Goal: Task Accomplishment & Management: Manage account settings

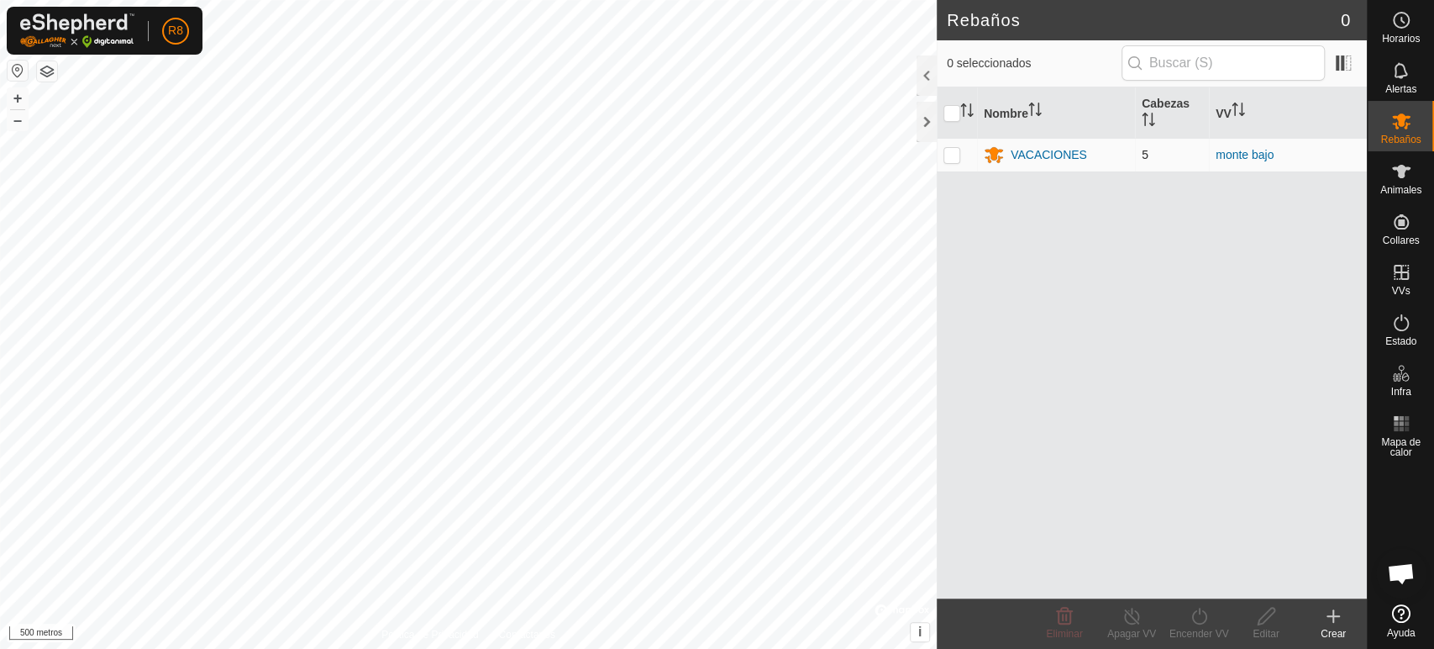
click at [948, 149] on p-checkbox at bounding box center [952, 154] width 17 height 13
checkbox input "true"
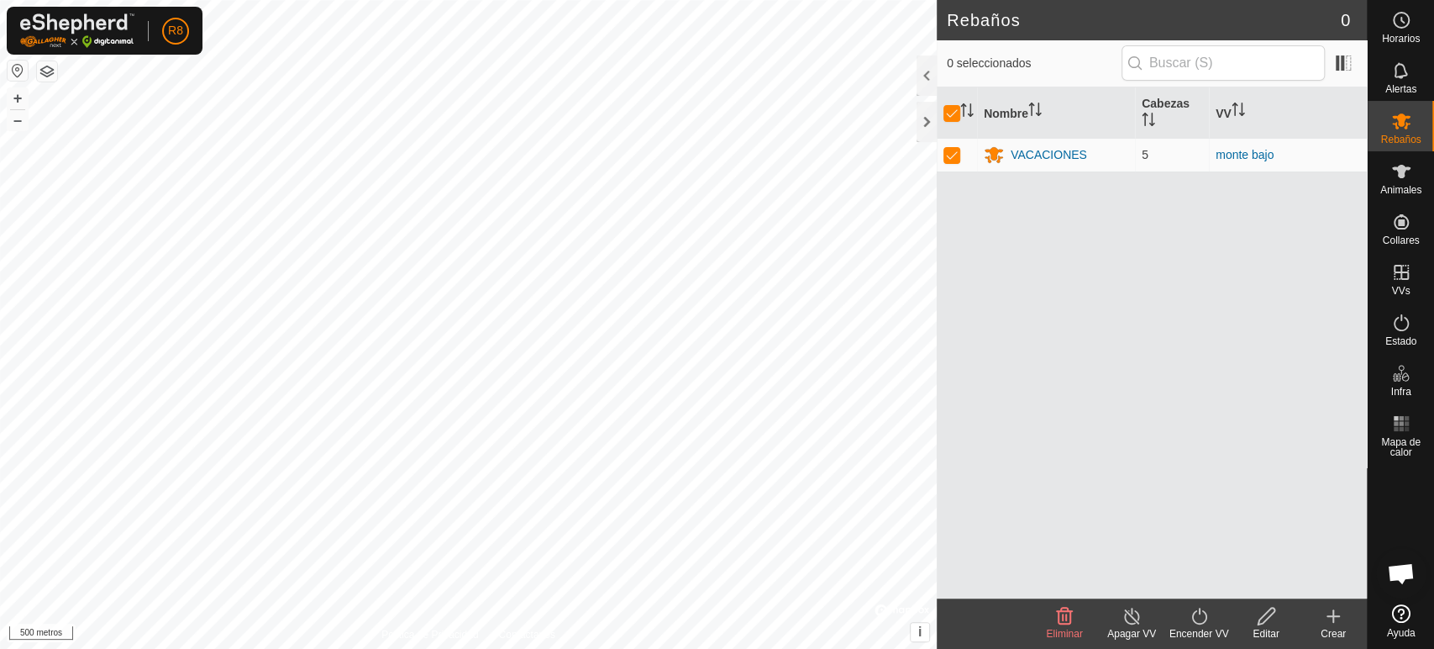
click at [1276, 621] on icon at bounding box center [1266, 616] width 21 height 20
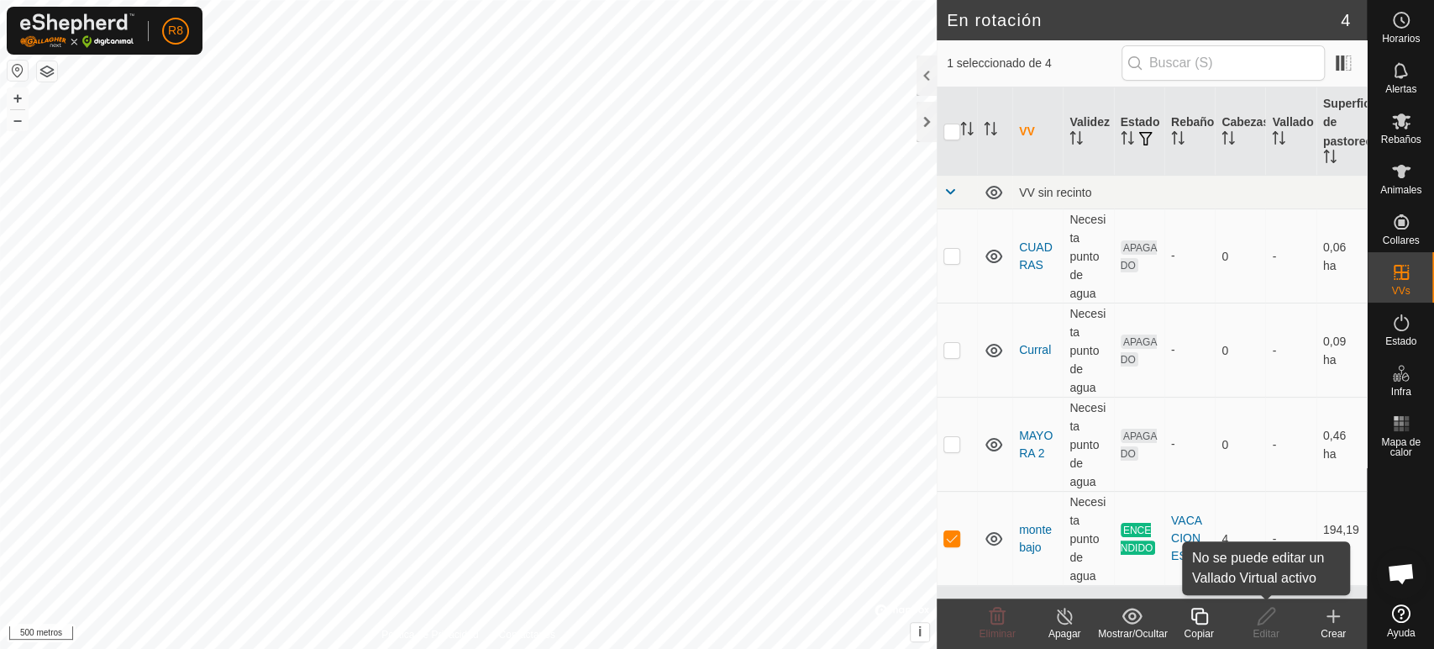
click at [1260, 626] on div "Editar" at bounding box center [1266, 633] width 67 height 15
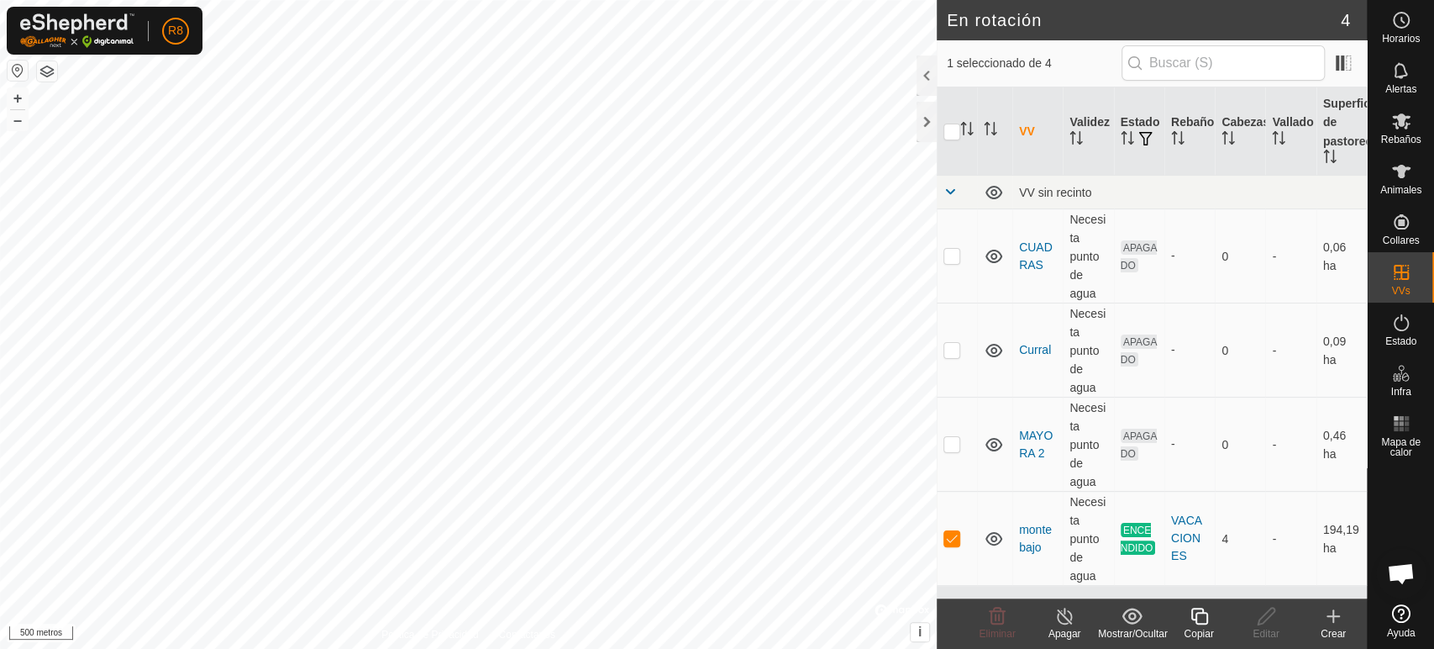
click at [1260, 626] on div "Editar" at bounding box center [1266, 633] width 67 height 15
checkbox input "true"
click at [1333, 613] on icon at bounding box center [1333, 616] width 0 height 12
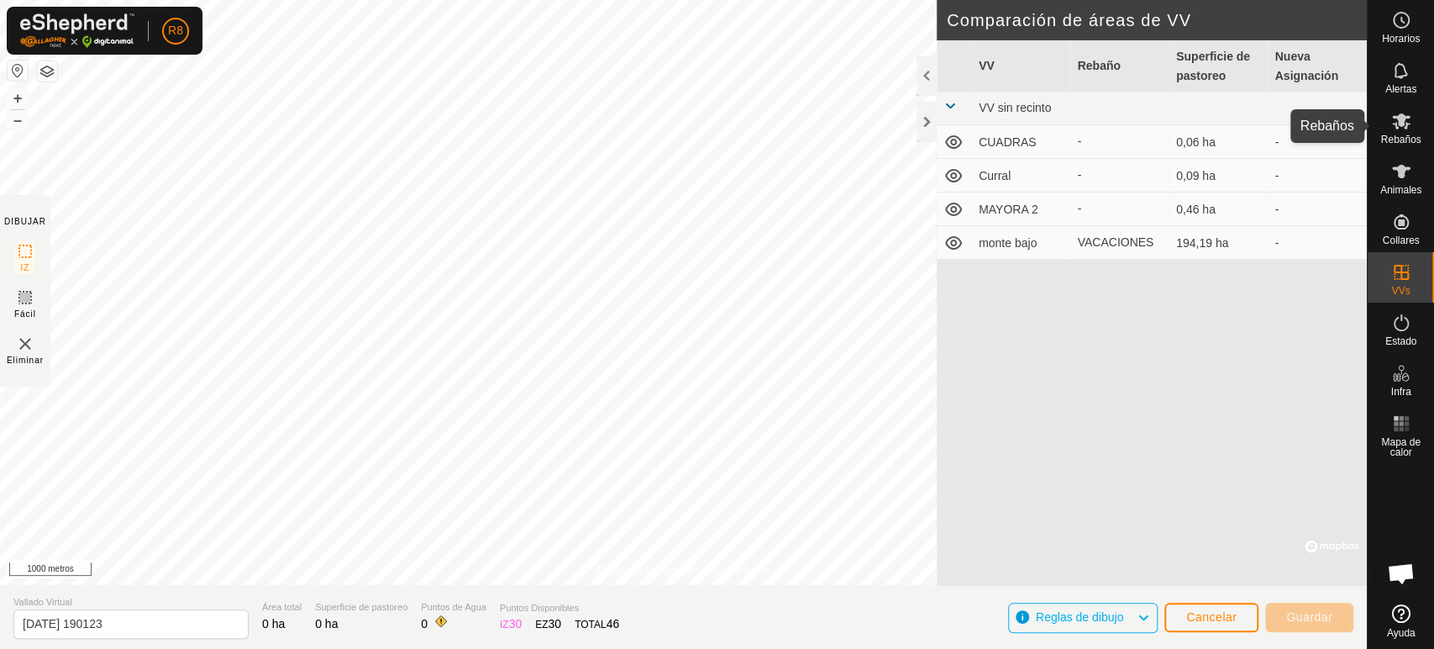
click at [1401, 115] on icon at bounding box center [1401, 121] width 18 height 16
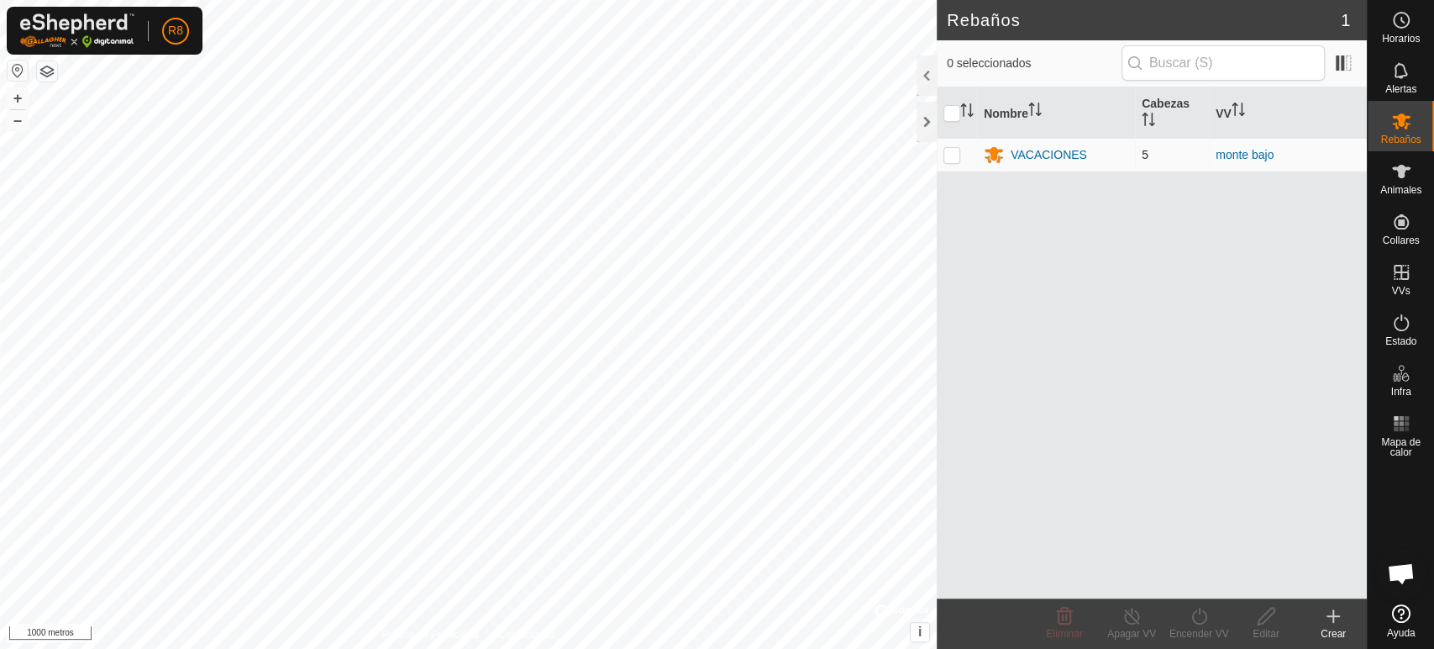
click at [945, 156] on p-checkbox at bounding box center [952, 154] width 17 height 13
checkbox input "true"
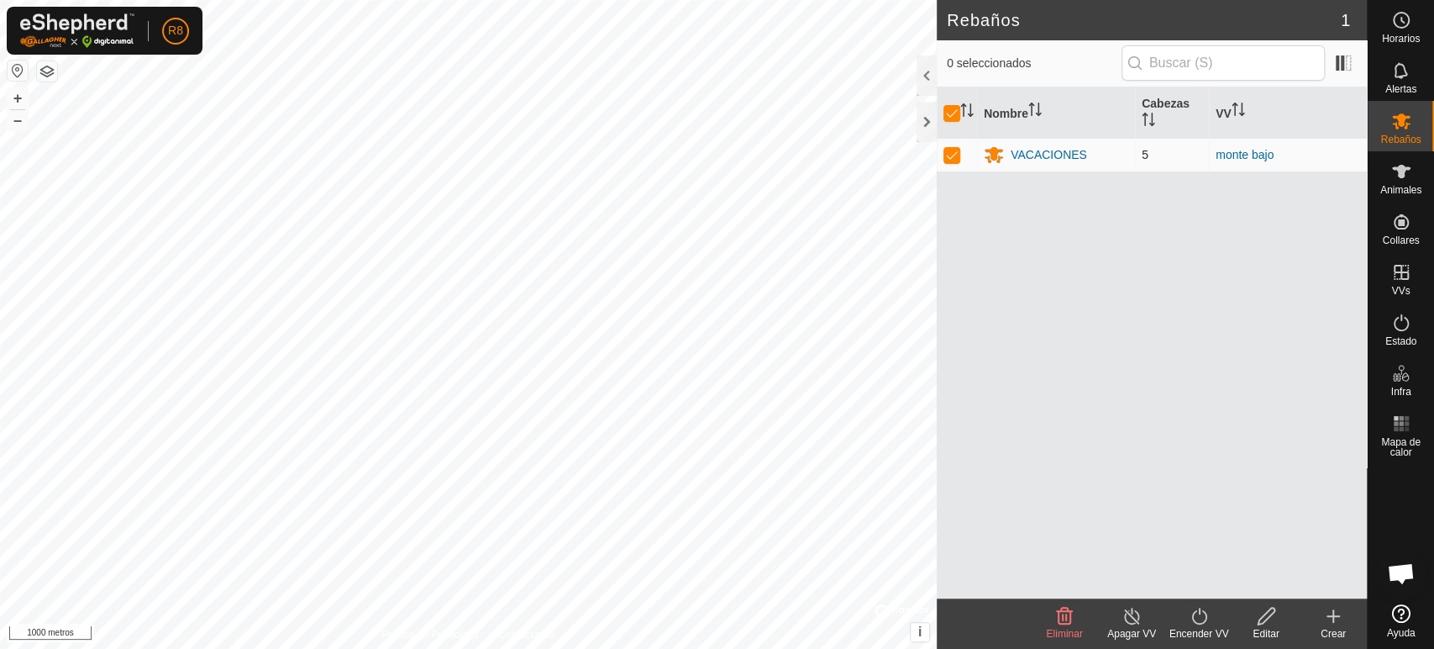
click at [1144, 151] on font "5" at bounding box center [1145, 154] width 7 height 13
click at [1393, 176] on icon at bounding box center [1401, 171] width 20 height 20
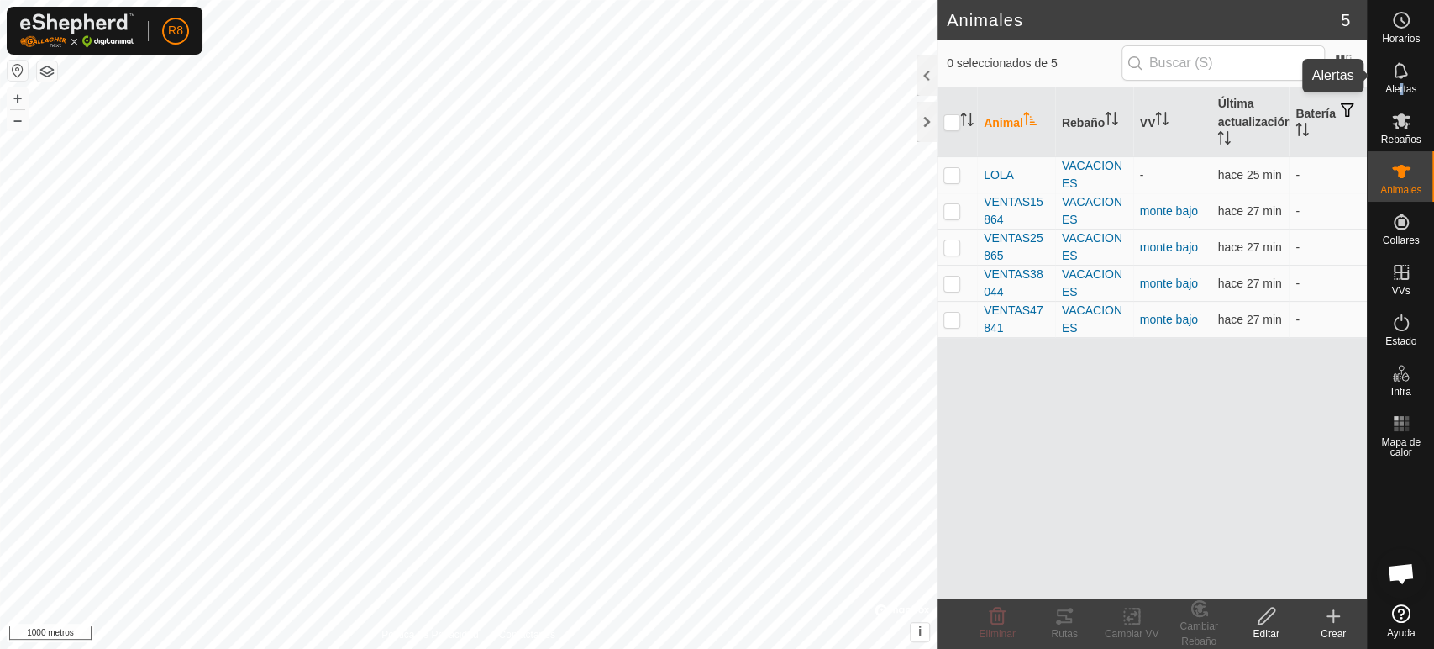
click at [1400, 85] on font "Alertas" at bounding box center [1401, 89] width 31 height 12
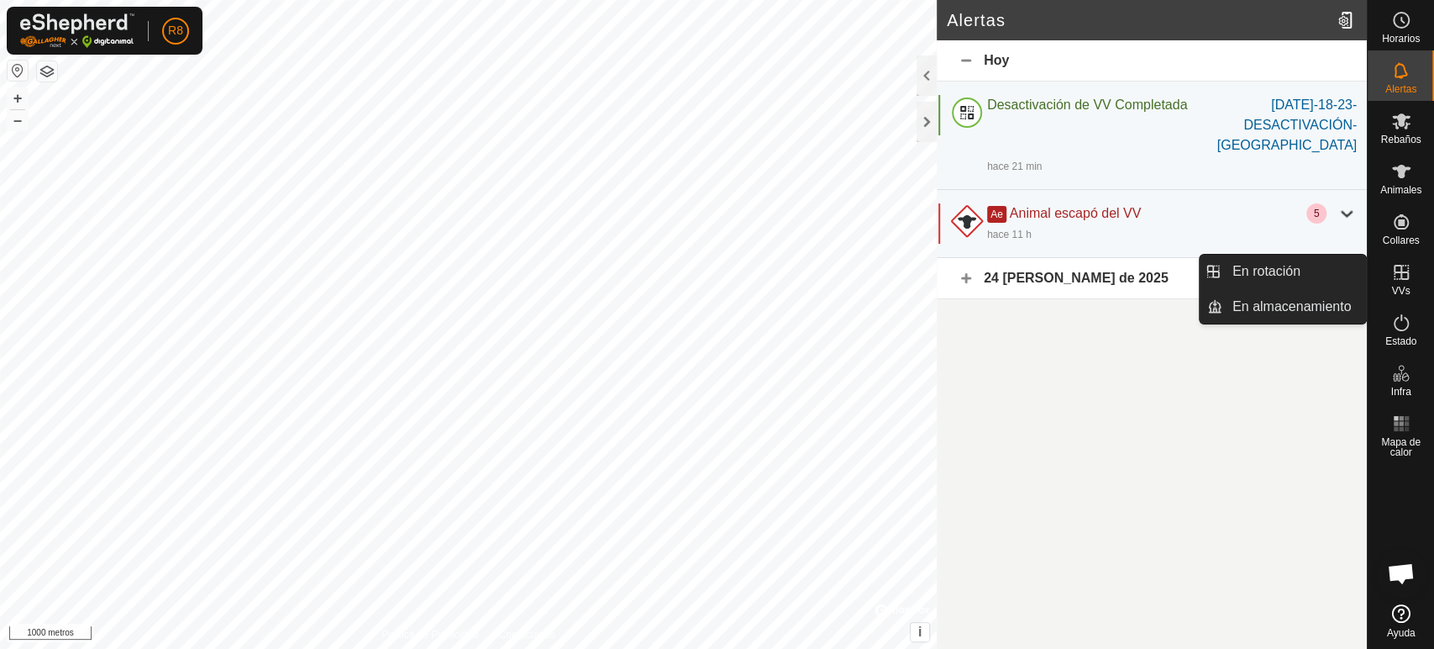
click at [1402, 282] on es-virtualpaddocks-svg-icon at bounding box center [1401, 272] width 30 height 27
click at [1255, 272] on link "En rotación" at bounding box center [1295, 272] width 144 height 34
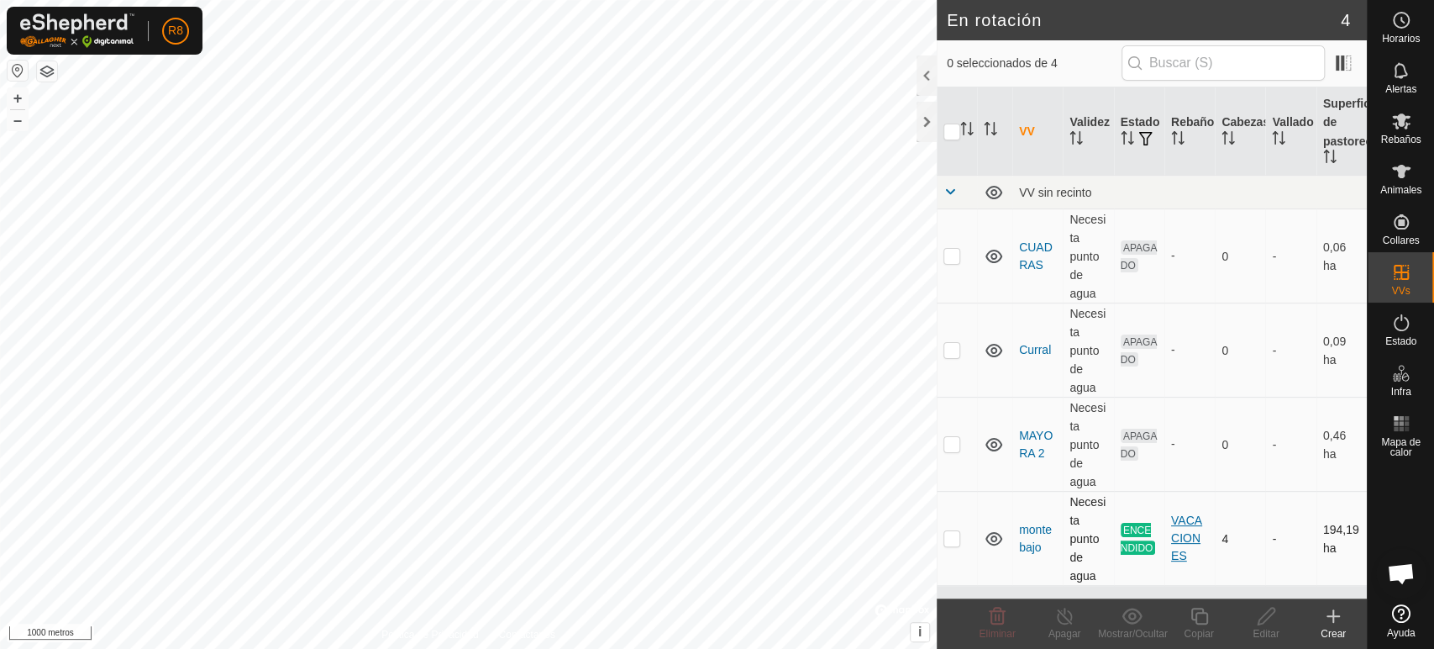
click at [1180, 549] on div "VACACIONES" at bounding box center [1189, 538] width 37 height 53
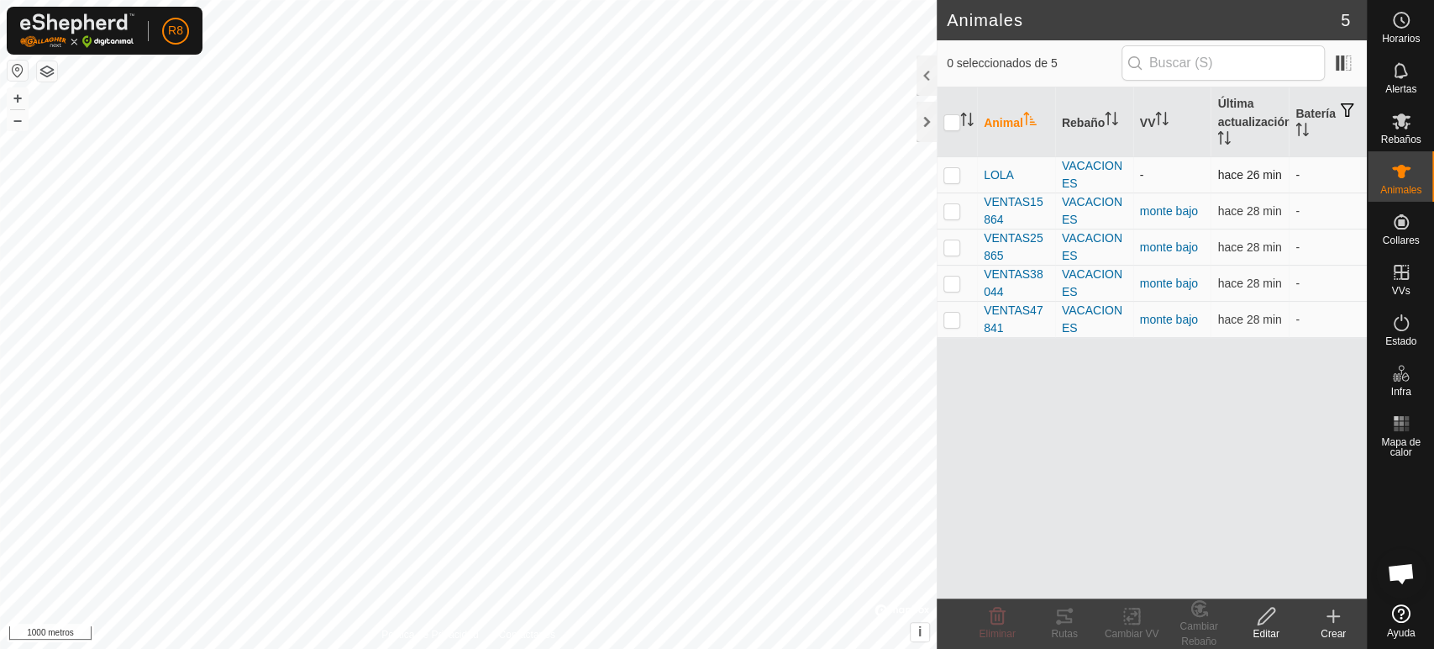
click at [952, 171] on p-checkbox at bounding box center [952, 174] width 17 height 13
checkbox input "true"
click at [948, 213] on p-checkbox at bounding box center [952, 210] width 17 height 13
checkbox input "true"
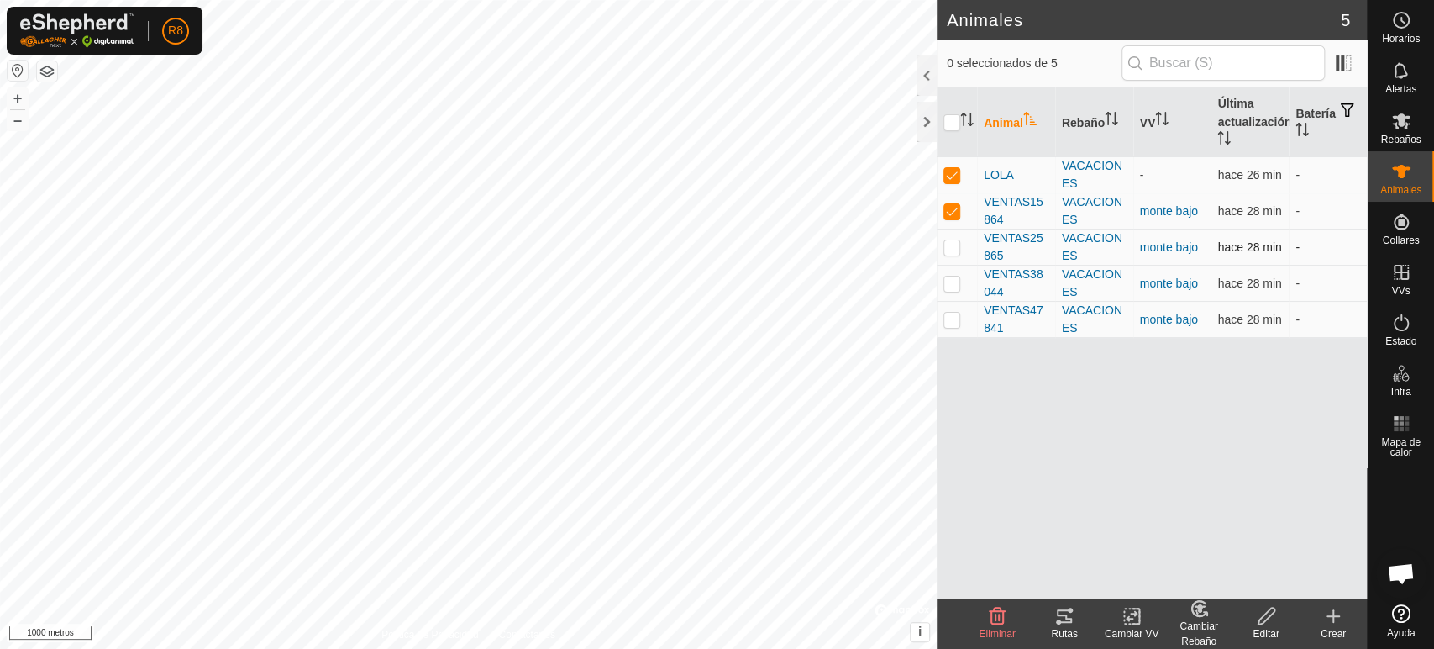
click at [953, 247] on p-checkbox at bounding box center [952, 246] width 17 height 13
checkbox input "true"
click at [954, 289] on td at bounding box center [957, 284] width 40 height 36
checkbox input "true"
click at [954, 323] on p-checkbox at bounding box center [952, 319] width 17 height 13
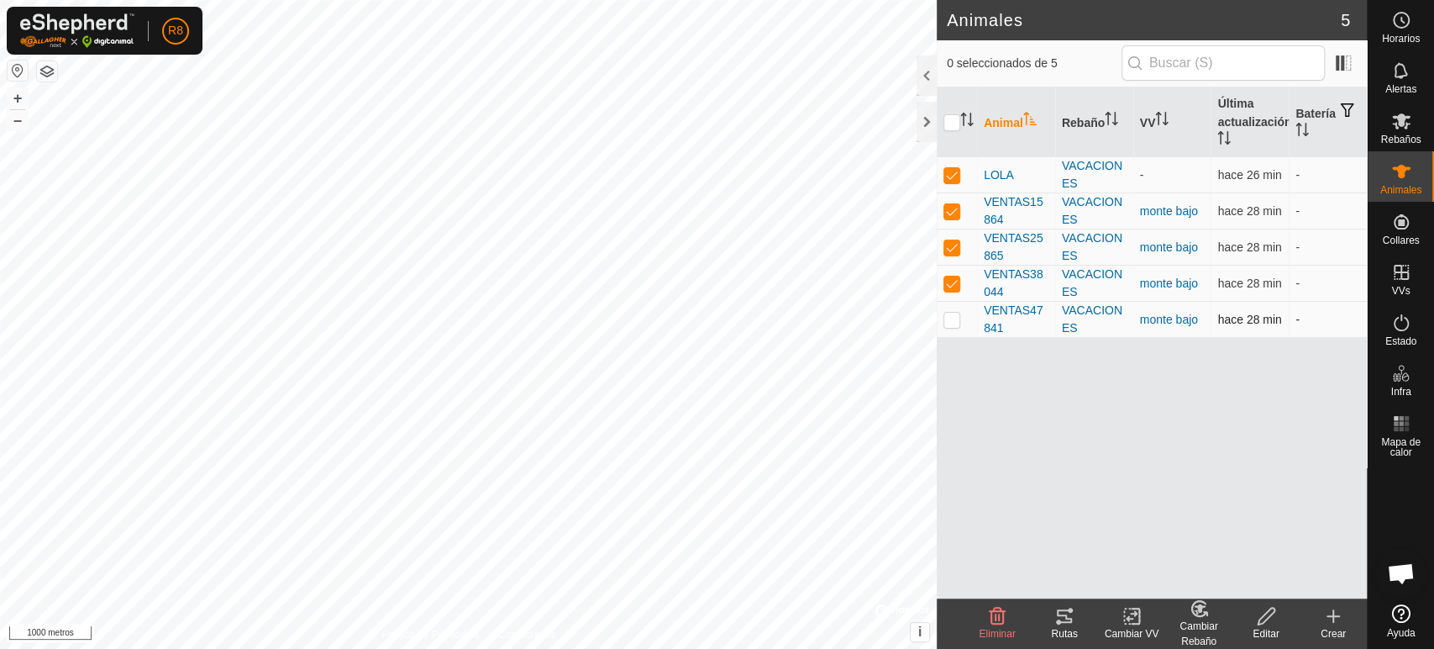
checkbox input "true"
click at [1054, 624] on icon at bounding box center [1064, 616] width 20 height 20
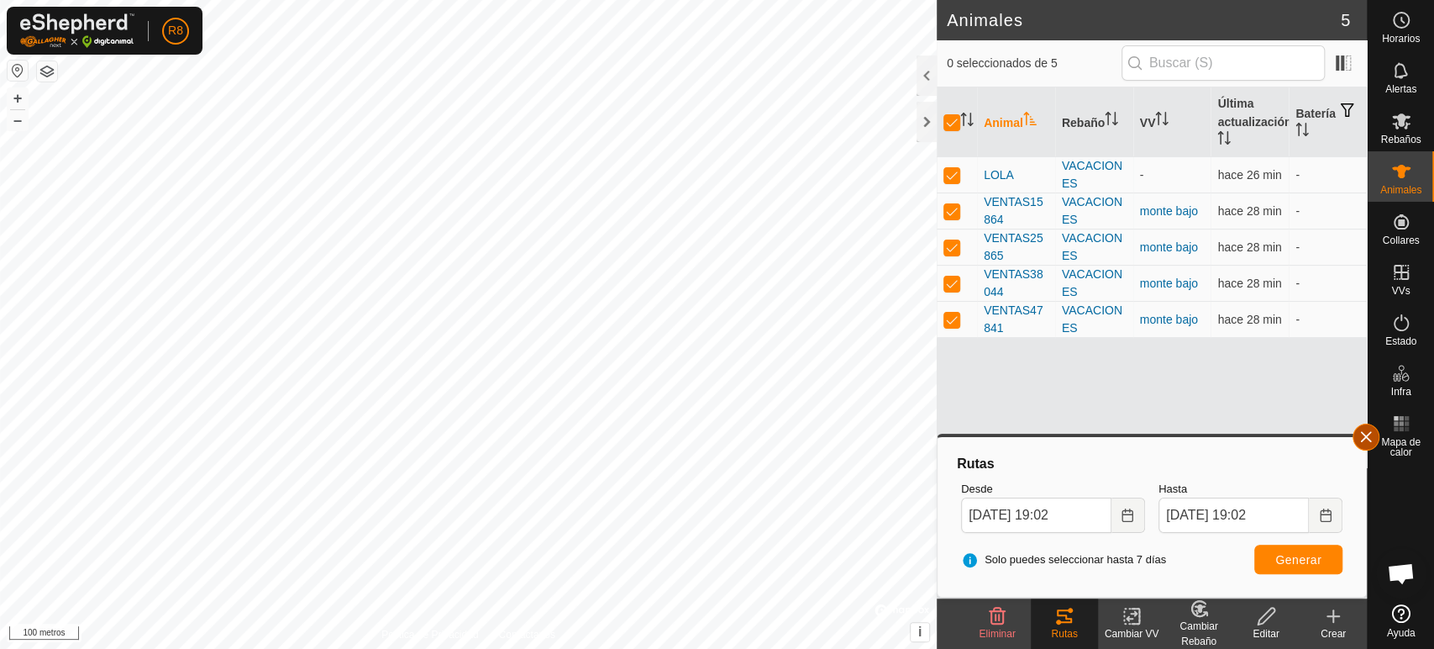
click at [1366, 434] on button "button" at bounding box center [1366, 436] width 27 height 27
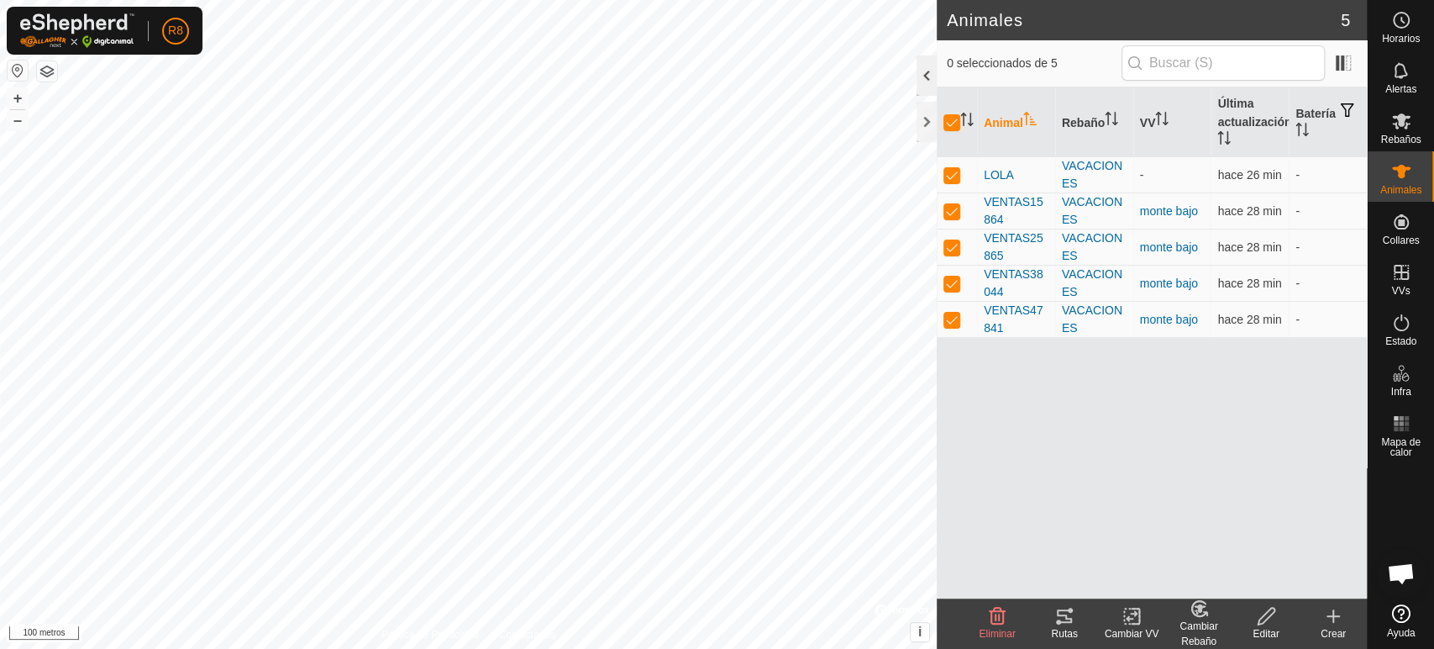
click at [928, 76] on div at bounding box center [927, 75] width 20 height 40
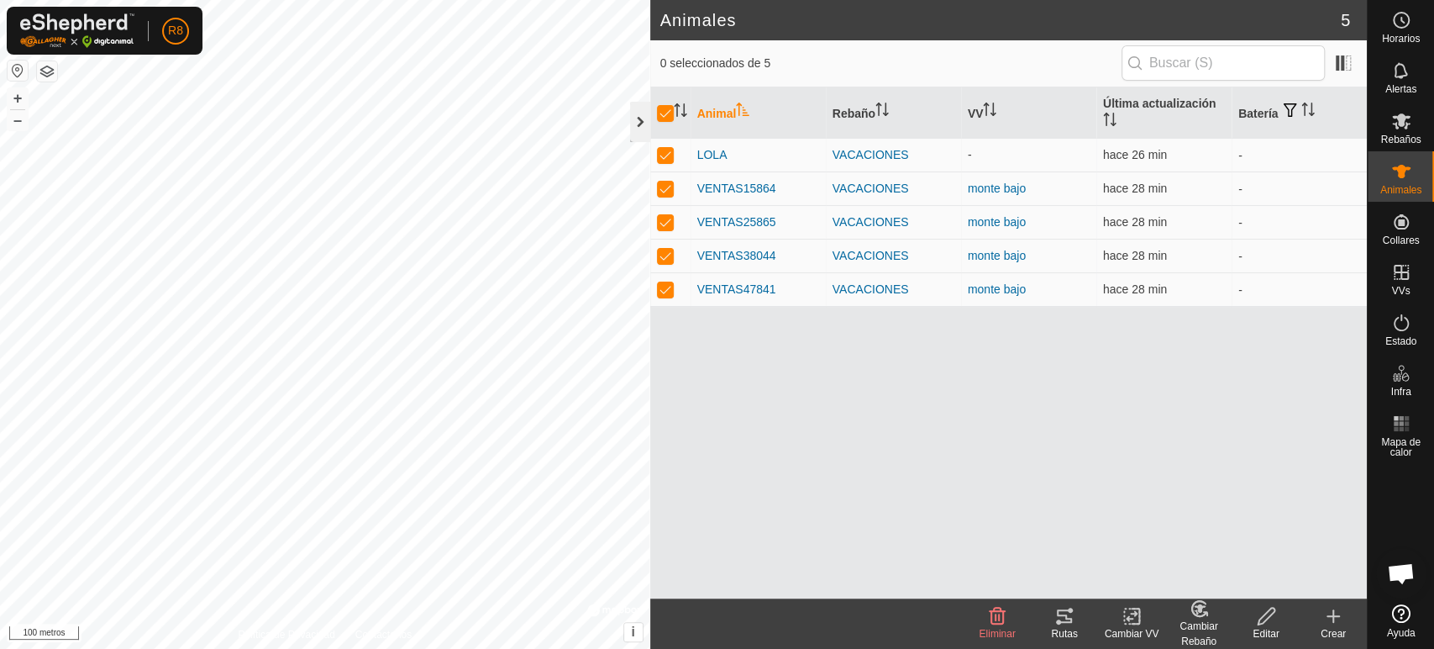
click at [635, 126] on div at bounding box center [640, 122] width 20 height 40
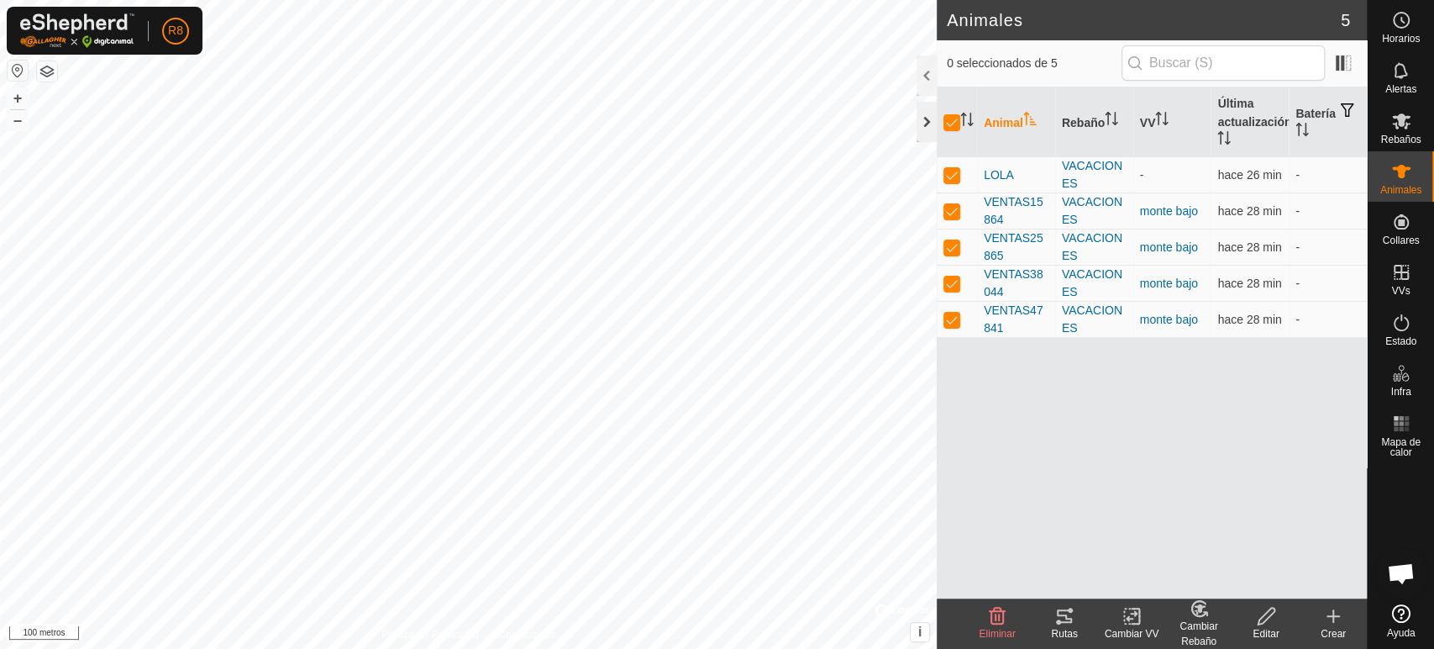
click at [921, 122] on div at bounding box center [927, 122] width 20 height 40
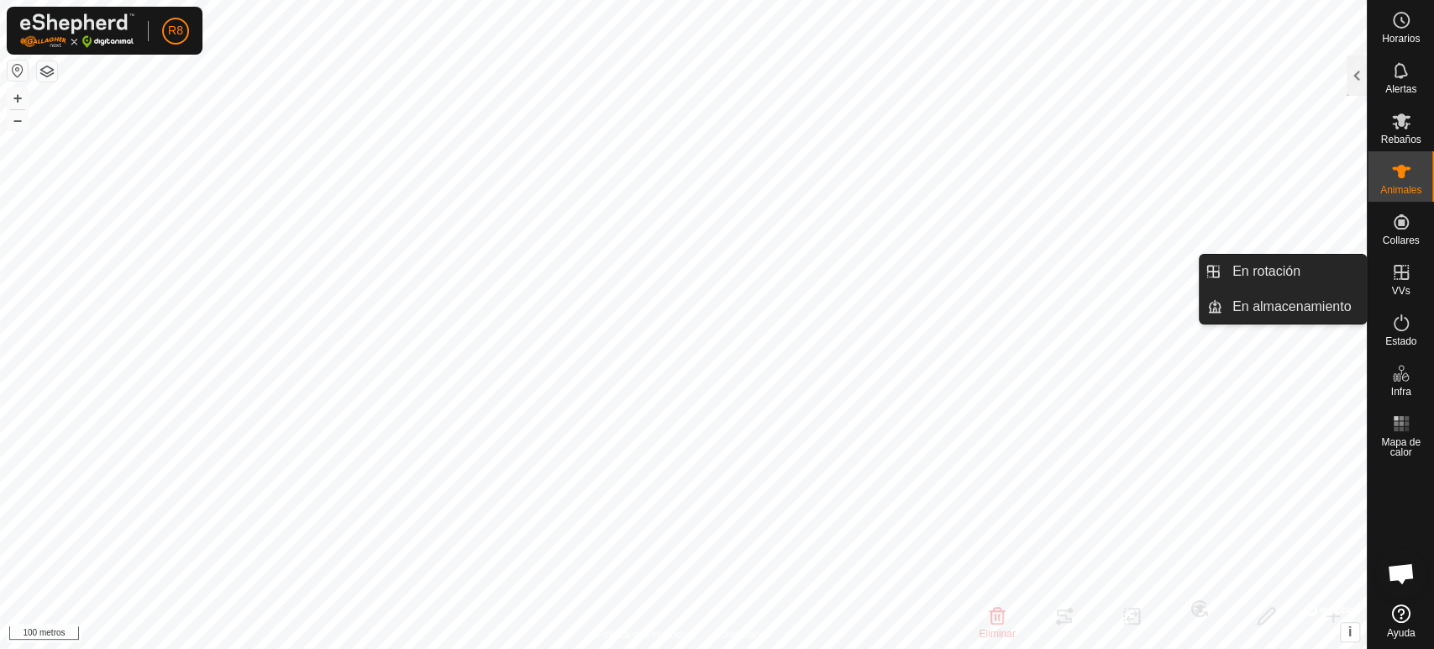
click at [1405, 275] on icon at bounding box center [1401, 272] width 20 height 20
click at [1399, 275] on icon at bounding box center [1401, 272] width 20 height 20
click at [1393, 285] on font "VVs" at bounding box center [1400, 291] width 18 height 12
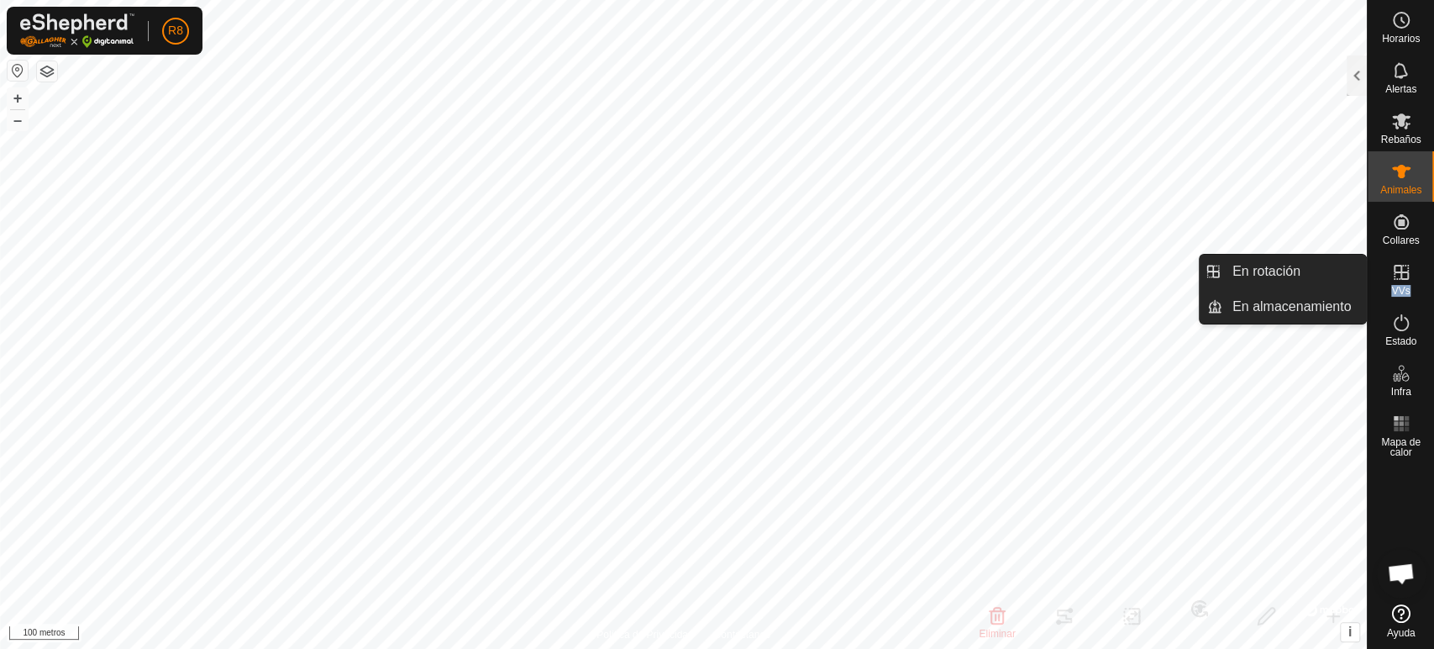
click at [1393, 285] on font "VVs" at bounding box center [1400, 291] width 18 height 12
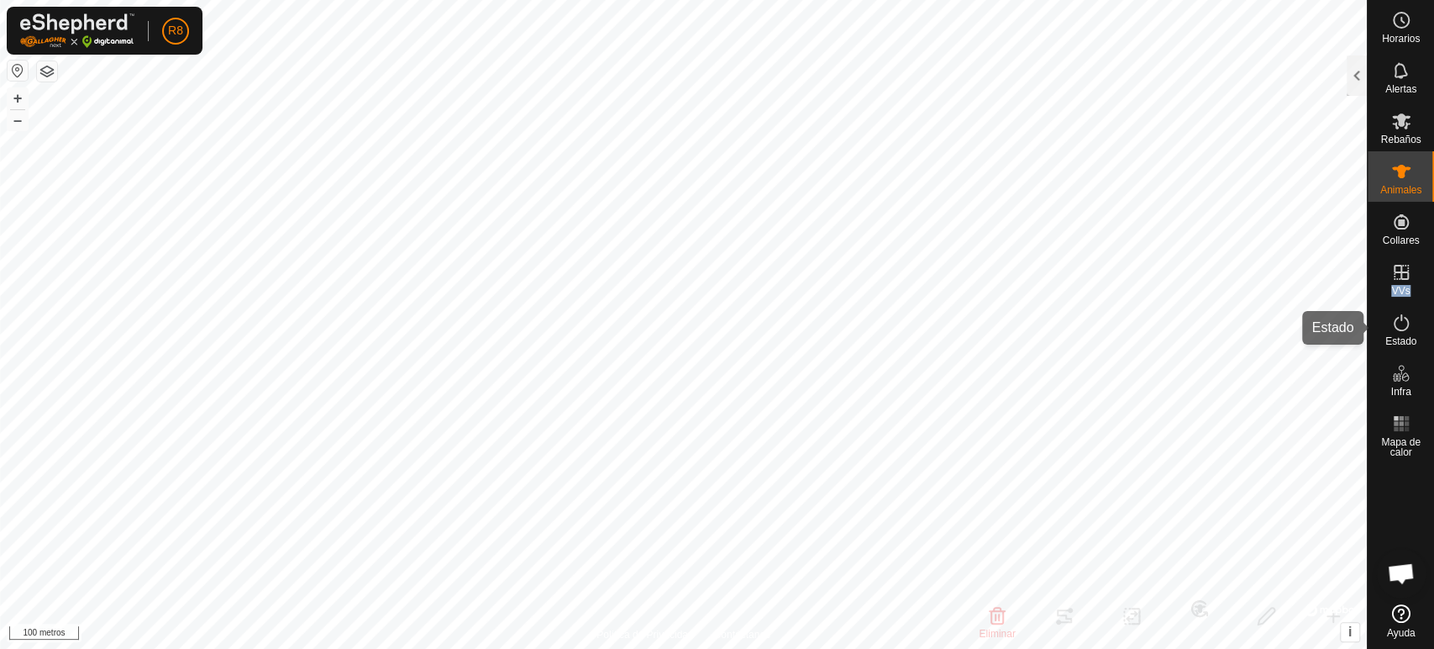
click at [1404, 329] on icon at bounding box center [1401, 322] width 15 height 17
click at [1391, 334] on es-activation-svg-icon at bounding box center [1401, 322] width 30 height 27
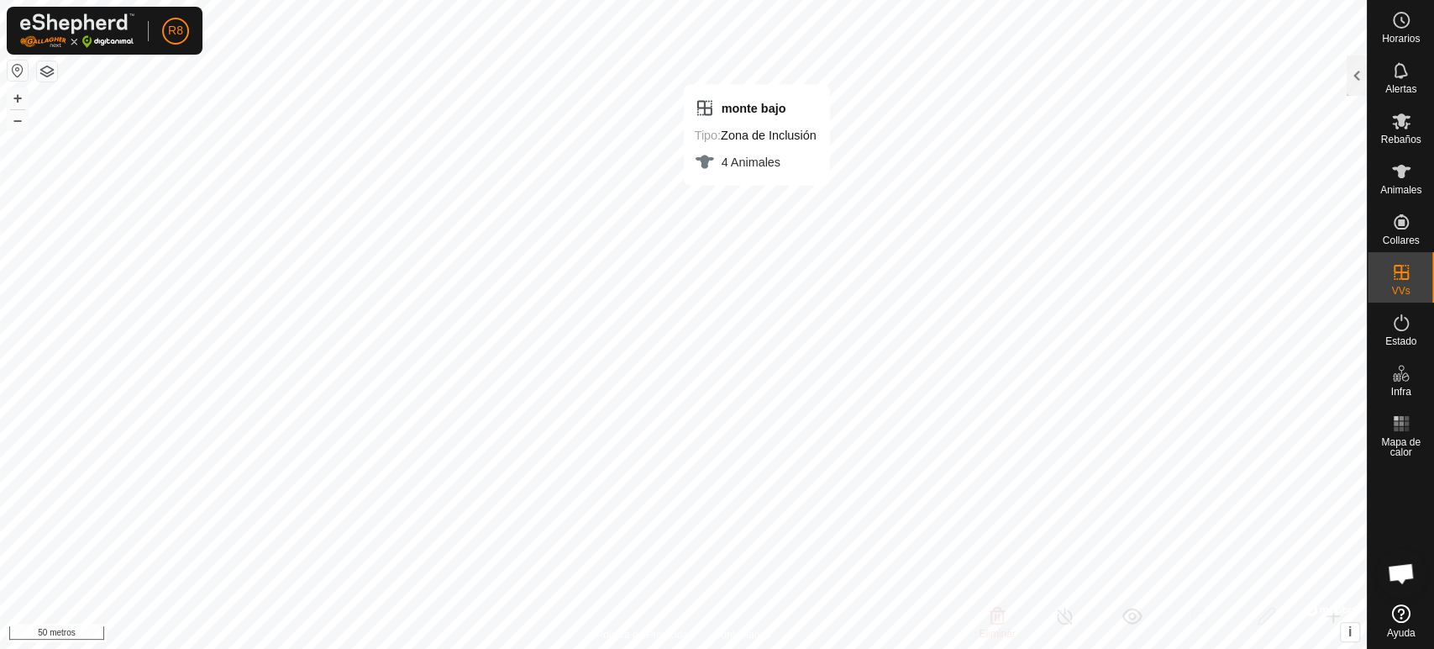
checkbox input "false"
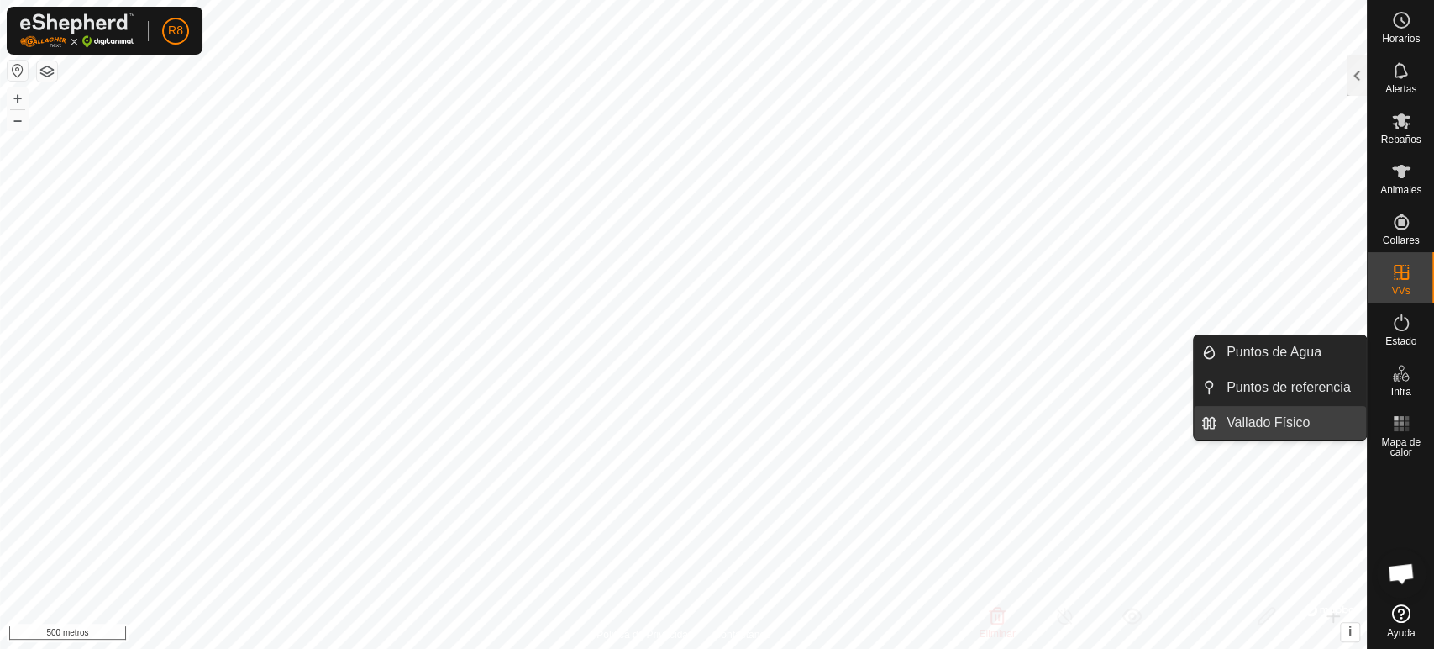
click at [1294, 423] on link "Vallado Físico" at bounding box center [1292, 423] width 150 height 34
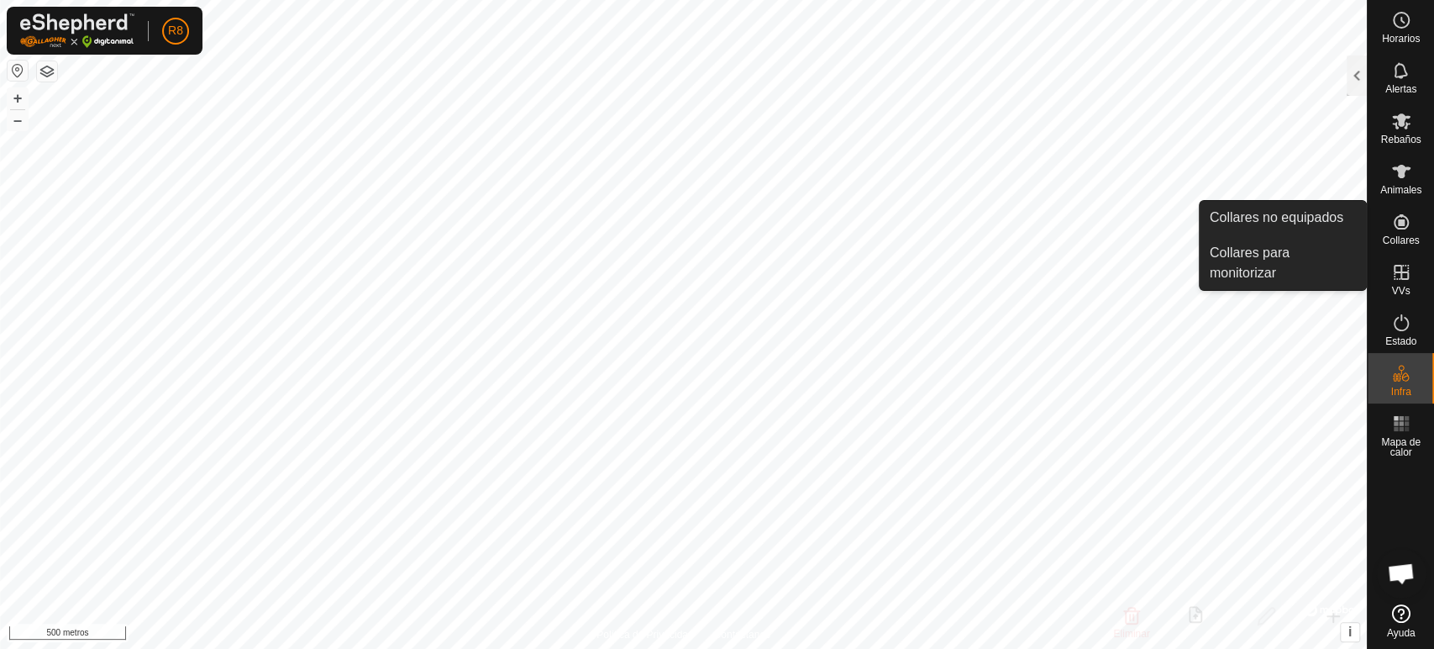
click at [1394, 223] on icon at bounding box center [1401, 222] width 20 height 20
click at [1254, 254] on link "Collares para monitorizar" at bounding box center [1283, 263] width 166 height 54
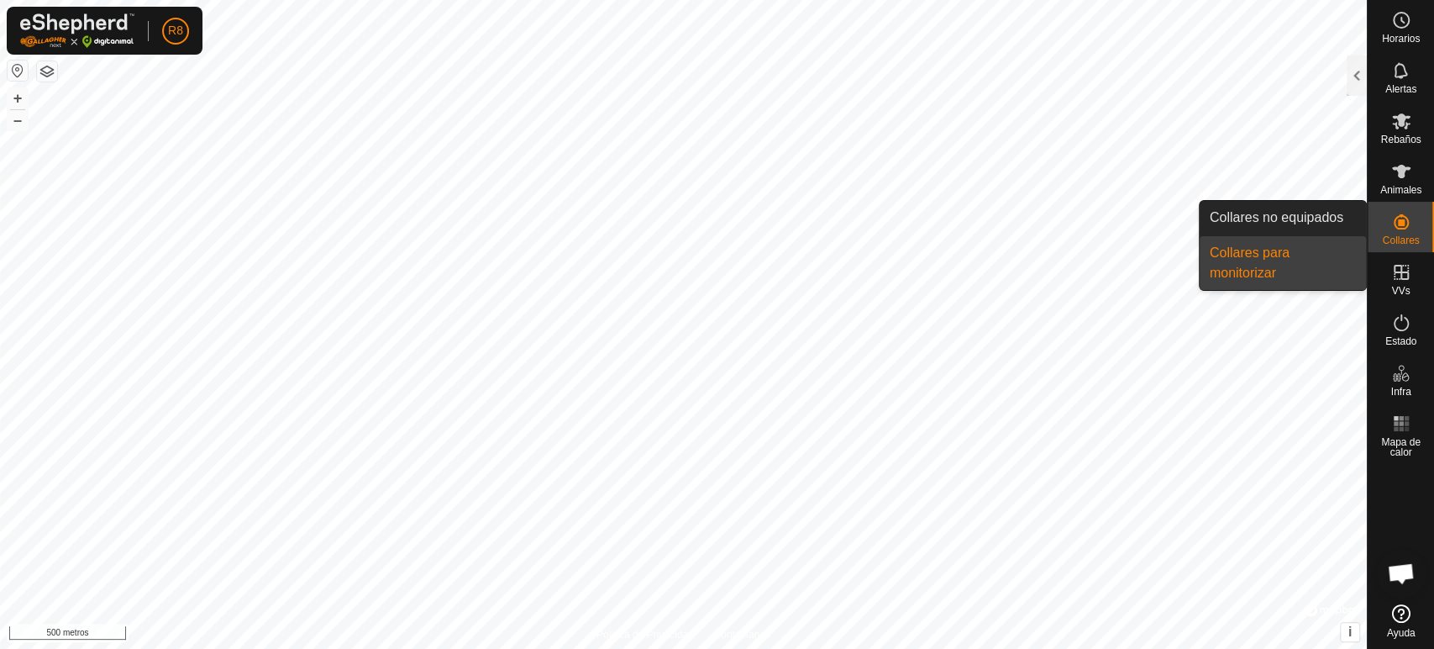
click at [1390, 229] on es-neckbands-svg-icon at bounding box center [1401, 221] width 30 height 27
click at [1304, 213] on link "Collares no equipados" at bounding box center [1283, 218] width 166 height 34
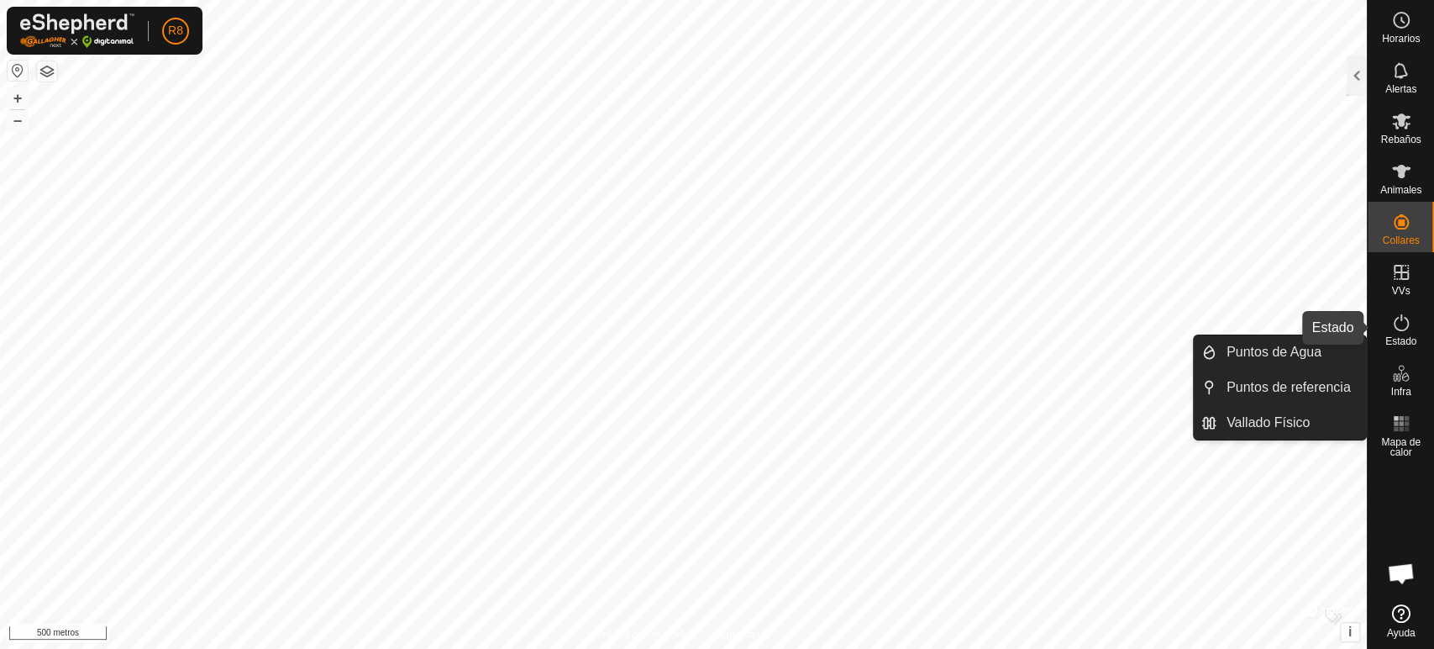
click at [1391, 329] on icon at bounding box center [1401, 323] width 20 height 20
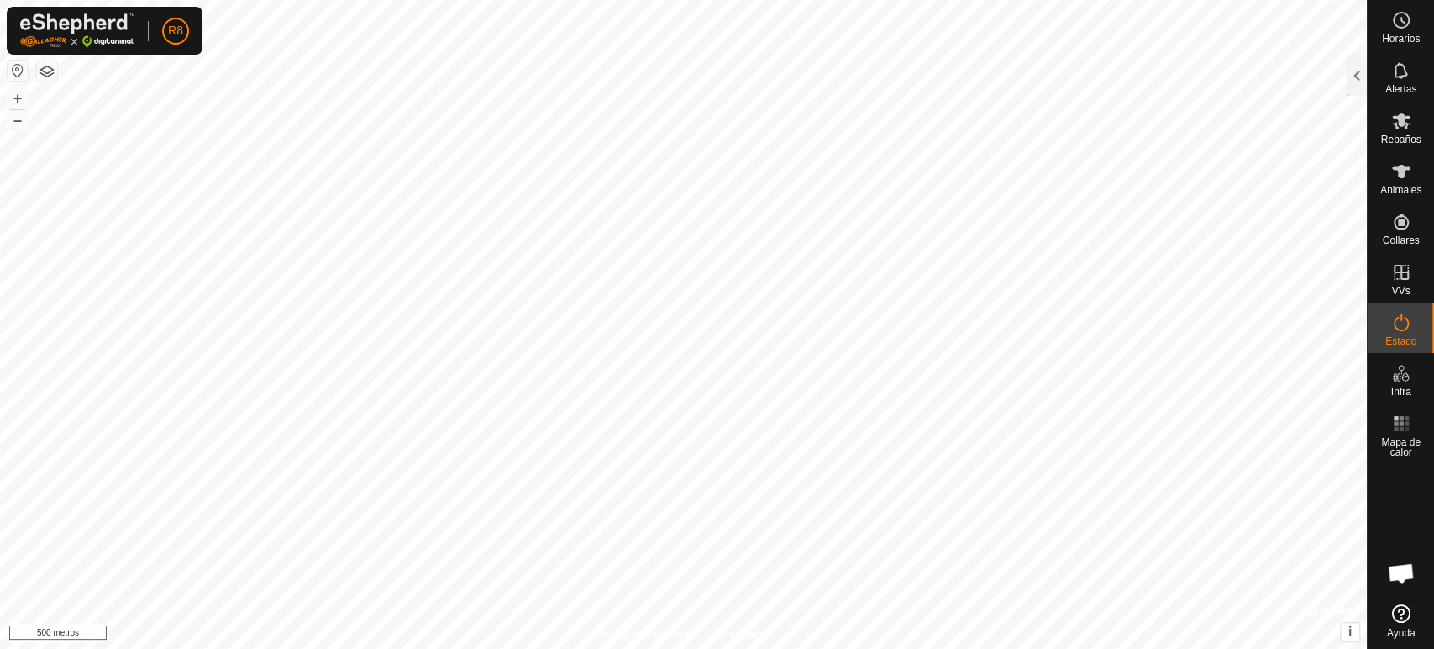
click at [1397, 327] on icon at bounding box center [1401, 323] width 20 height 20
click at [1396, 323] on icon at bounding box center [1401, 323] width 20 height 20
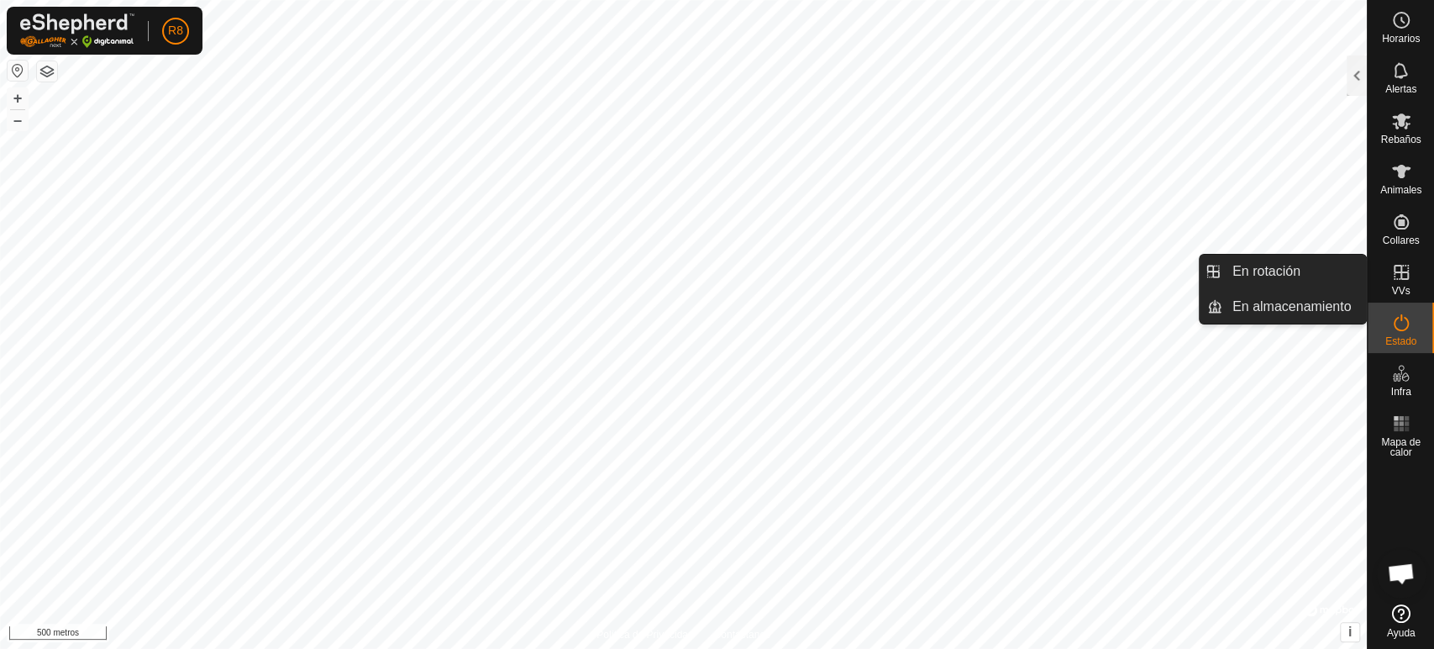
click at [1415, 270] on es-virtualpaddocks-svg-icon at bounding box center [1401, 272] width 30 height 27
click at [1302, 301] on link "En almacenamiento" at bounding box center [1295, 307] width 144 height 34
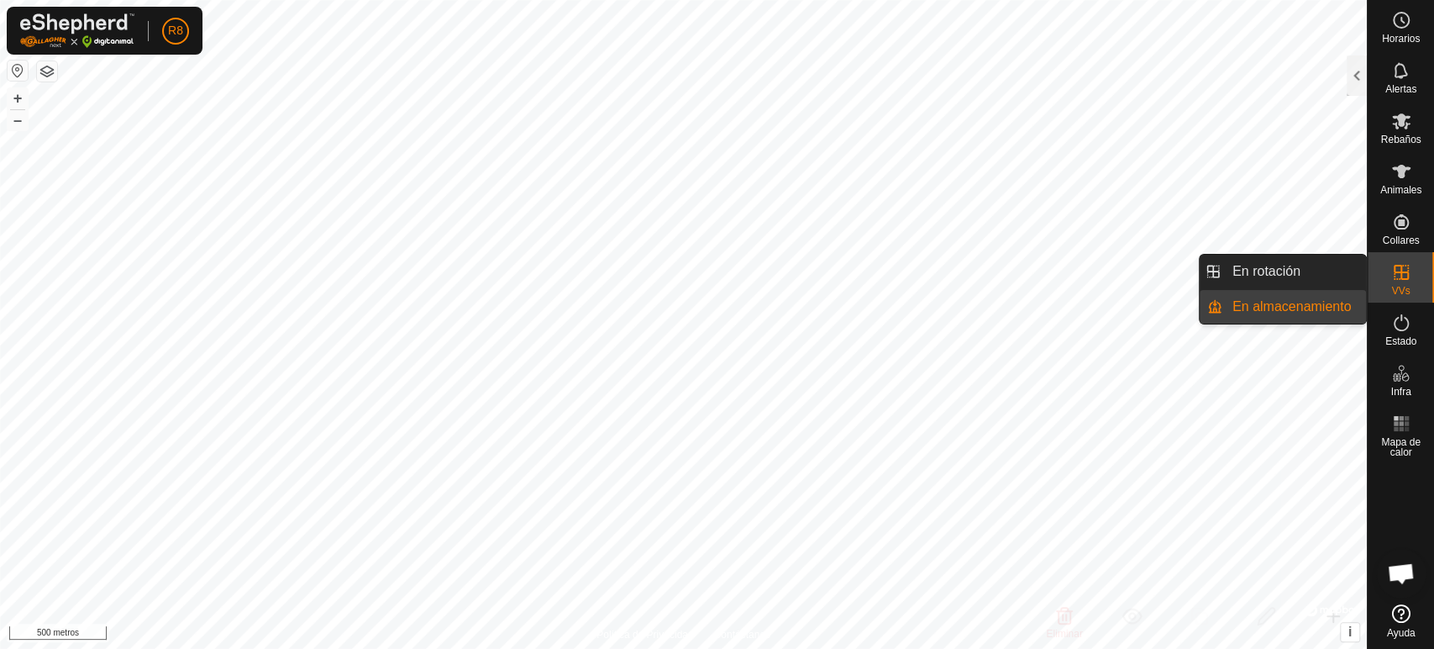
click at [1306, 300] on link "En almacenamiento" at bounding box center [1295, 307] width 144 height 34
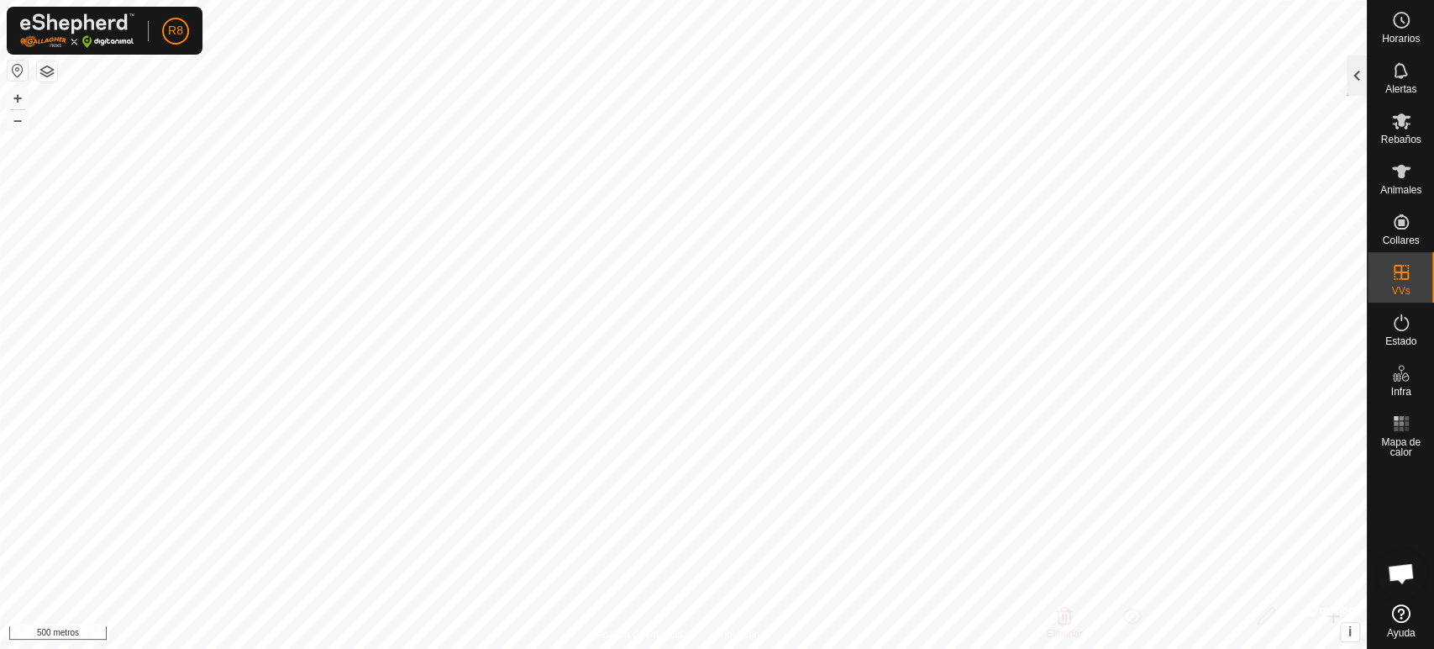
click at [1359, 70] on div at bounding box center [1357, 75] width 20 height 40
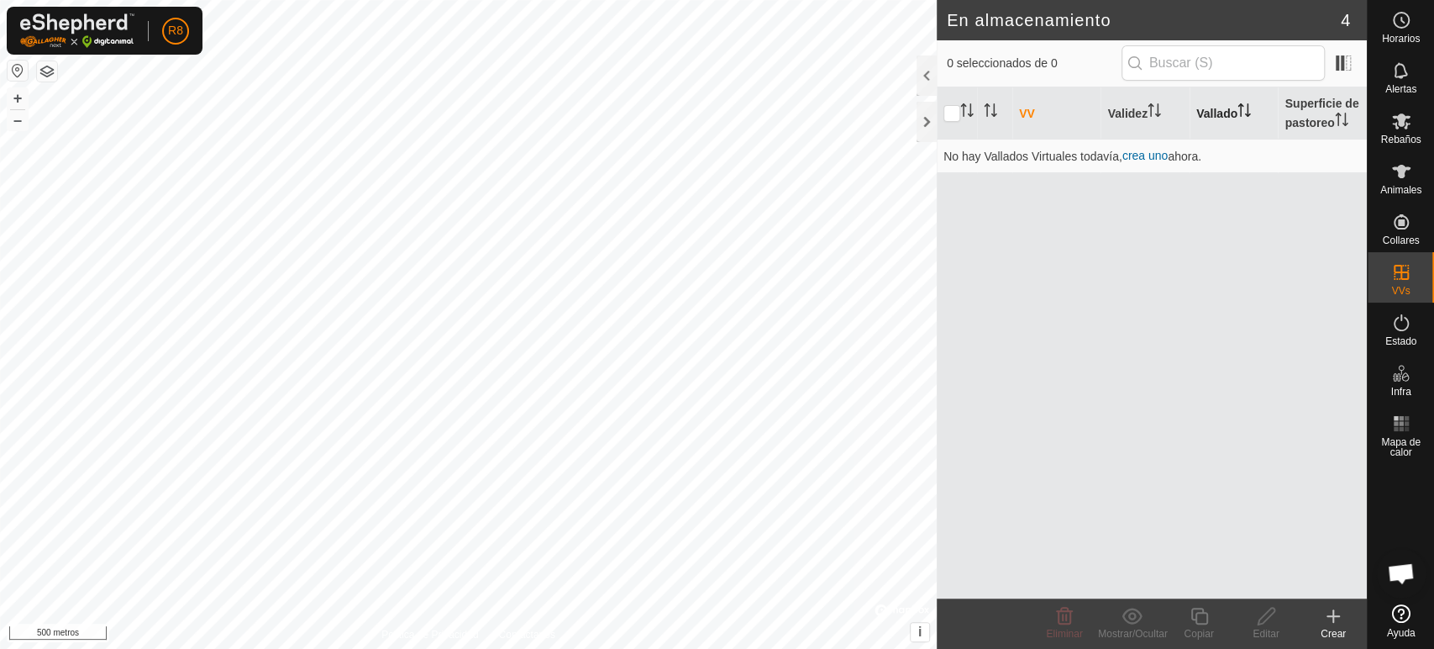
click at [1220, 115] on font "Vallado" at bounding box center [1216, 113] width 41 height 13
click at [1144, 157] on font "crea uno" at bounding box center [1145, 155] width 45 height 13
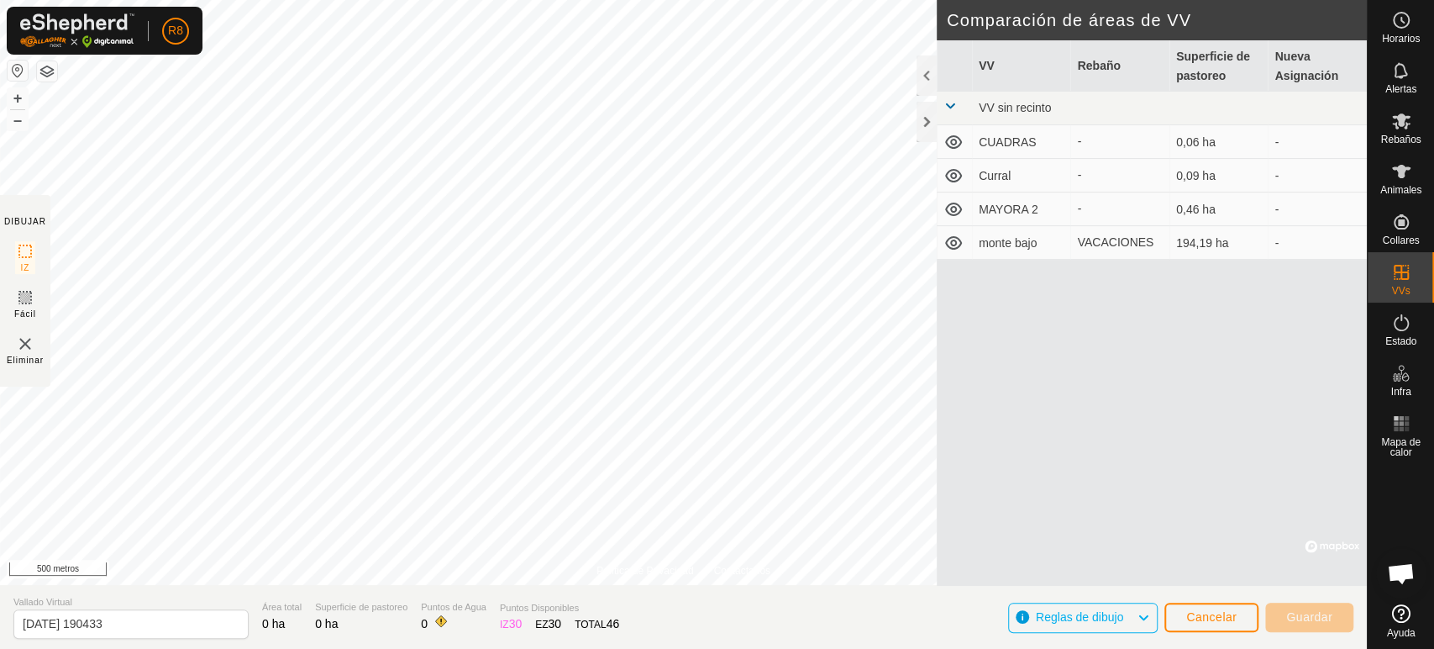
click at [953, 235] on icon at bounding box center [954, 243] width 20 height 20
click at [920, 113] on div at bounding box center [927, 122] width 20 height 40
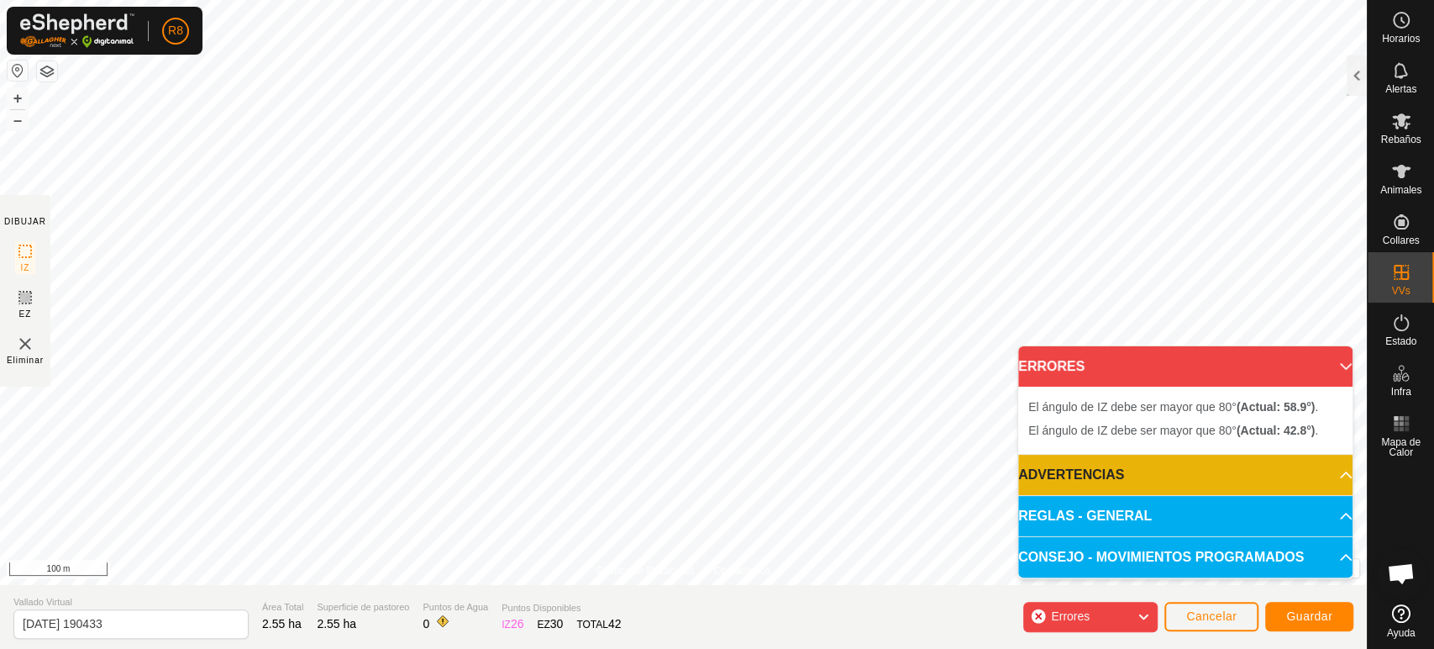
click at [1135, 618] on div "Errores" at bounding box center [1090, 617] width 134 height 30
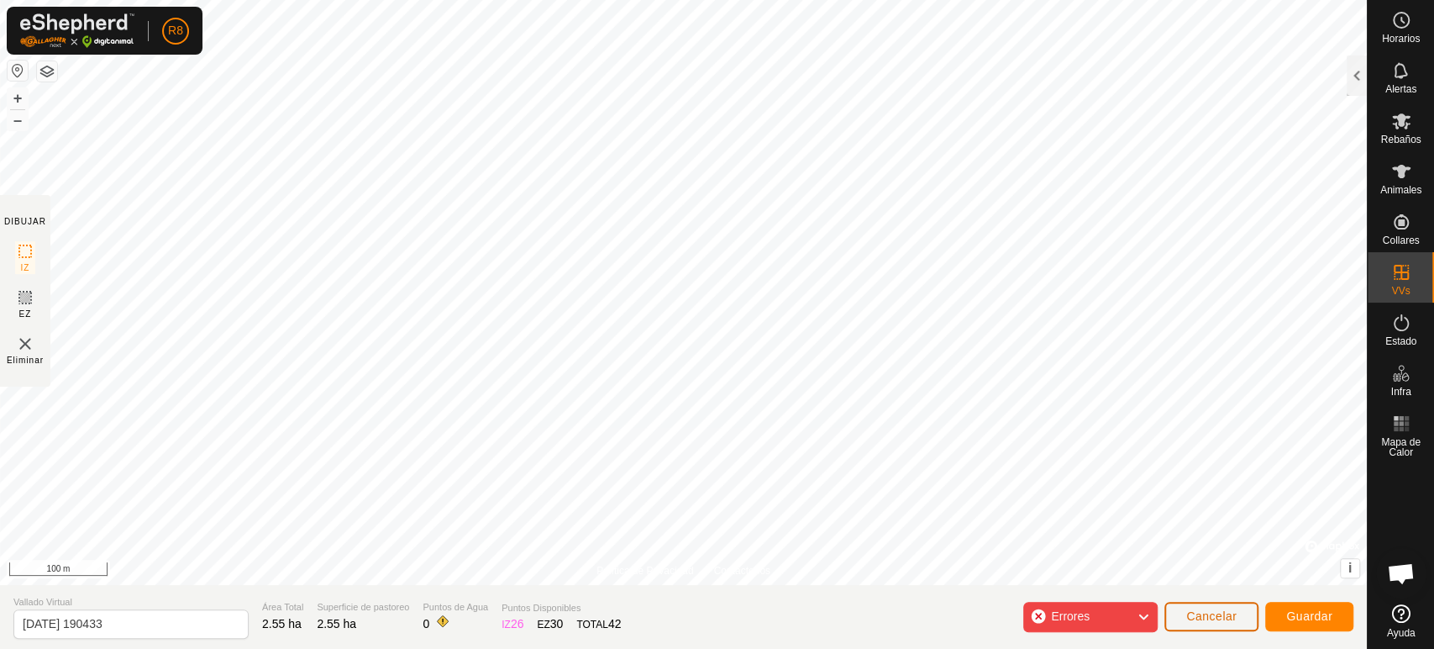
click at [1202, 621] on span "Cancelar" at bounding box center [1211, 615] width 50 height 13
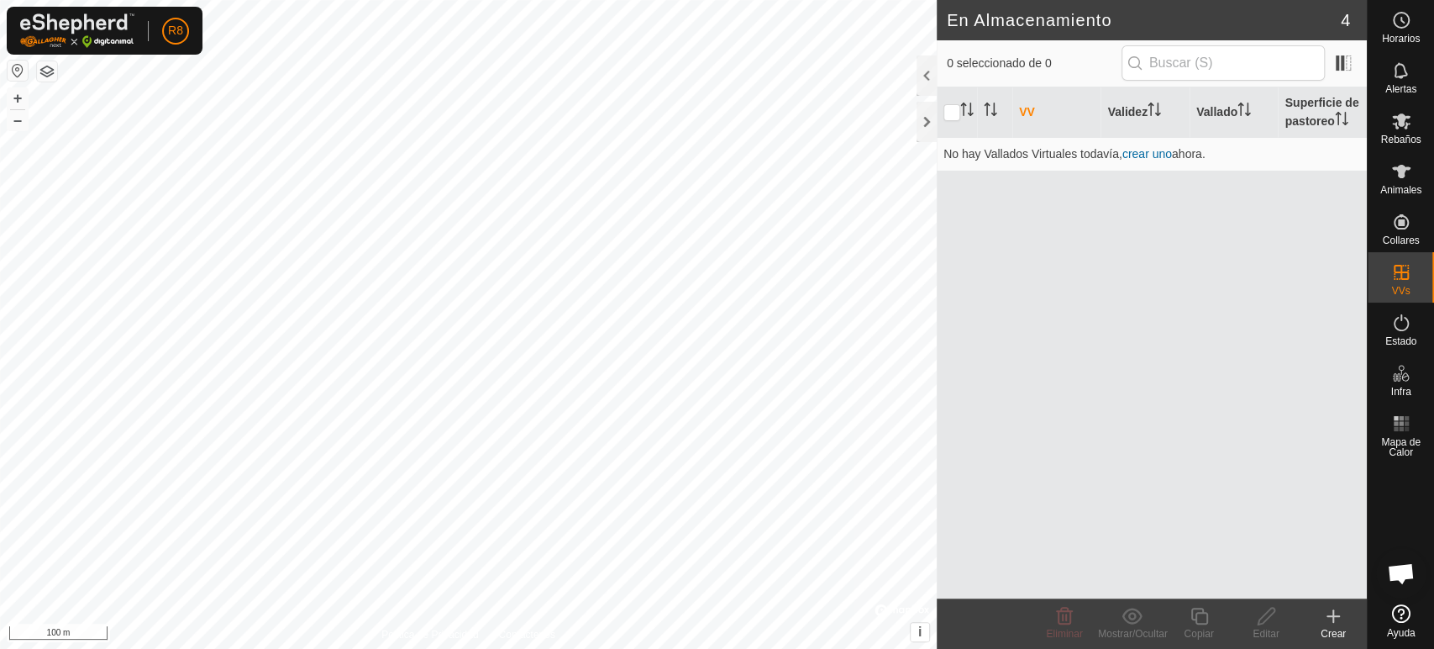
click at [1338, 626] on div "Crear" at bounding box center [1333, 633] width 67 height 15
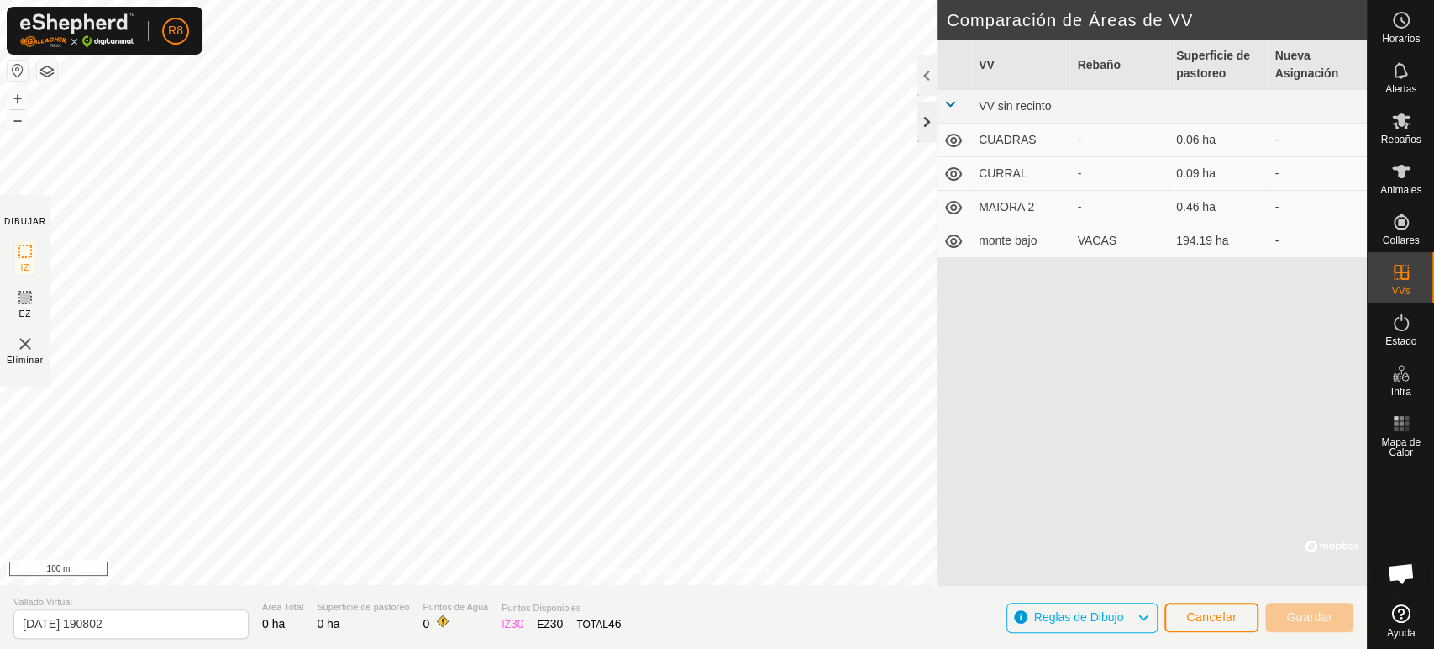
click at [929, 115] on div at bounding box center [927, 122] width 20 height 40
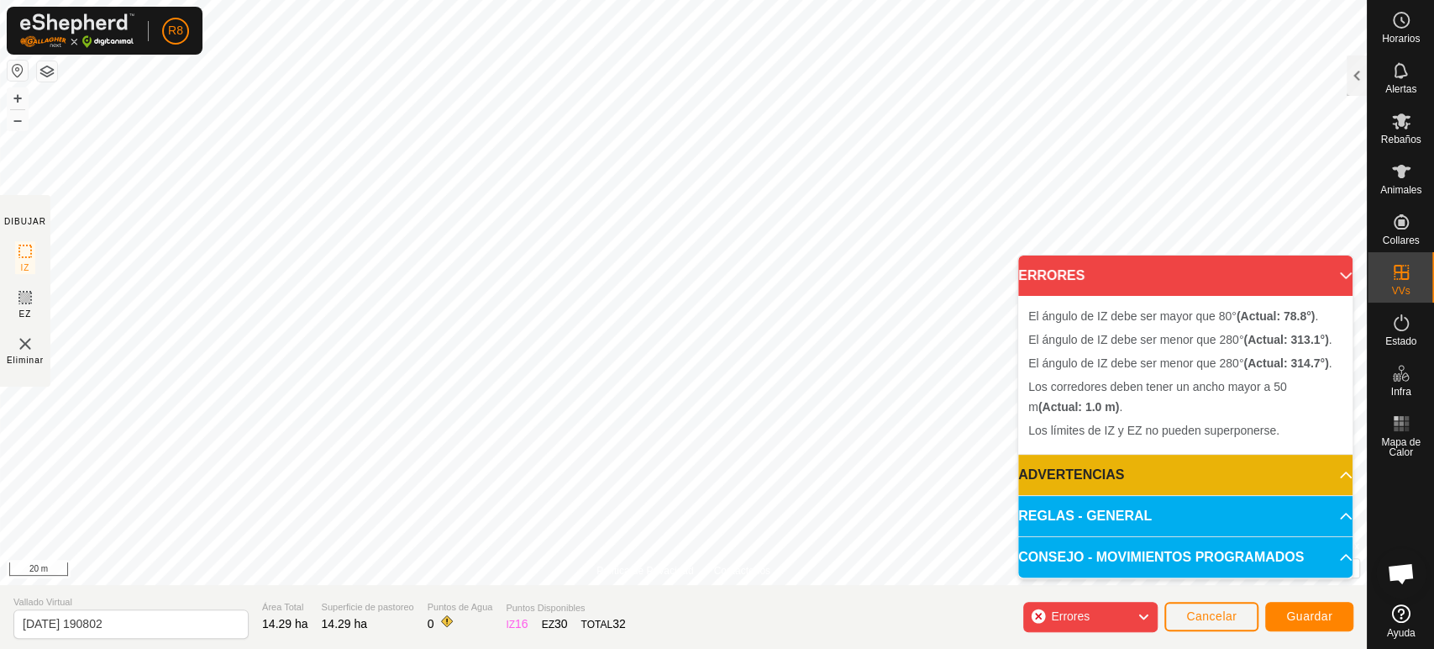
click at [1086, 618] on span "Errores" at bounding box center [1070, 615] width 39 height 13
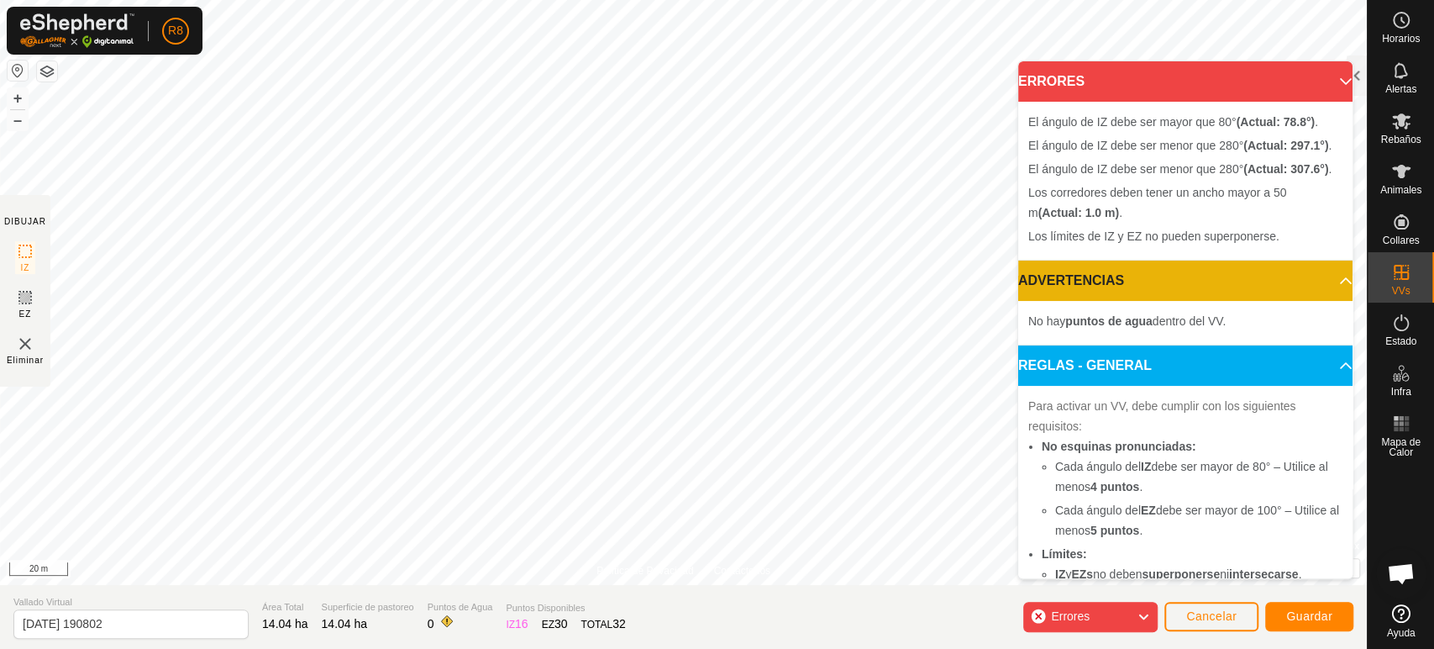
click at [1058, 616] on span "Errores" at bounding box center [1070, 615] width 39 height 13
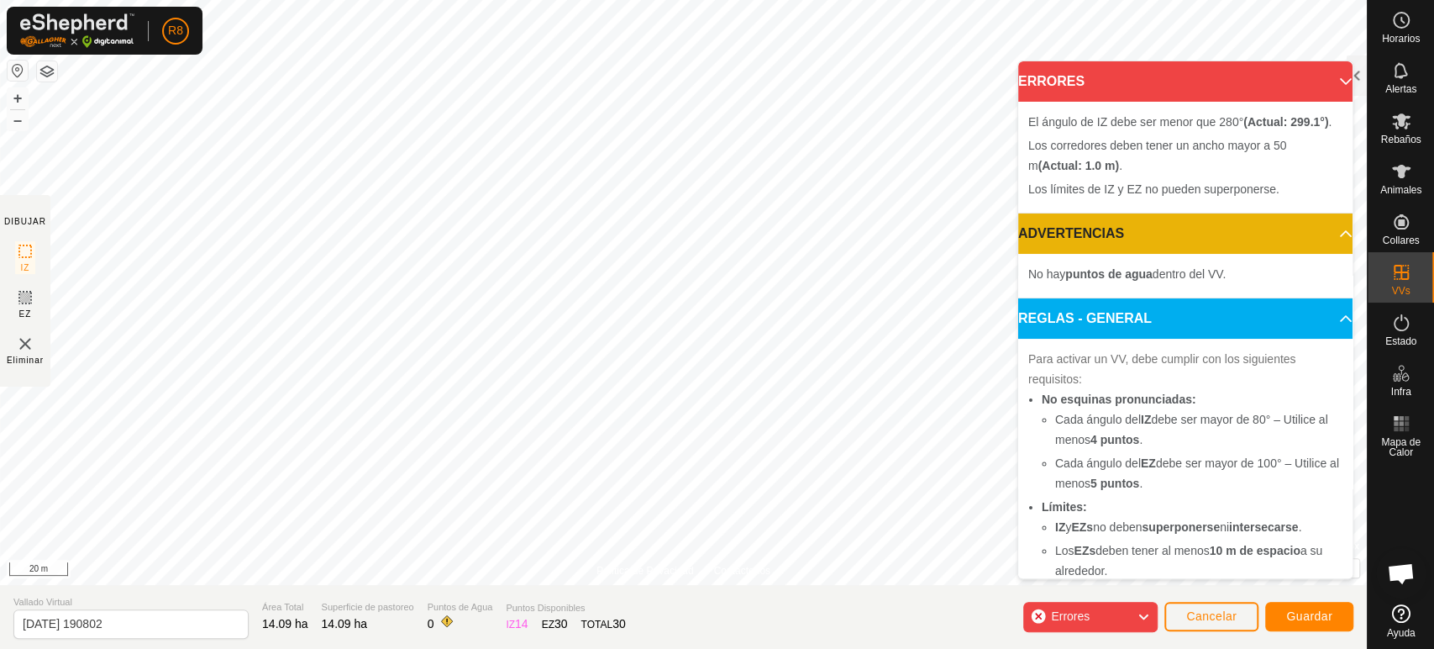
click at [1091, 593] on section "Vallado Virtual [DATE] 190802 Área Total 14.09 ha Superficie de pastoreo 14.09 …" at bounding box center [683, 617] width 1367 height 64
click at [1083, 610] on span "Errores" at bounding box center [1070, 615] width 39 height 13
click at [1089, 617] on span "Errores" at bounding box center [1070, 615] width 39 height 13
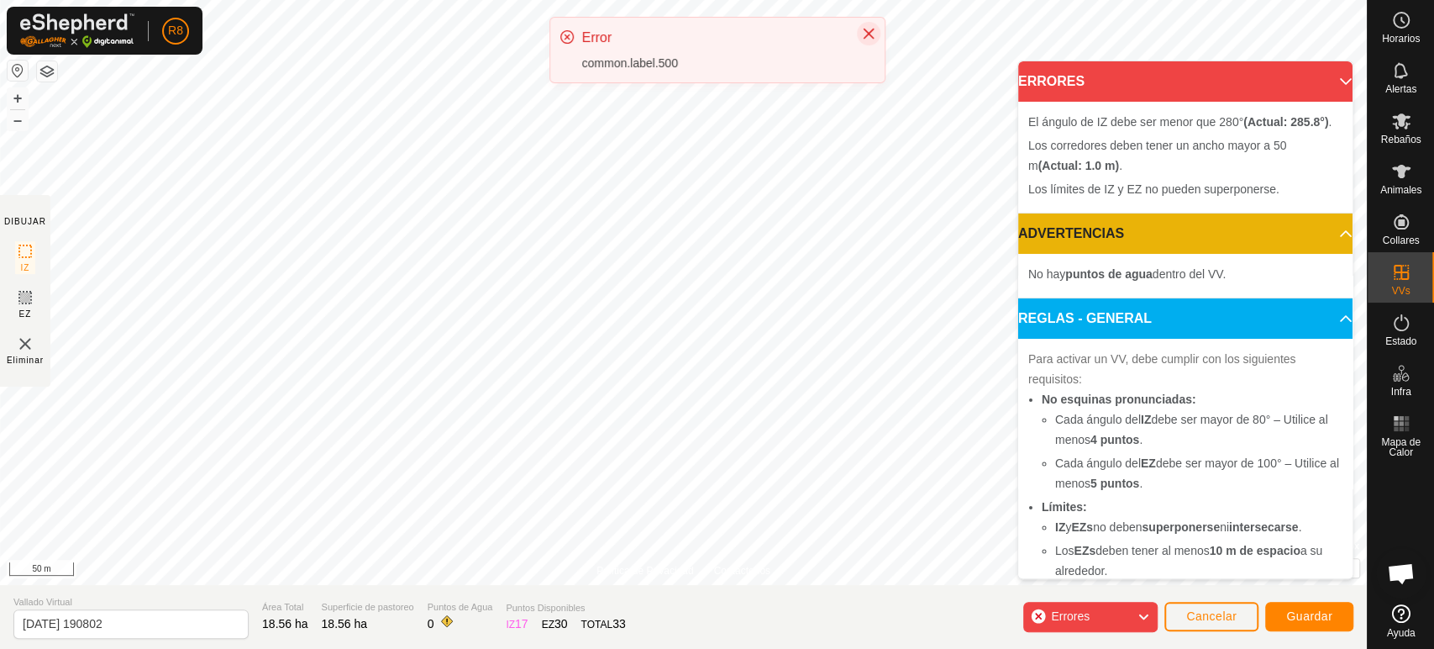
click at [874, 29] on icon "Close" at bounding box center [868, 33] width 13 height 13
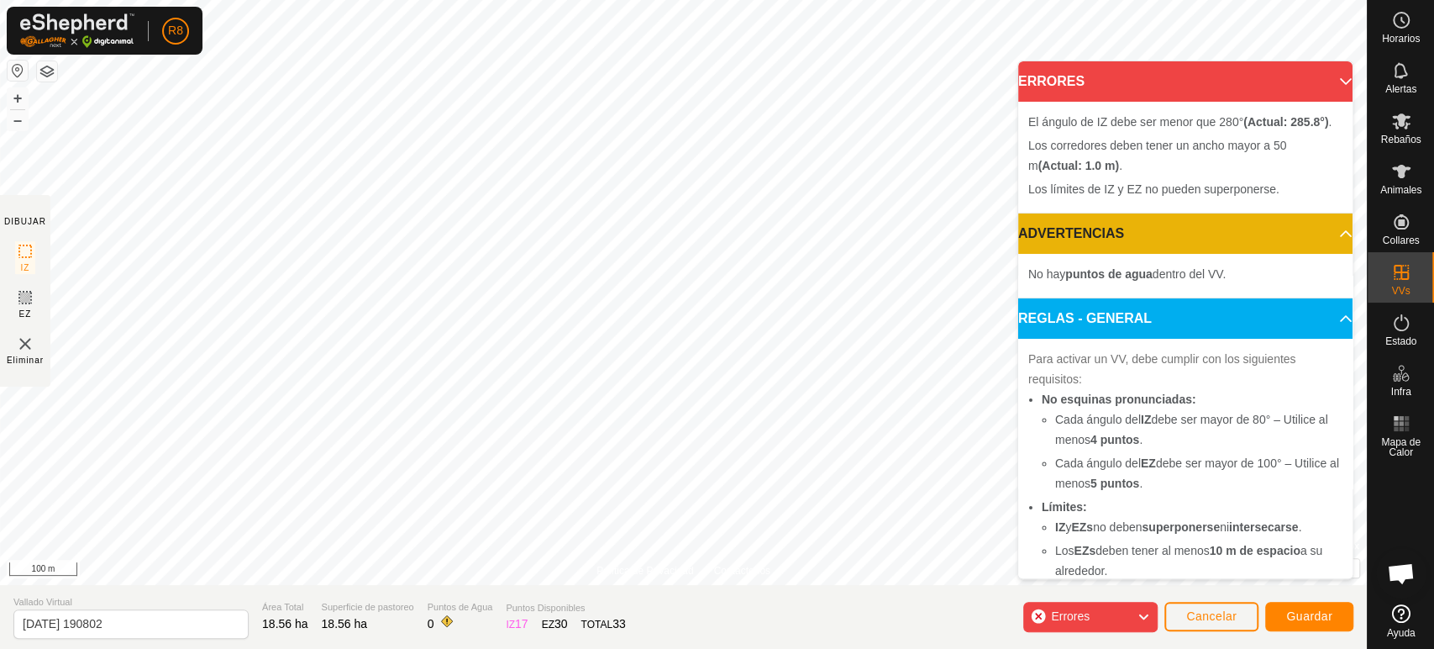
click at [781, 0] on html "R8 Horarios Alertas Rebaños Animales Collares VVs Estado Infra Mapa de Calor Ay…" at bounding box center [717, 324] width 1434 height 649
click at [592, 603] on div "Política de Privacidad Contáctenos + – ⇧ i © Mapbox , © OpenStreetMap , Improve…" at bounding box center [683, 324] width 1367 height 649
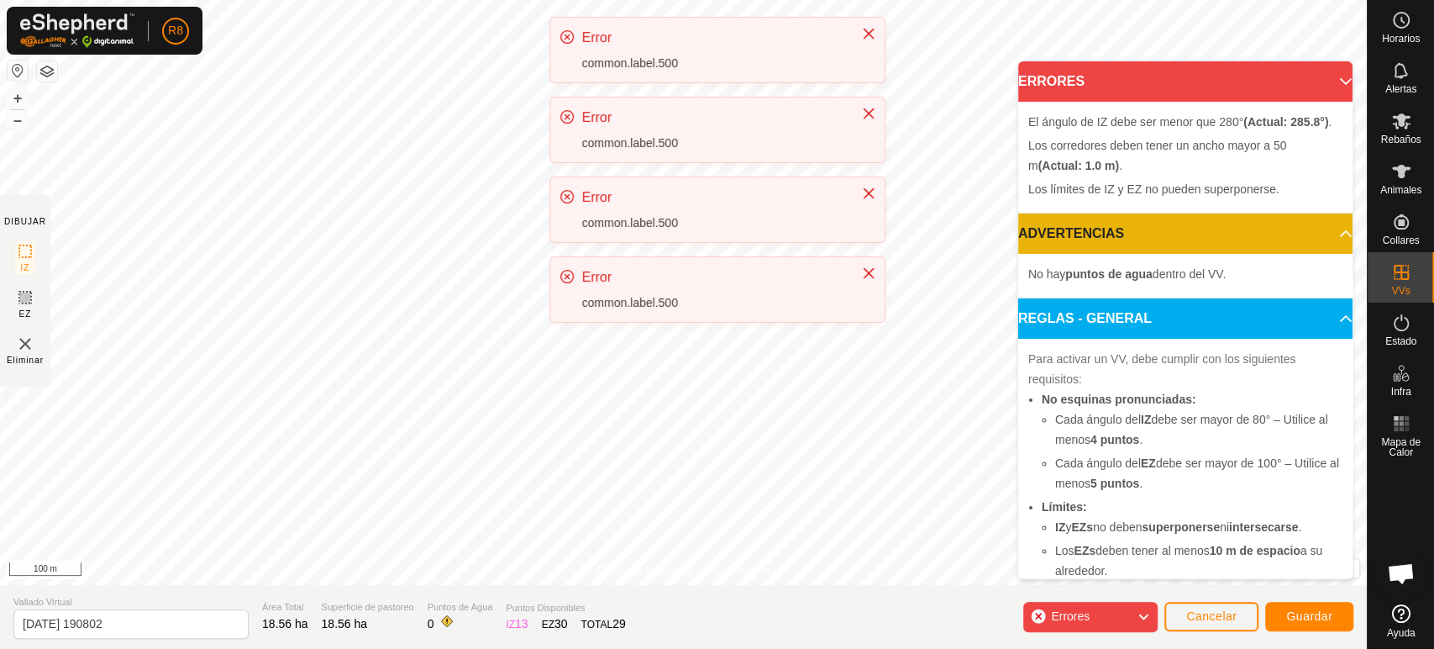
click at [818, 248] on div "Error common.label.500 Error common.label.500 Error common.label.500 Error comm…" at bounding box center [717, 176] width 336 height 319
click at [875, 31] on button "Close" at bounding box center [869, 34] width 24 height 24
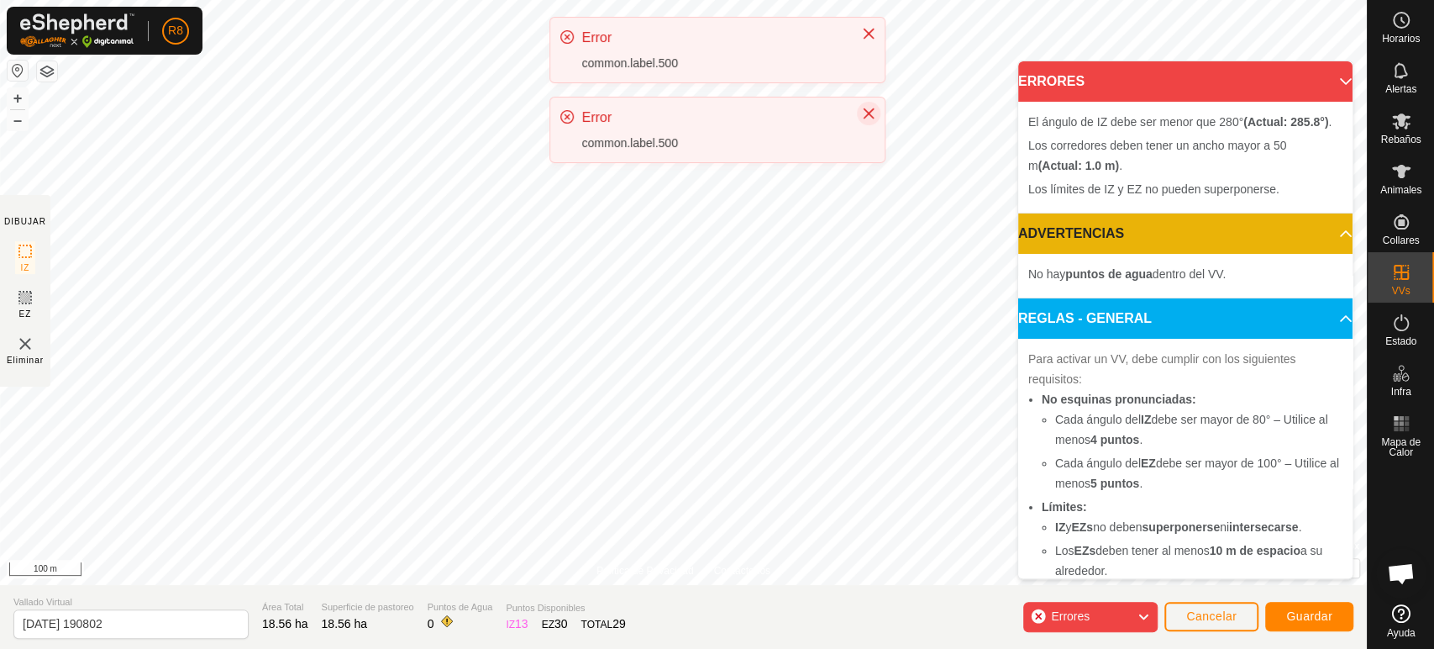
click at [875, 118] on button "Close" at bounding box center [869, 114] width 24 height 24
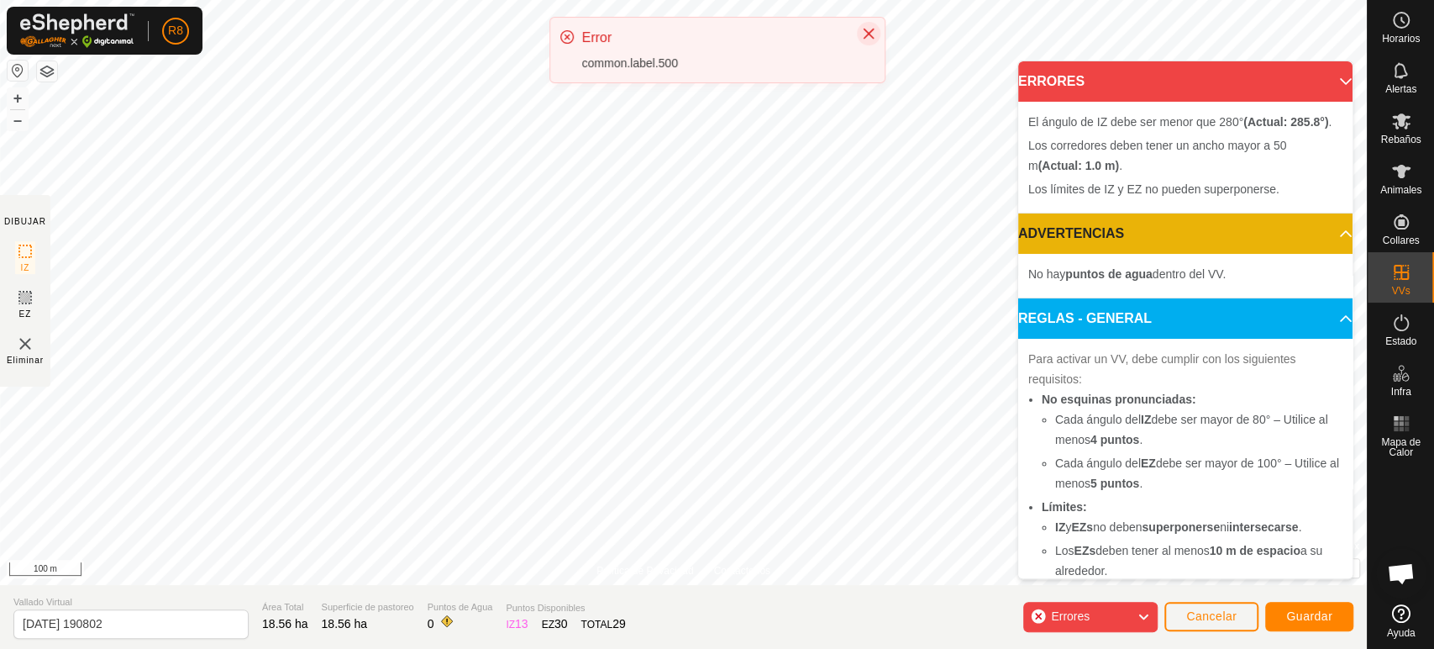
click at [865, 30] on icon "Close" at bounding box center [868, 34] width 11 height 11
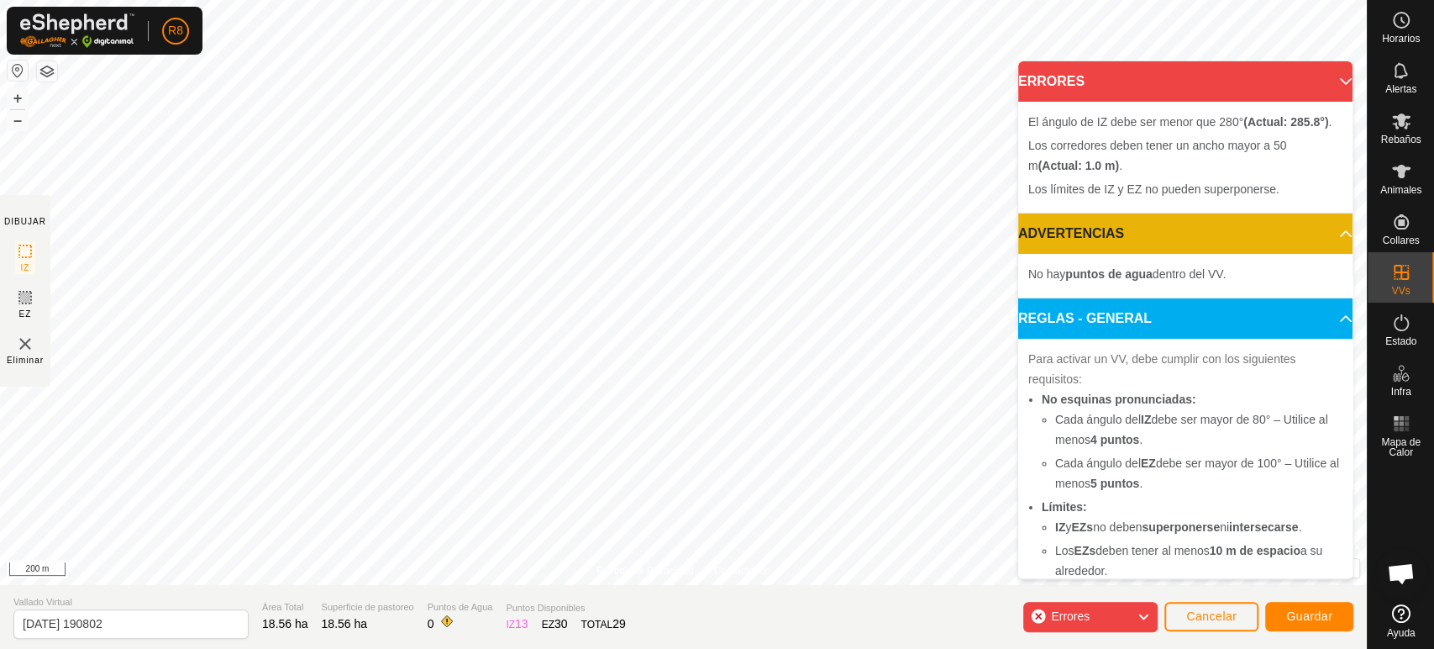
click at [1084, 608] on span "Errores" at bounding box center [1077, 617] width 52 height 22
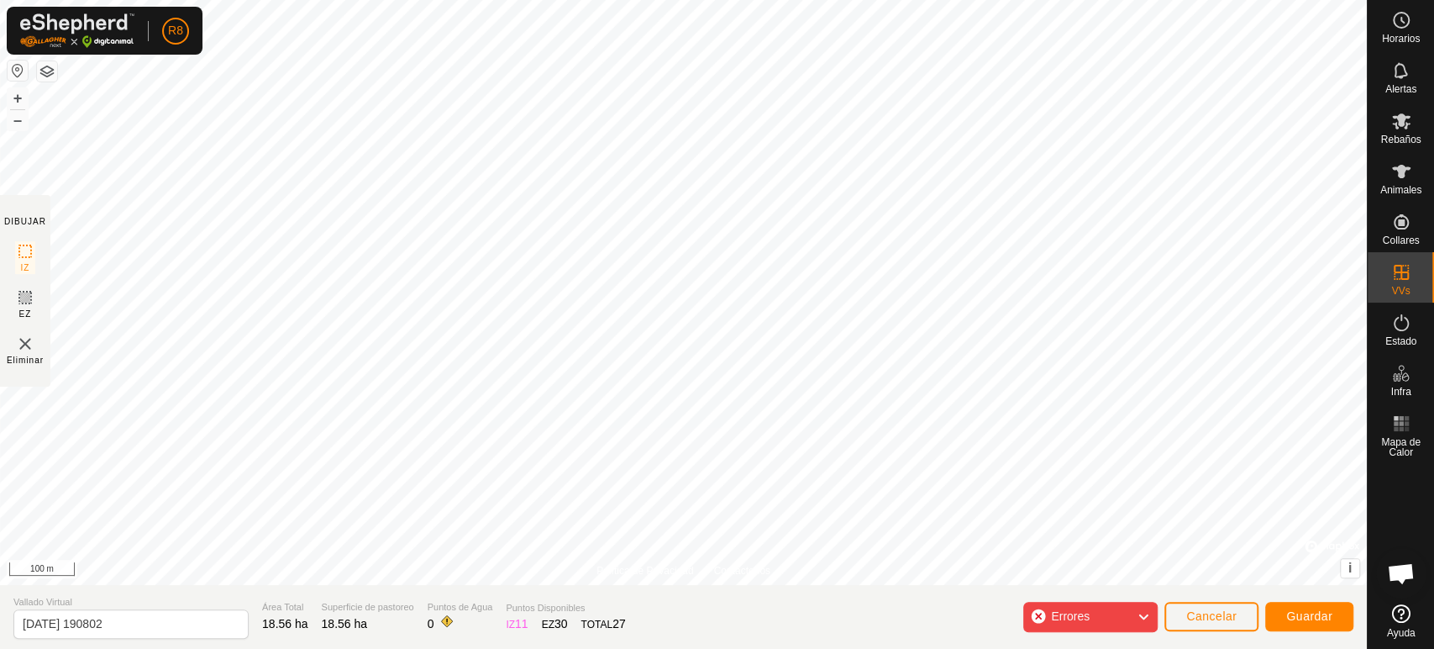
click at [819, 648] on html "R8 Horarios Alertas Rebaños Animales Collares VVs Estado Infra Mapa de Calor Ay…" at bounding box center [717, 324] width 1434 height 649
click at [443, 648] on html "R8 Horarios Alertas Rebaños Animales Collares VVs Estado Infra Mapa de Calor Ay…" at bounding box center [717, 324] width 1434 height 649
click at [1093, 616] on span "Errores" at bounding box center [1077, 617] width 52 height 22
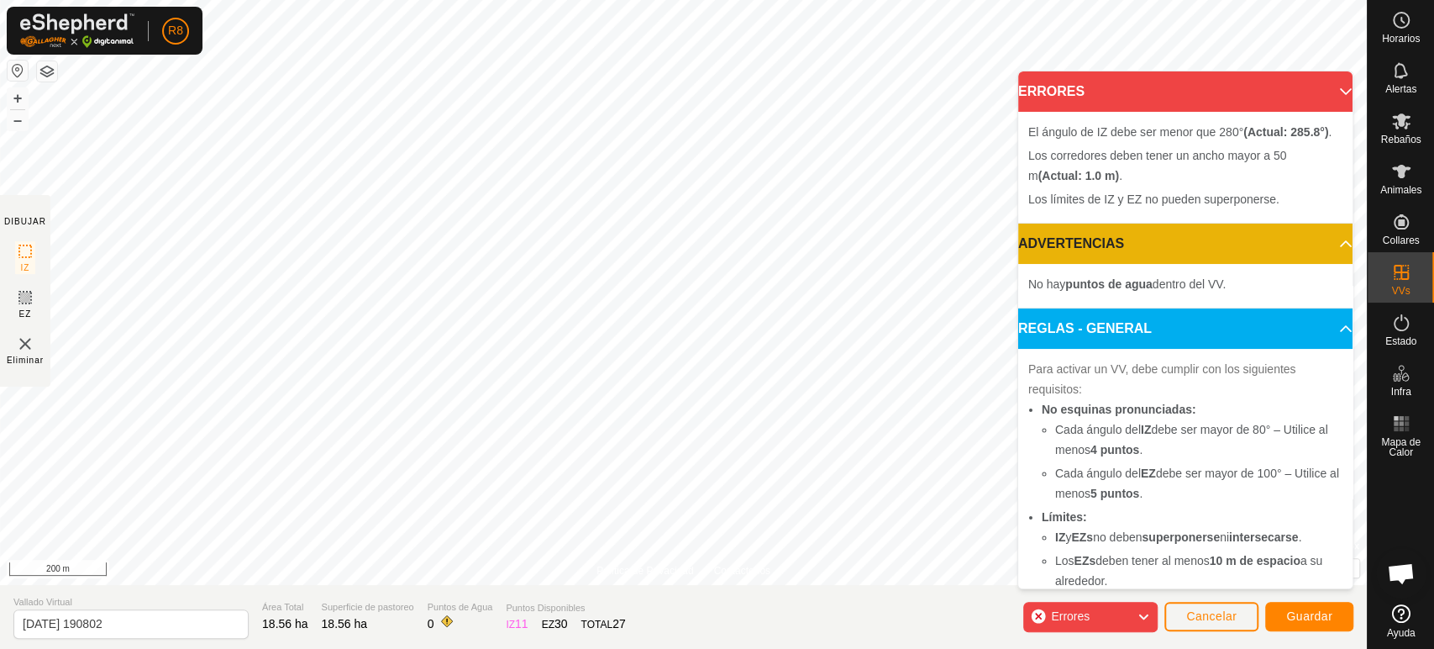
click at [1106, 615] on div "Errores" at bounding box center [1090, 617] width 134 height 30
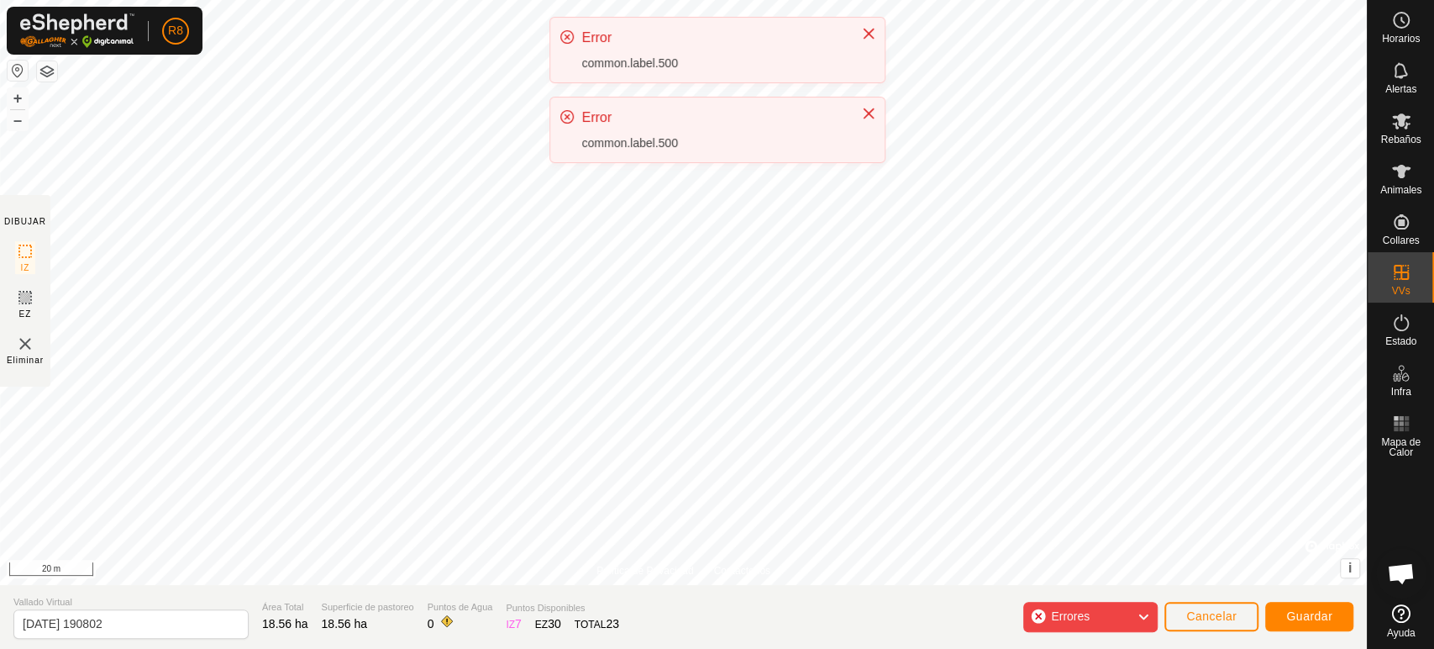
click at [883, 144] on div "Error common.label.500" at bounding box center [717, 129] width 334 height 65
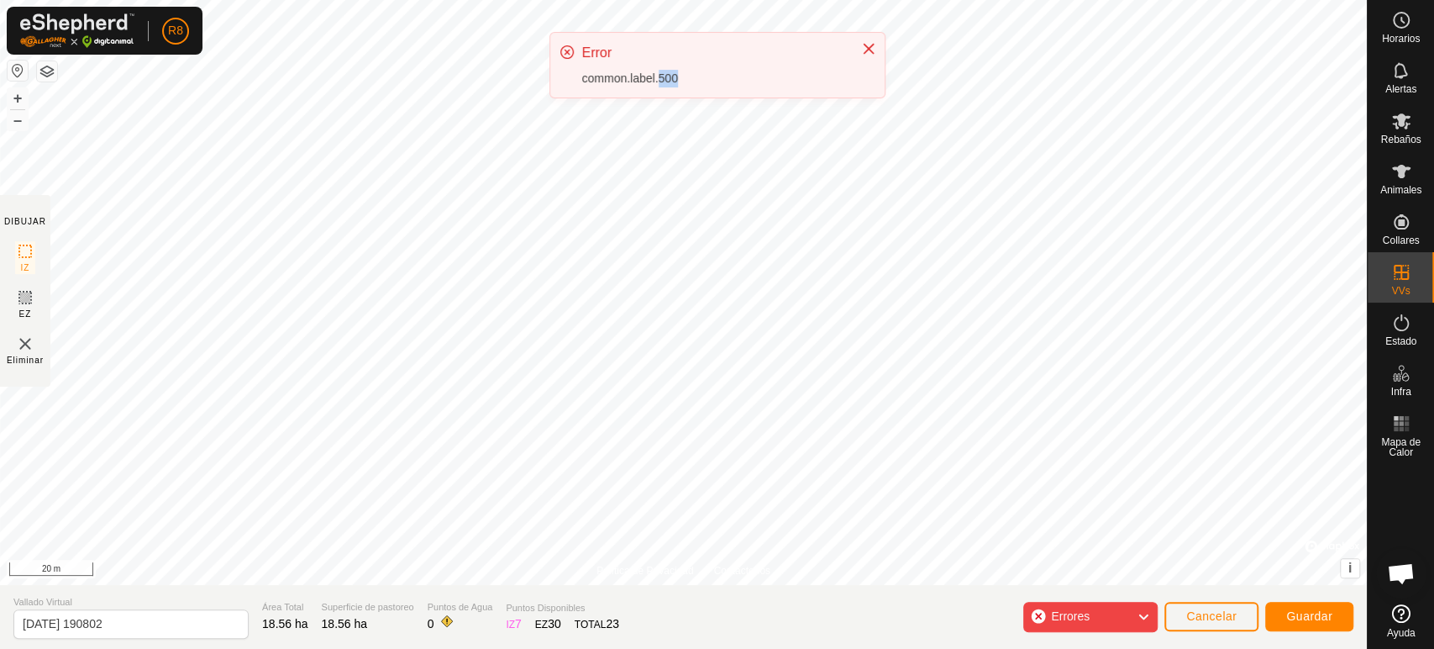
click at [883, 97] on div "Error common.label.500" at bounding box center [717, 65] width 334 height 65
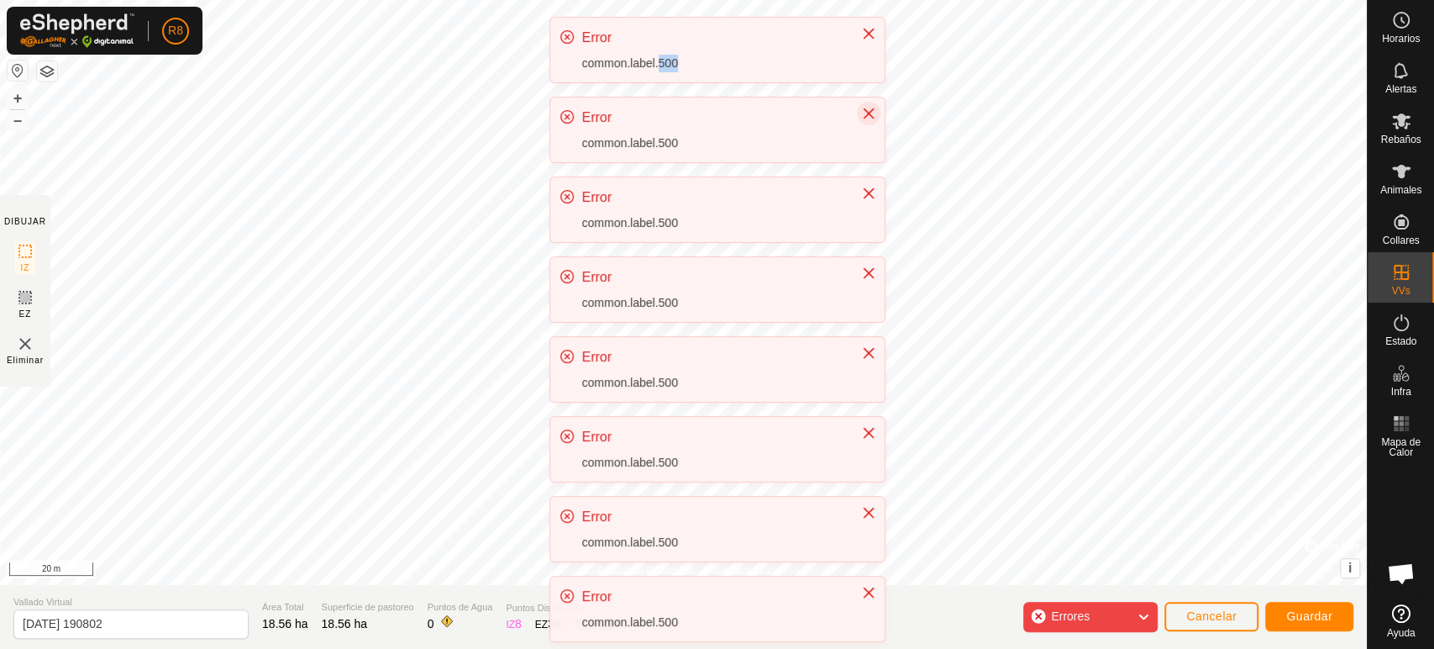
click at [873, 110] on icon "Close" at bounding box center [868, 113] width 13 height 13
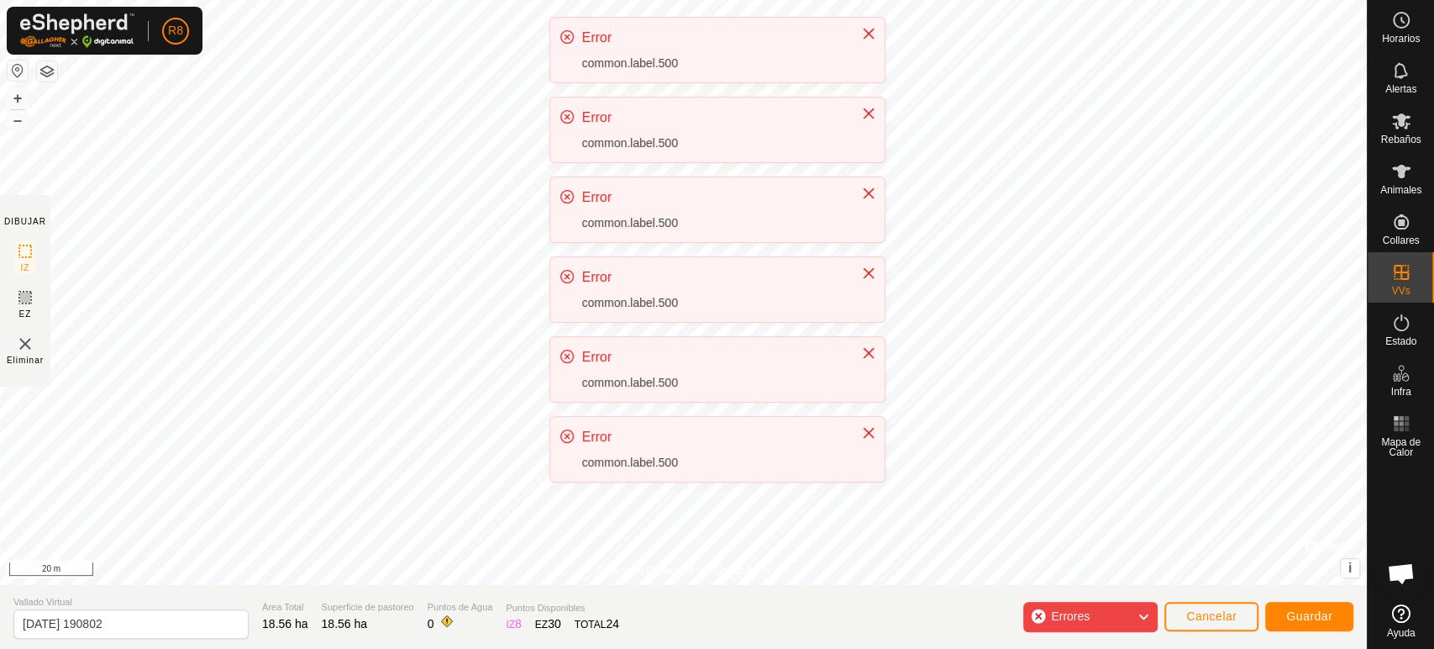
click at [878, 25] on div "Error common.label.500" at bounding box center [717, 50] width 334 height 65
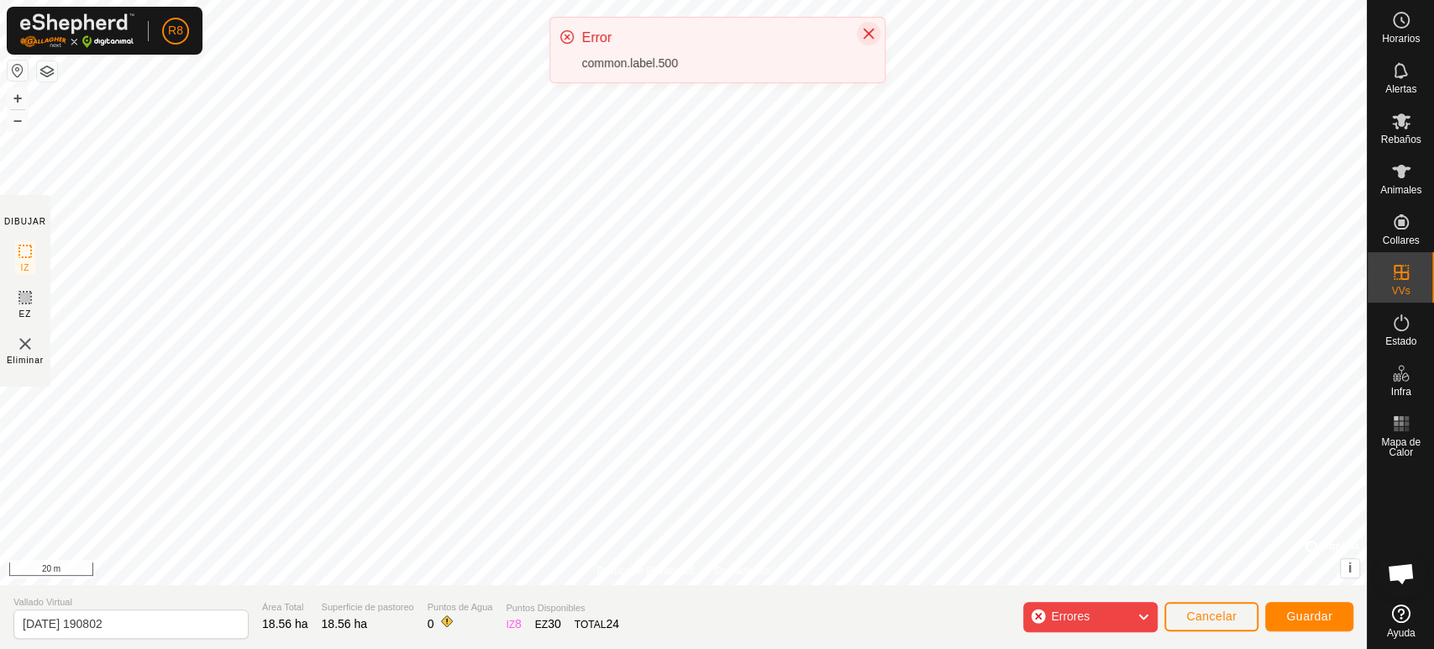
click at [860, 30] on button "Close" at bounding box center [869, 34] width 24 height 24
click at [873, 31] on icon "Close" at bounding box center [868, 33] width 13 height 13
click at [671, 633] on div "Política de Privacidad Contáctenos + – ⇧ i © Mapbox , © OpenStreetMap , Improve…" at bounding box center [683, 324] width 1367 height 649
click at [868, 31] on icon "Close" at bounding box center [868, 33] width 13 height 13
click at [873, 35] on icon "Close" at bounding box center [868, 33] width 13 height 13
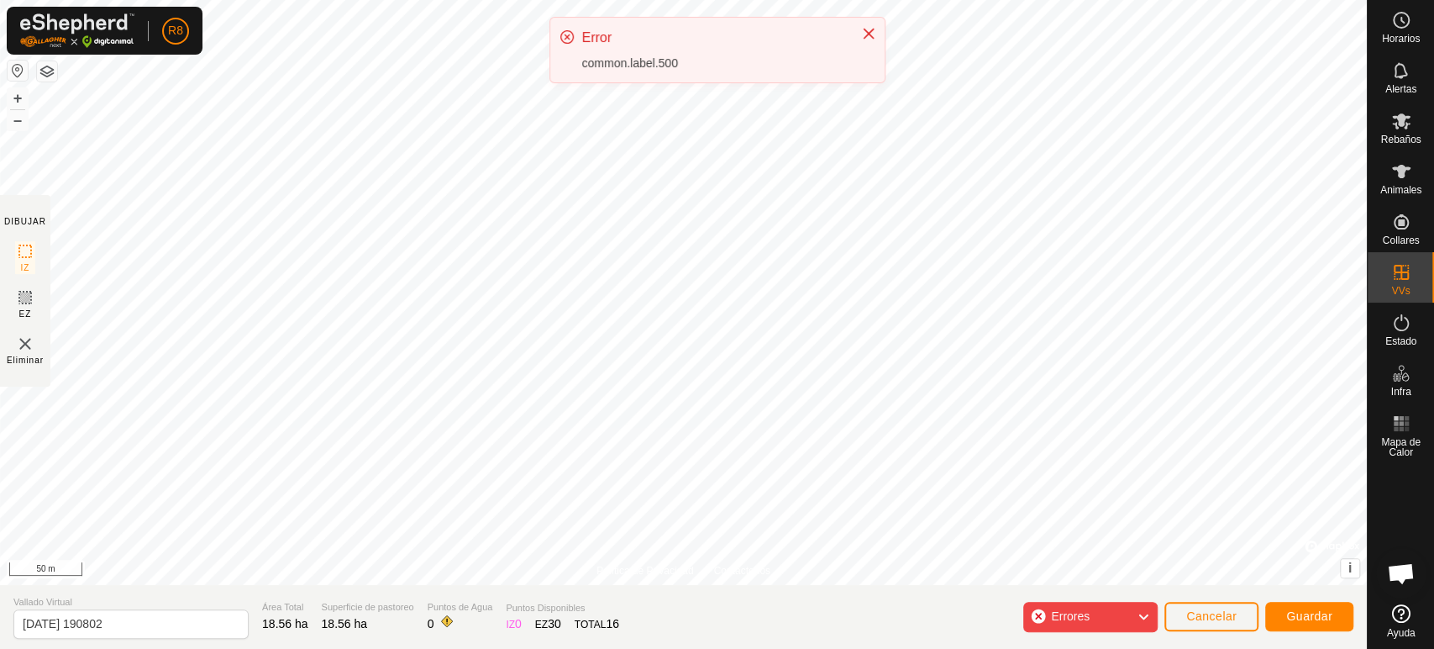
click at [1076, 609] on span "Errores" at bounding box center [1077, 617] width 52 height 22
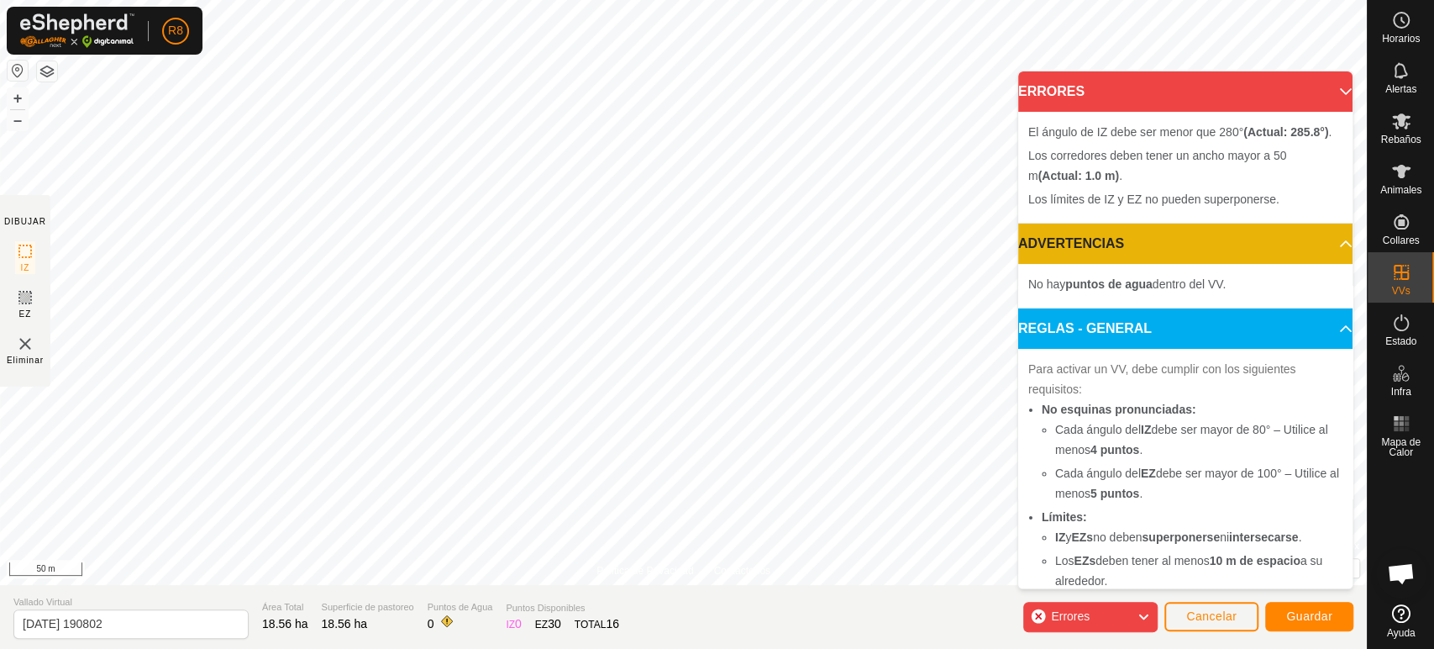
click at [1054, 610] on span "Errores" at bounding box center [1070, 615] width 39 height 13
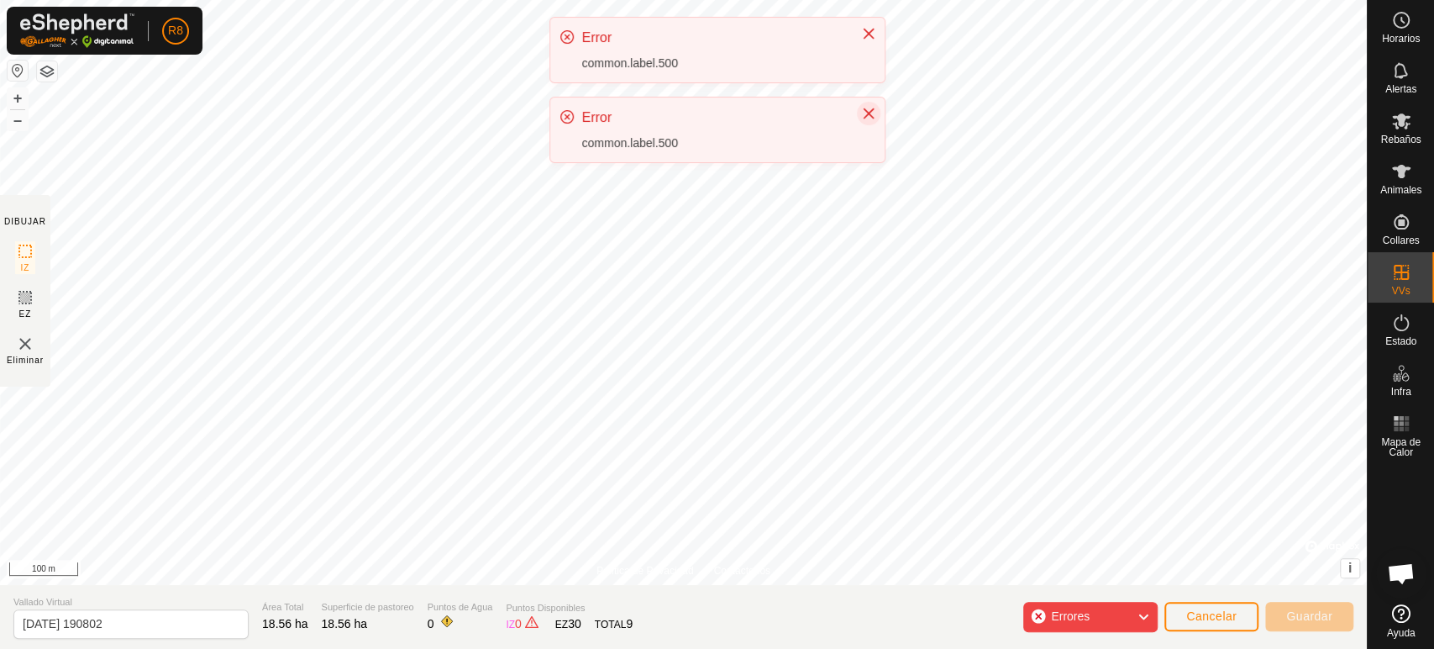
click at [865, 108] on icon "Close" at bounding box center [868, 113] width 13 height 13
click at [811, 262] on div "R8 Horarios Alertas Rebaños Animales Collares VVs Estado Infra Mapa de Calor Ay…" at bounding box center [717, 324] width 1434 height 649
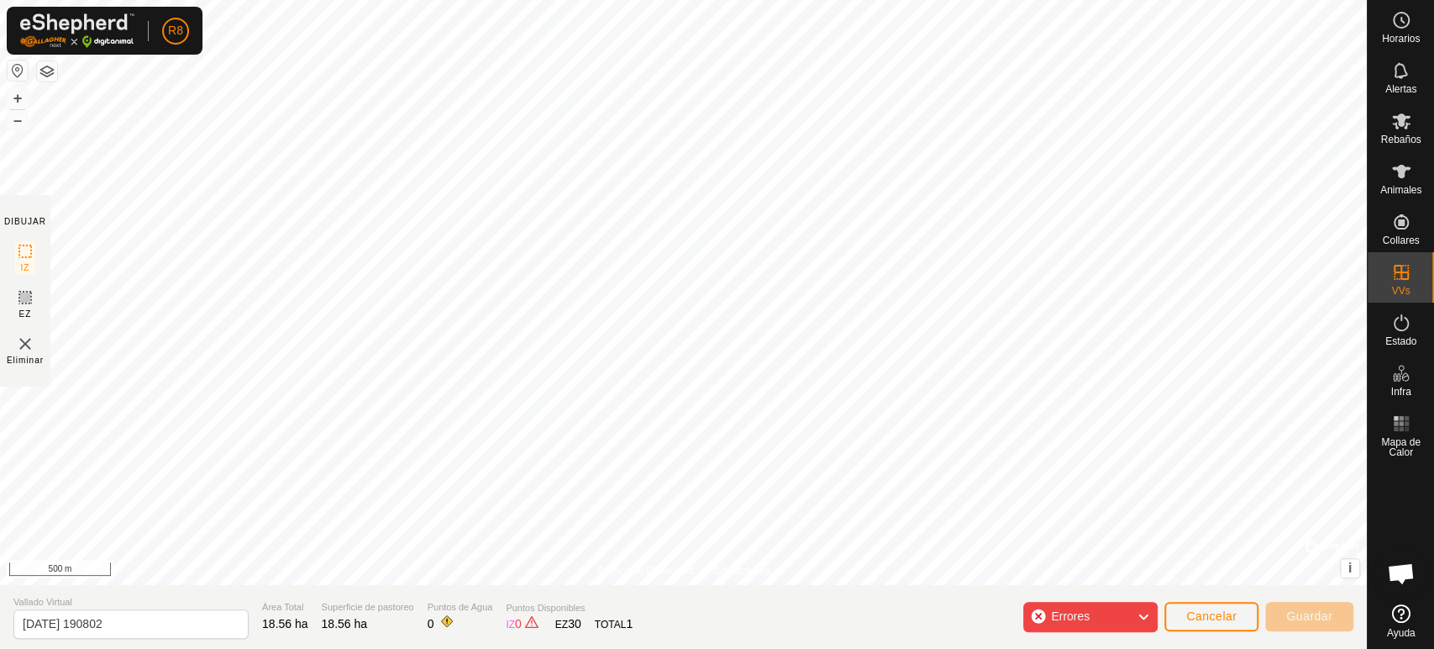
drag, startPoint x: 866, startPoint y: 108, endPoint x: 457, endPoint y: 628, distance: 661.8
click at [457, 636] on div "Política de Privacidad Contáctenos + – ⇧ i © Mapbox , © OpenStreetMap , Improve…" at bounding box center [683, 324] width 1367 height 649
click at [1037, 618] on div "Errores" at bounding box center [1090, 617] width 134 height 30
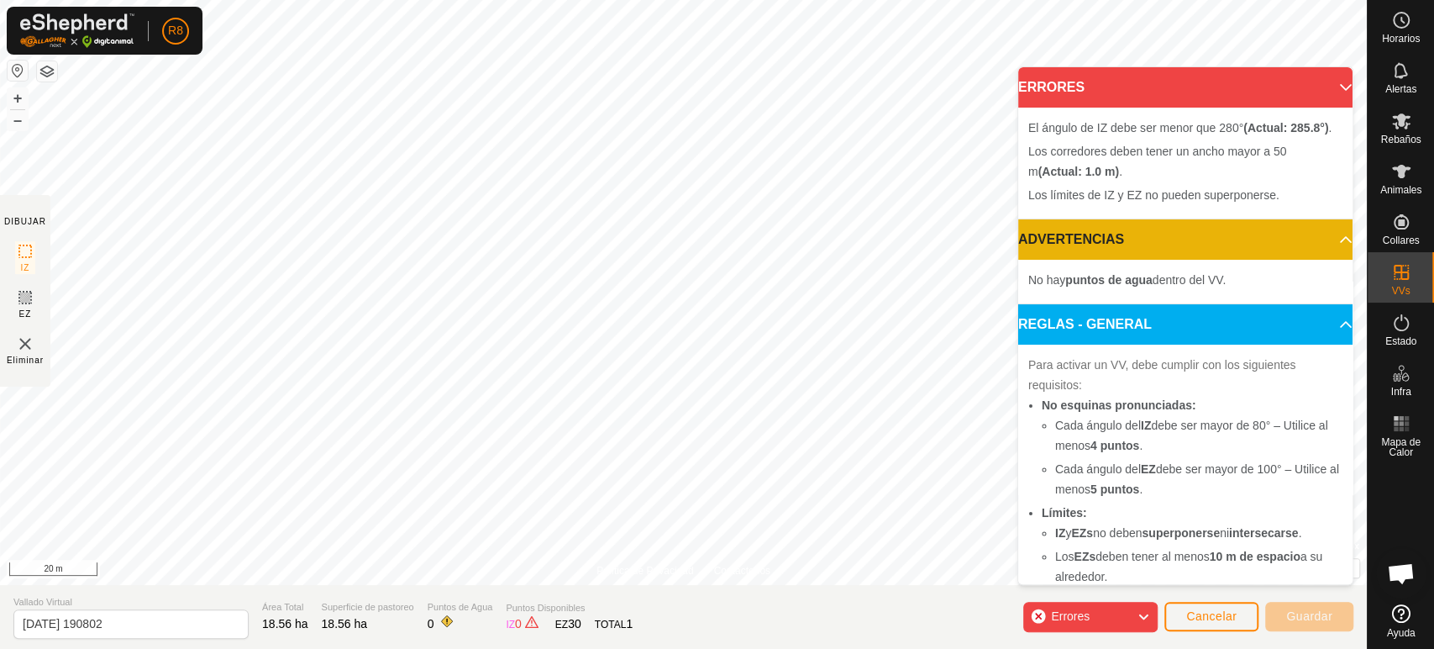
click at [1145, 612] on icon at bounding box center [1143, 617] width 13 height 22
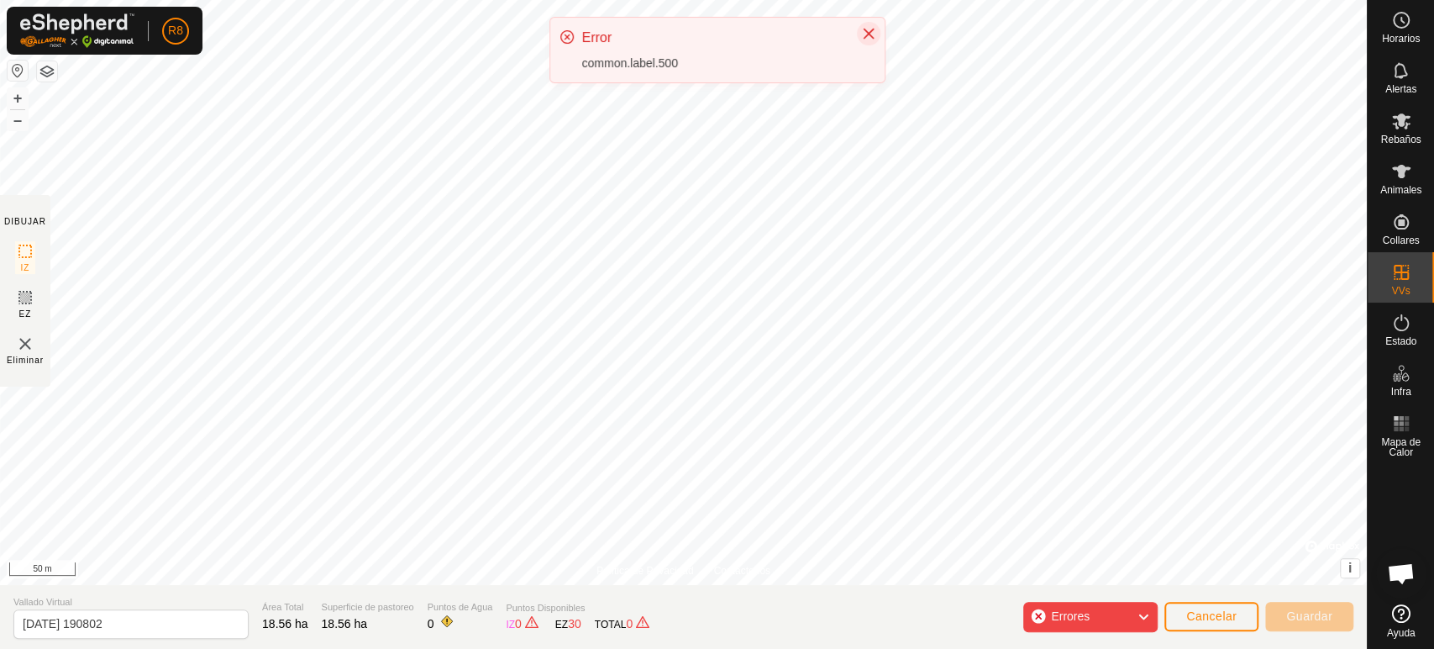
click at [869, 29] on icon "Close" at bounding box center [868, 33] width 13 height 13
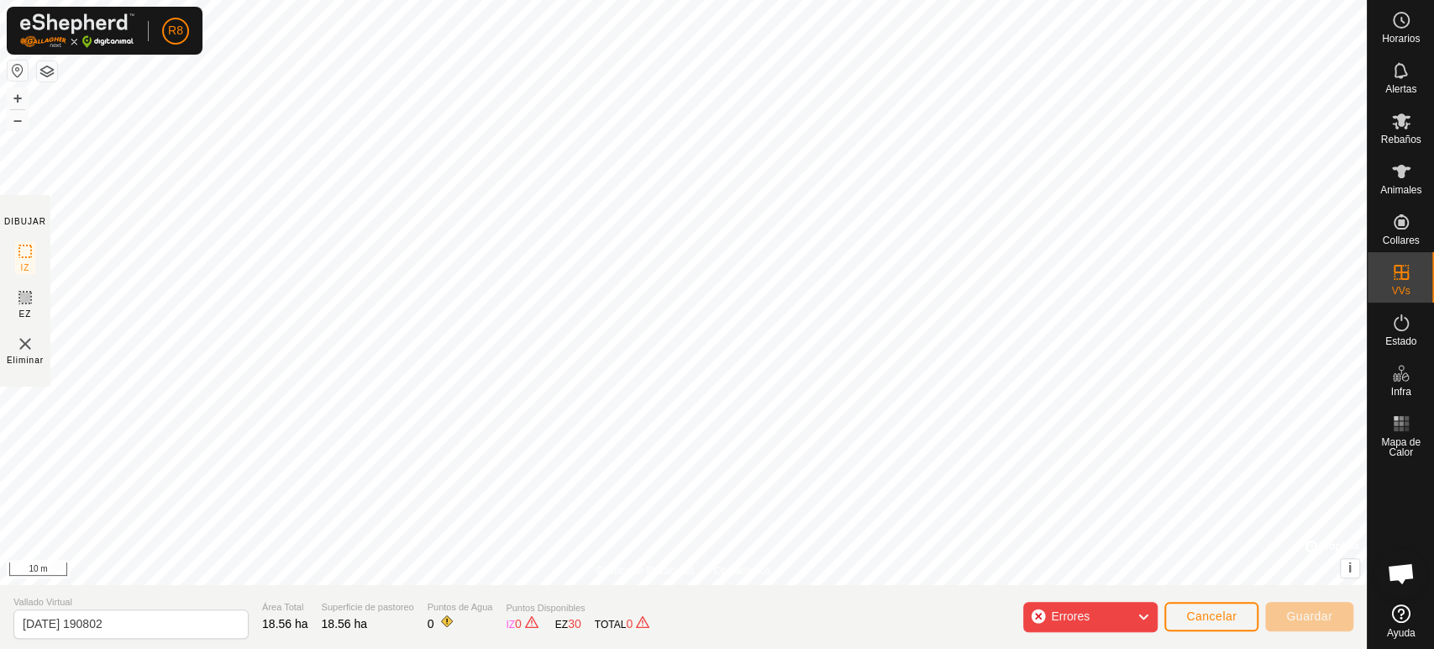
click at [255, 421] on div "Política de Privacidad Contáctenos + – ⇧ i © Mapbox , © OpenStreetMap , Improve…" at bounding box center [683, 324] width 1367 height 649
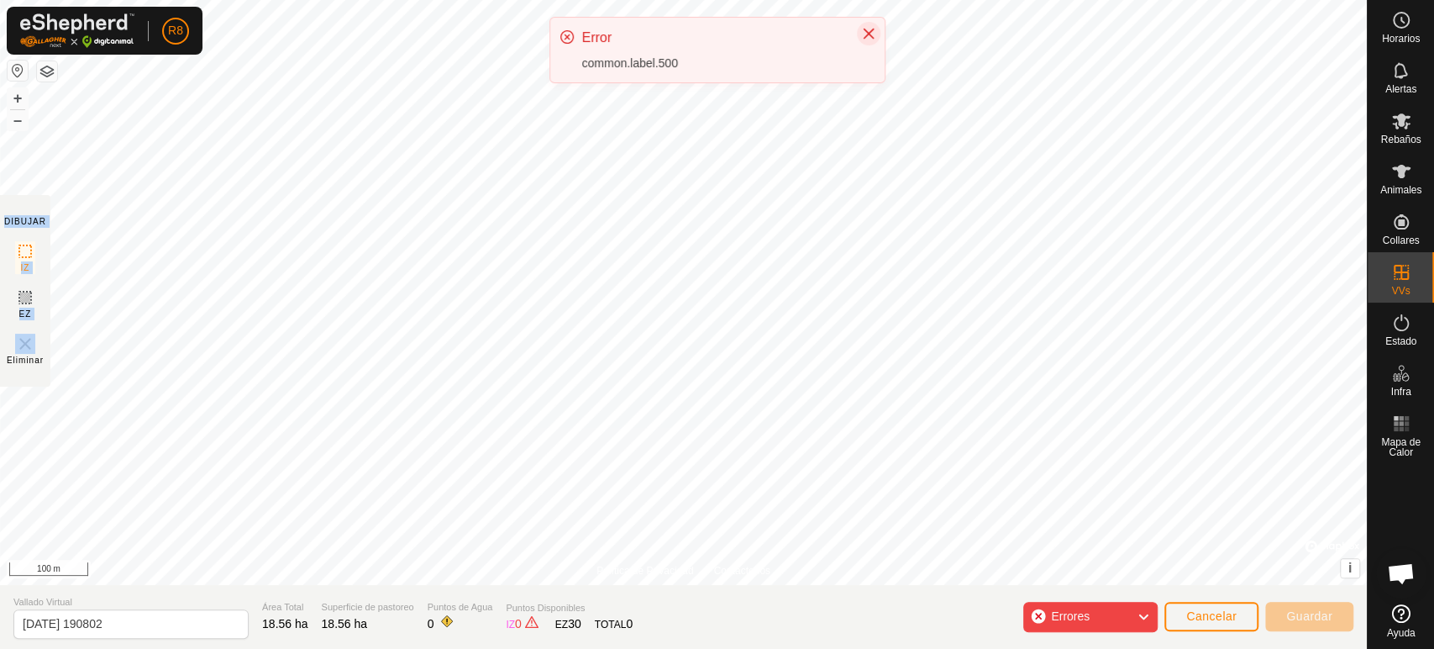
click at [877, 37] on button "Close" at bounding box center [869, 34] width 24 height 24
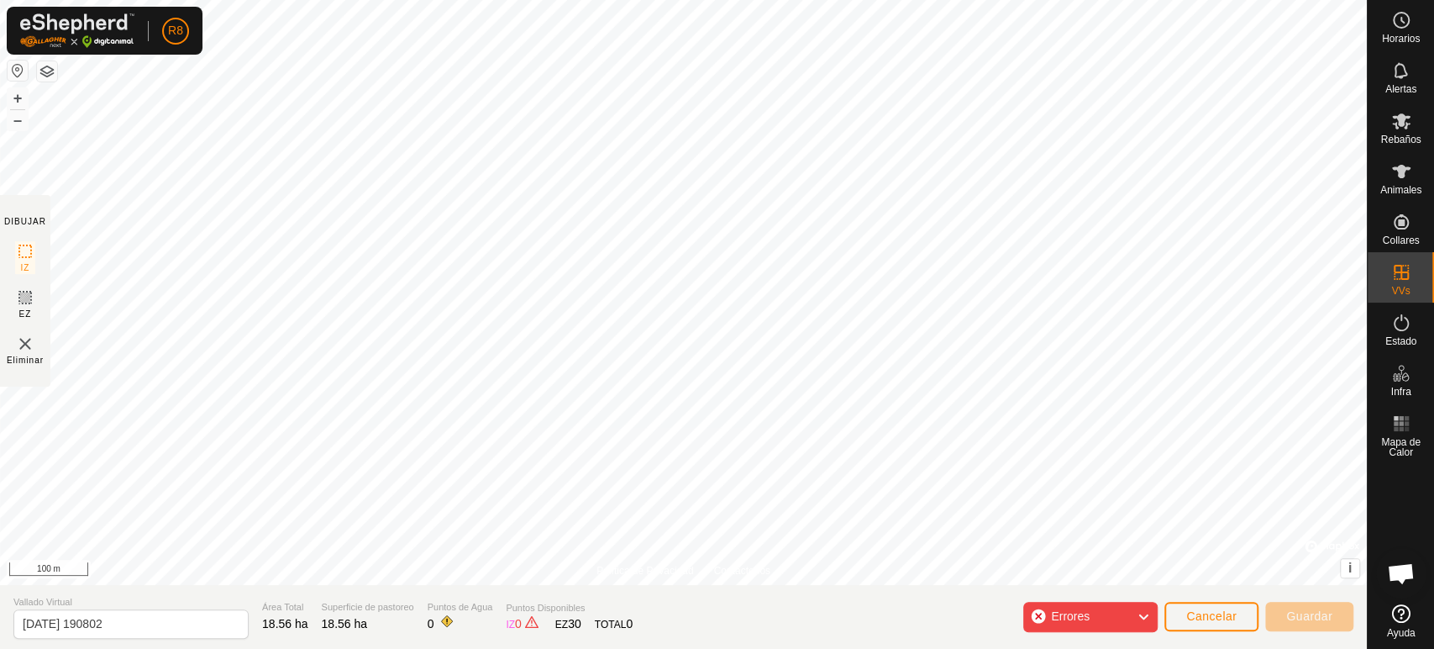
click at [1117, 616] on div "Errores" at bounding box center [1090, 617] width 134 height 30
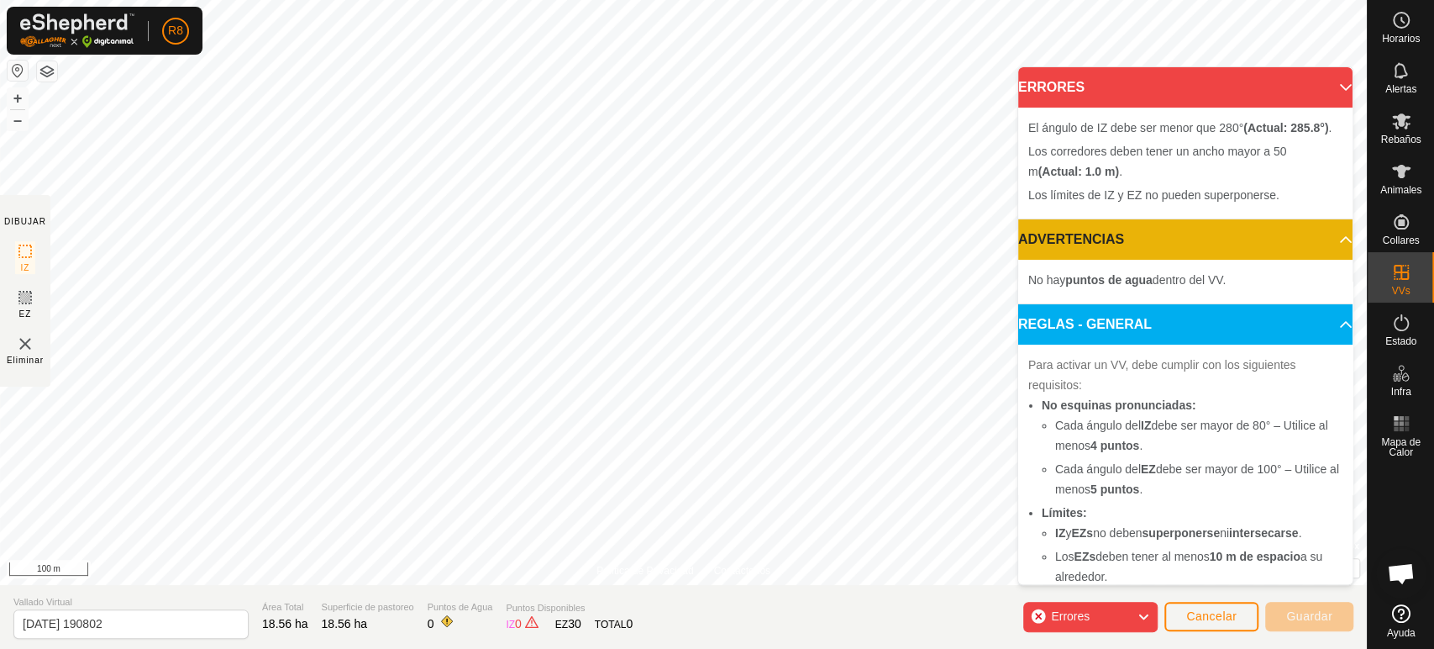
click at [506, 626] on div "IZ 0" at bounding box center [523, 624] width 35 height 18
click at [555, 632] on div "EZ 30" at bounding box center [568, 624] width 26 height 18
click at [568, 628] on span "30" at bounding box center [574, 623] width 13 height 13
click at [568, 617] on span "30" at bounding box center [574, 623] width 13 height 13
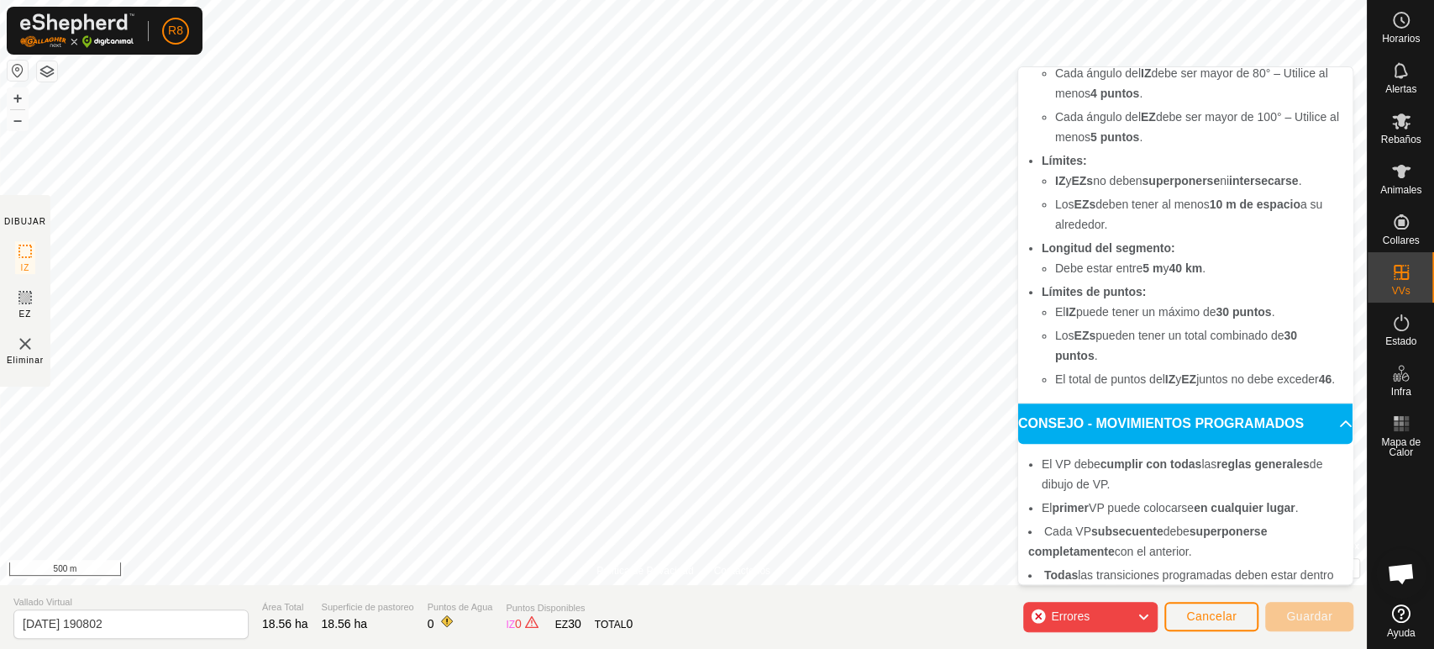
scroll to position [426, 0]
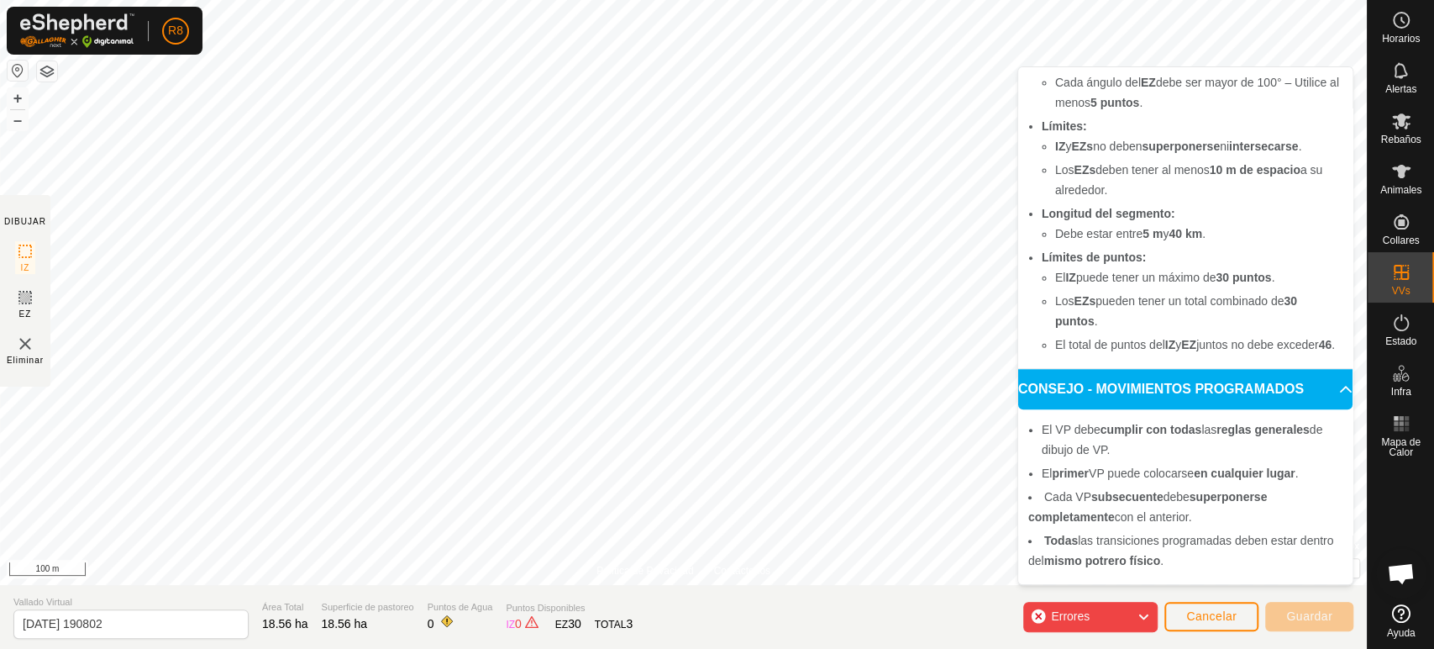
click at [1112, 624] on div "Errores" at bounding box center [1090, 617] width 134 height 30
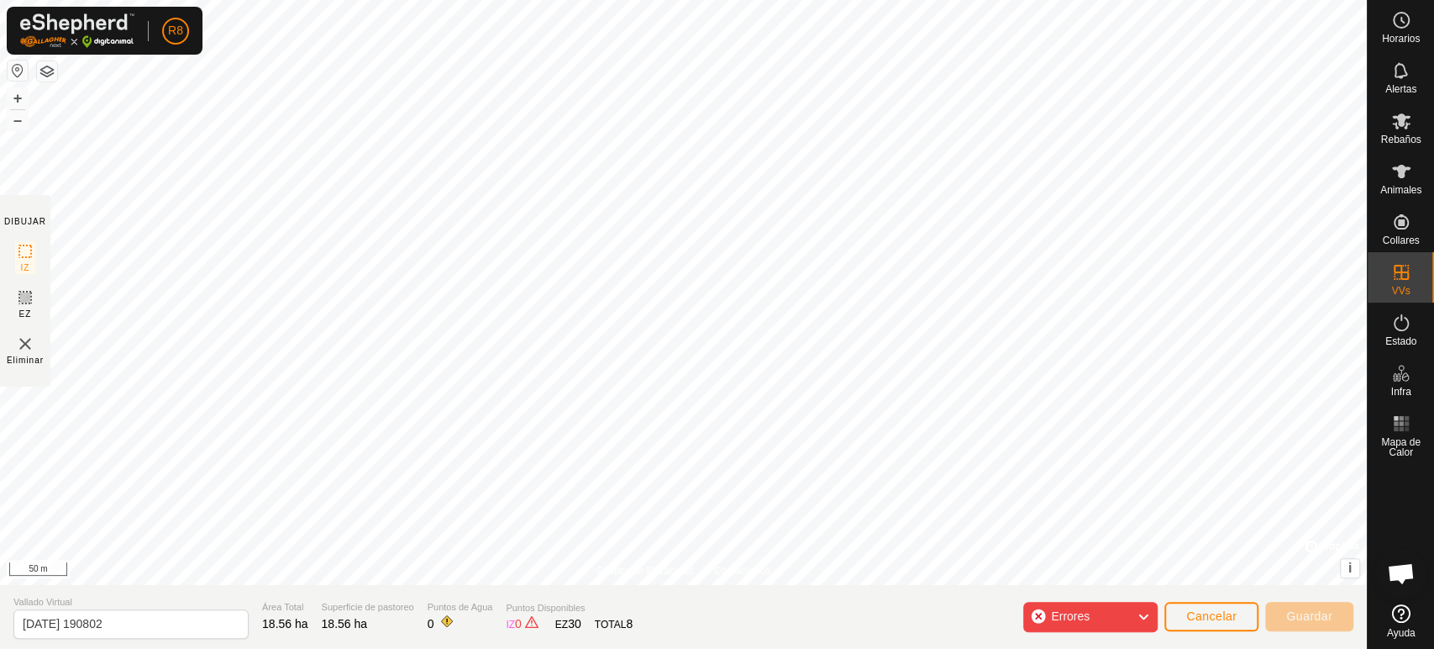
click at [605, 623] on div "TOTAL 8" at bounding box center [614, 624] width 38 height 18
click at [555, 620] on div "EZ 30" at bounding box center [568, 624] width 26 height 18
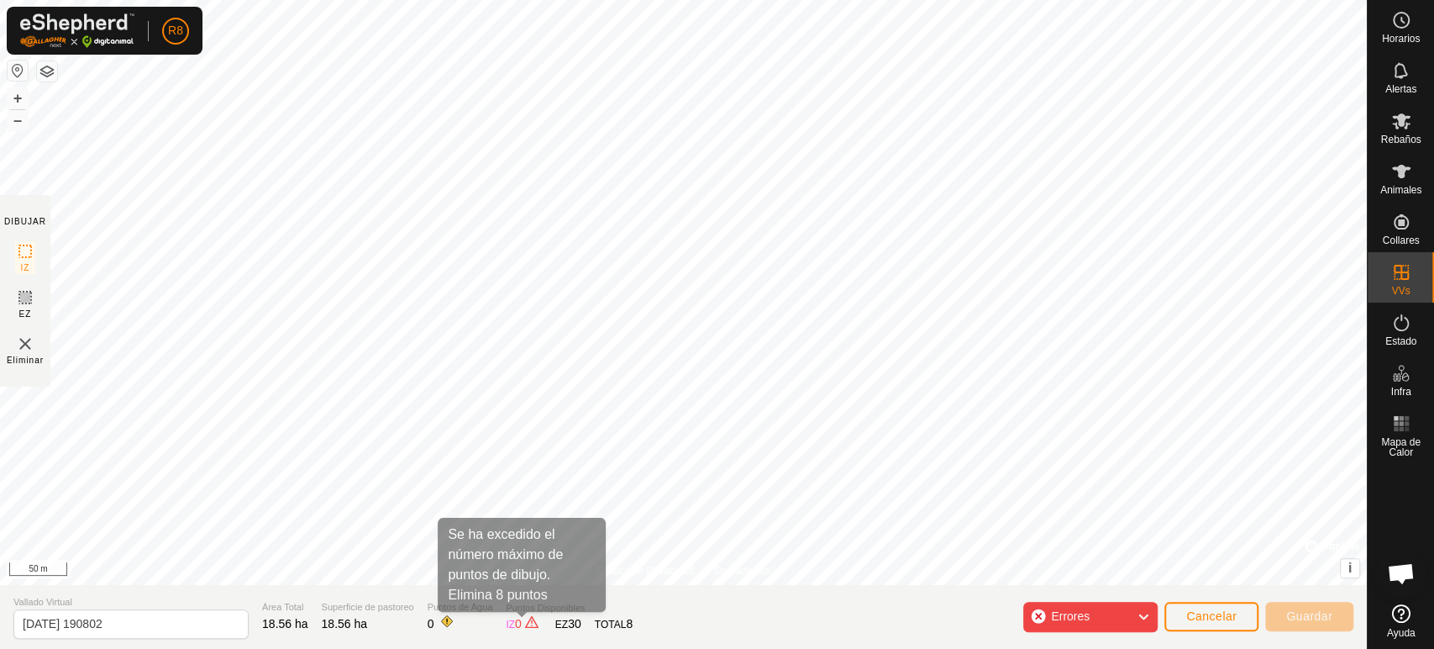
click at [525, 628] on span at bounding box center [531, 621] width 13 height 13
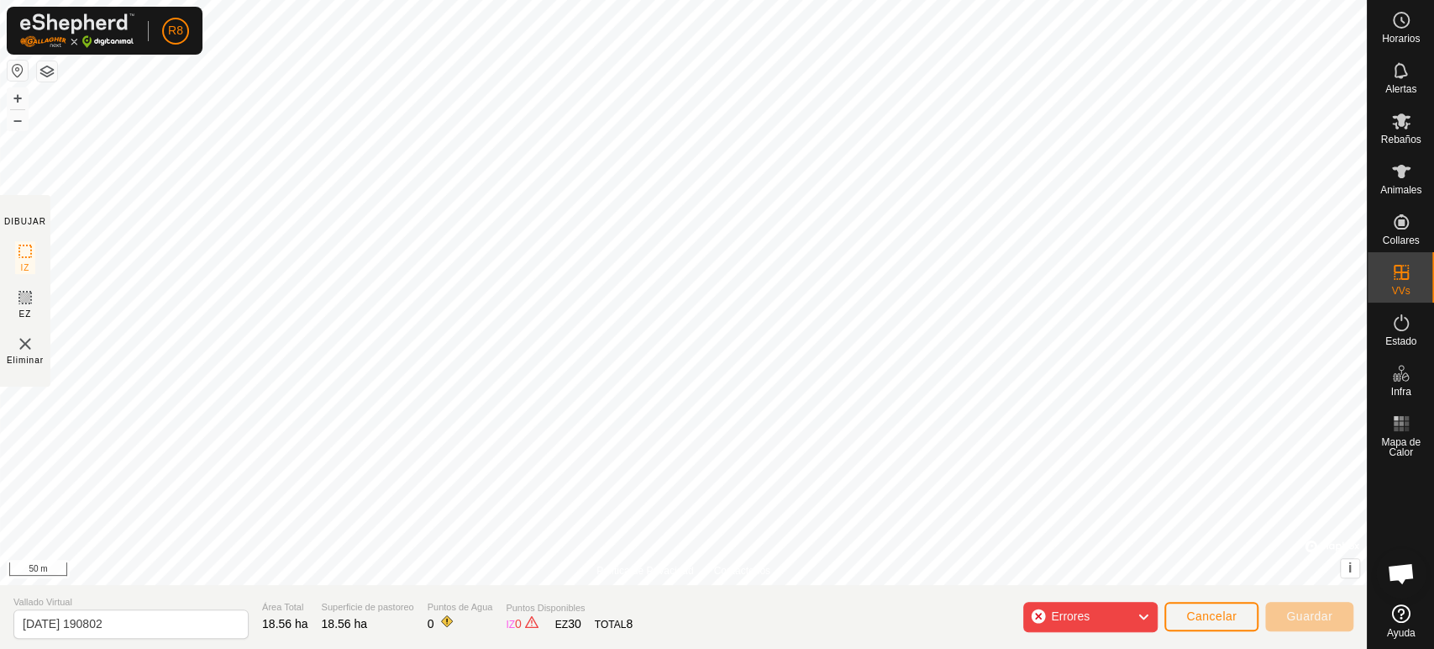
click at [525, 628] on span at bounding box center [531, 621] width 13 height 13
click at [525, 623] on span at bounding box center [531, 621] width 13 height 13
click at [525, 620] on span at bounding box center [531, 621] width 13 height 13
click at [506, 621] on div "IZ 0" at bounding box center [523, 624] width 35 height 18
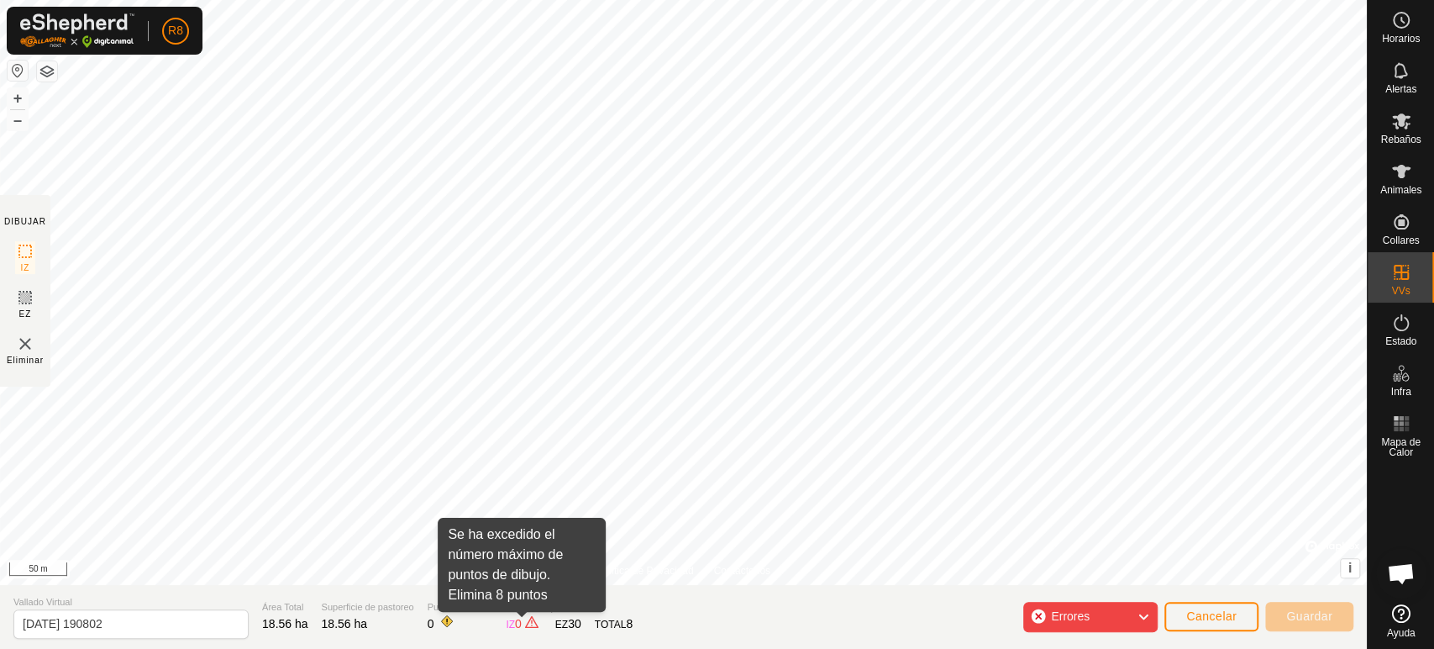
click at [525, 623] on span at bounding box center [531, 621] width 13 height 13
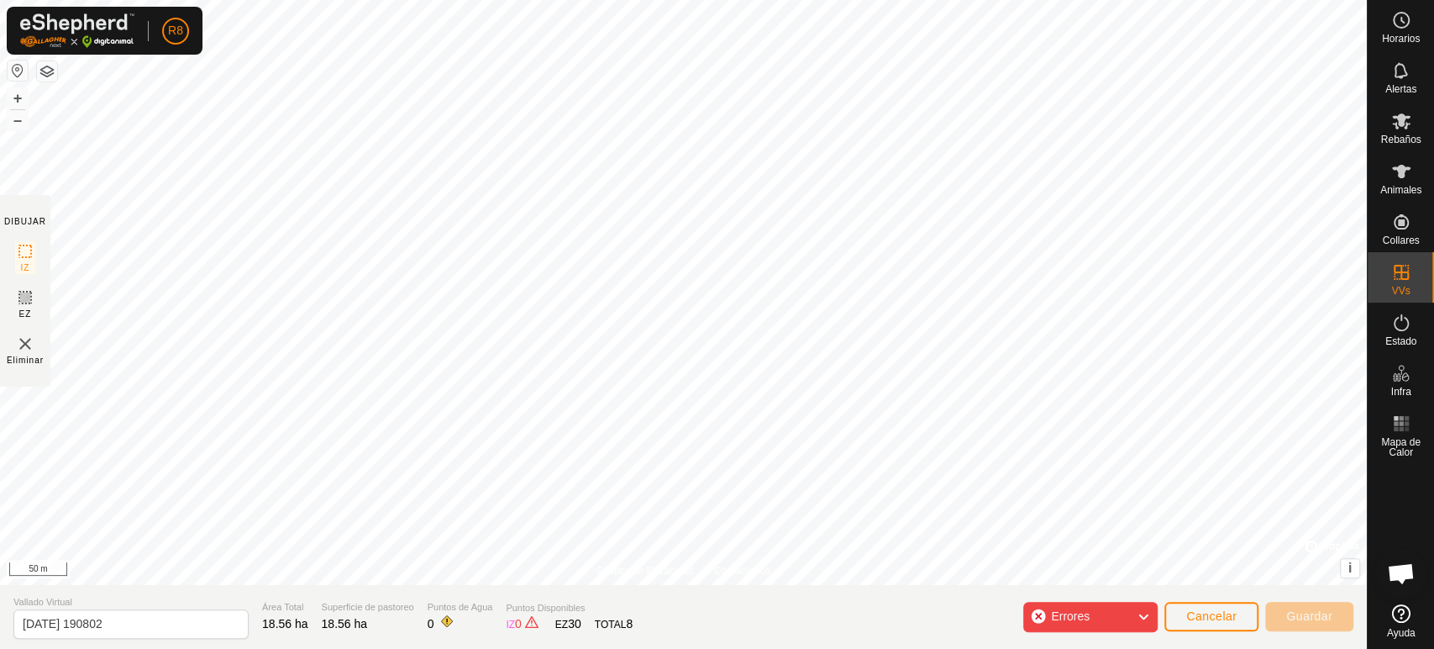
click at [525, 623] on span at bounding box center [531, 621] width 13 height 13
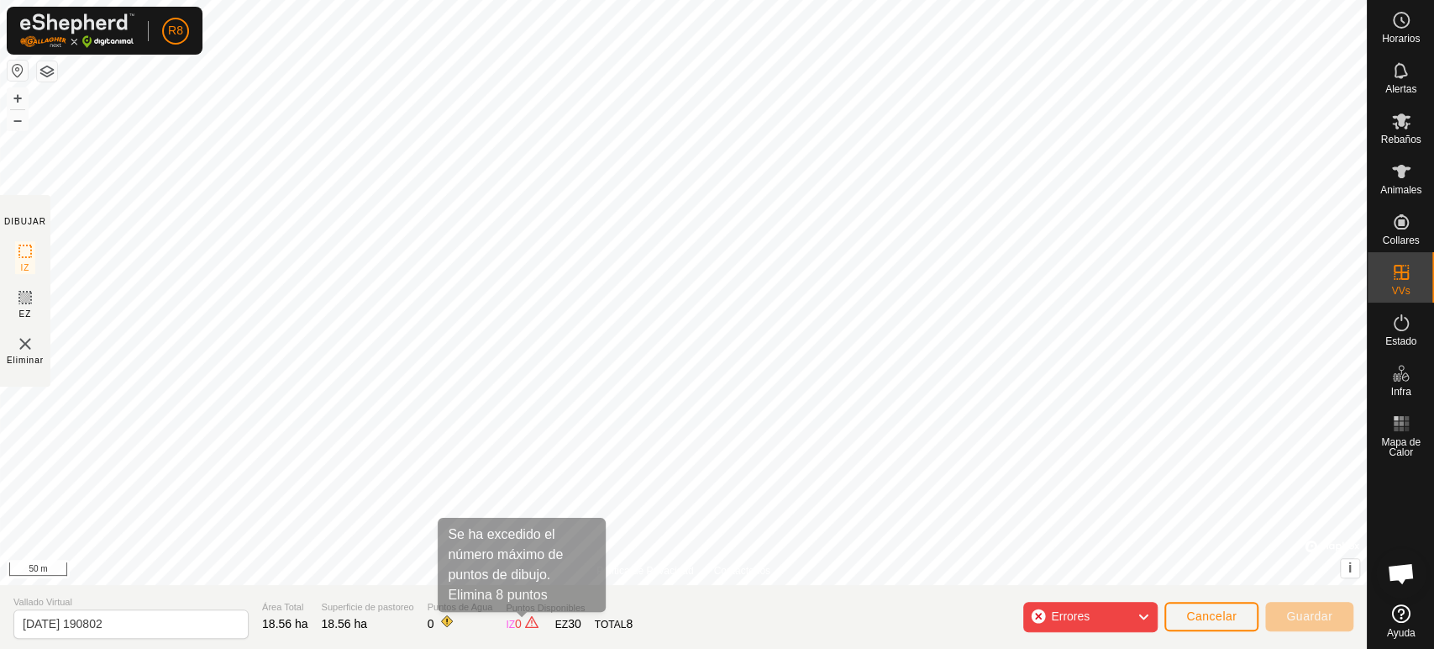
click at [525, 624] on span at bounding box center [531, 621] width 13 height 13
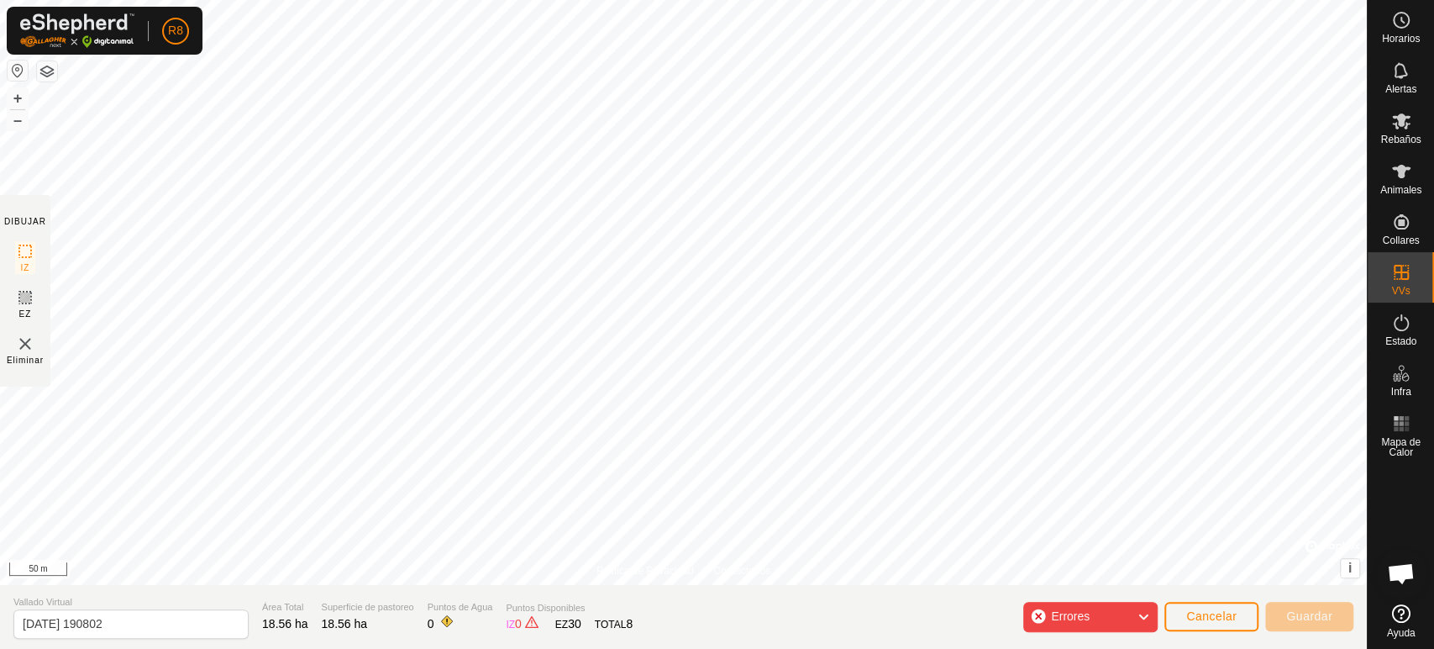
click at [515, 623] on span "0" at bounding box center [518, 623] width 7 height 13
click at [747, 618] on div "Política de Privacidad Contáctenos + – ⇧ i © Mapbox , © OpenStreetMap , Improve…" at bounding box center [683, 324] width 1367 height 649
click at [1304, 613] on span "Guardar" at bounding box center [1309, 615] width 46 height 13
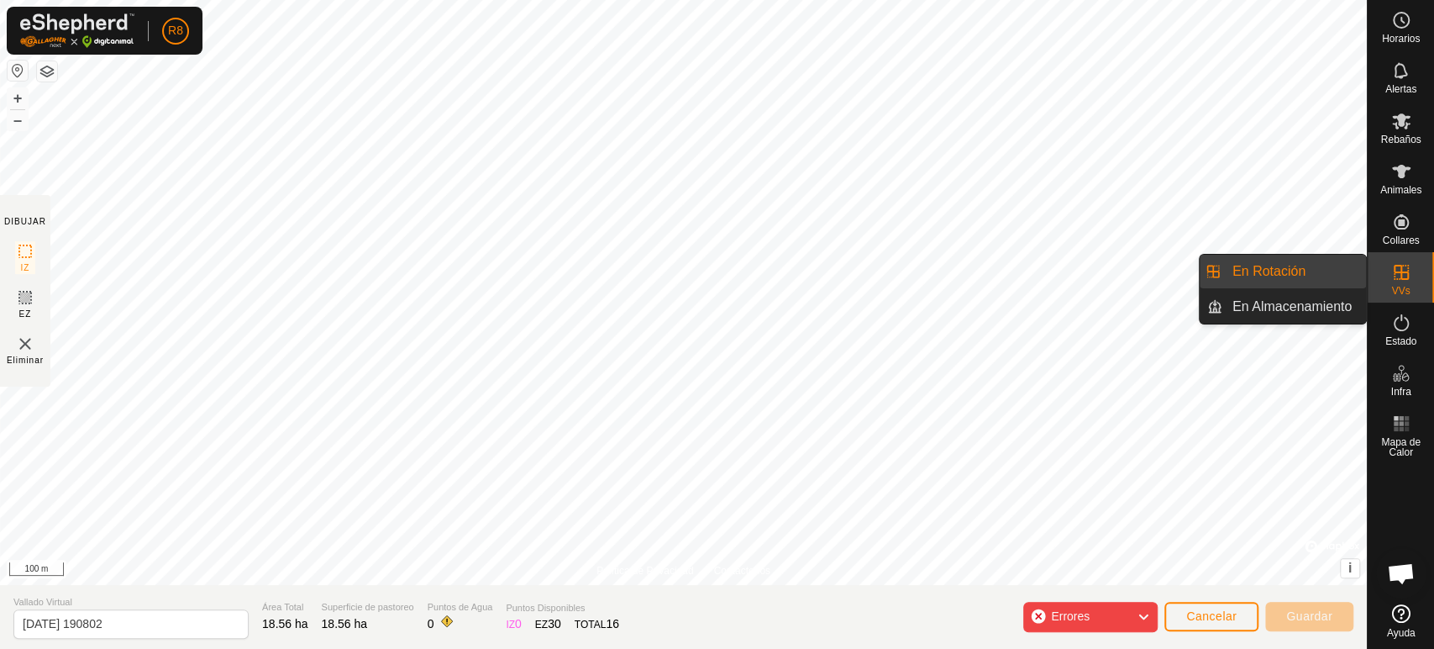
click at [1391, 271] on icon at bounding box center [1401, 272] width 20 height 20
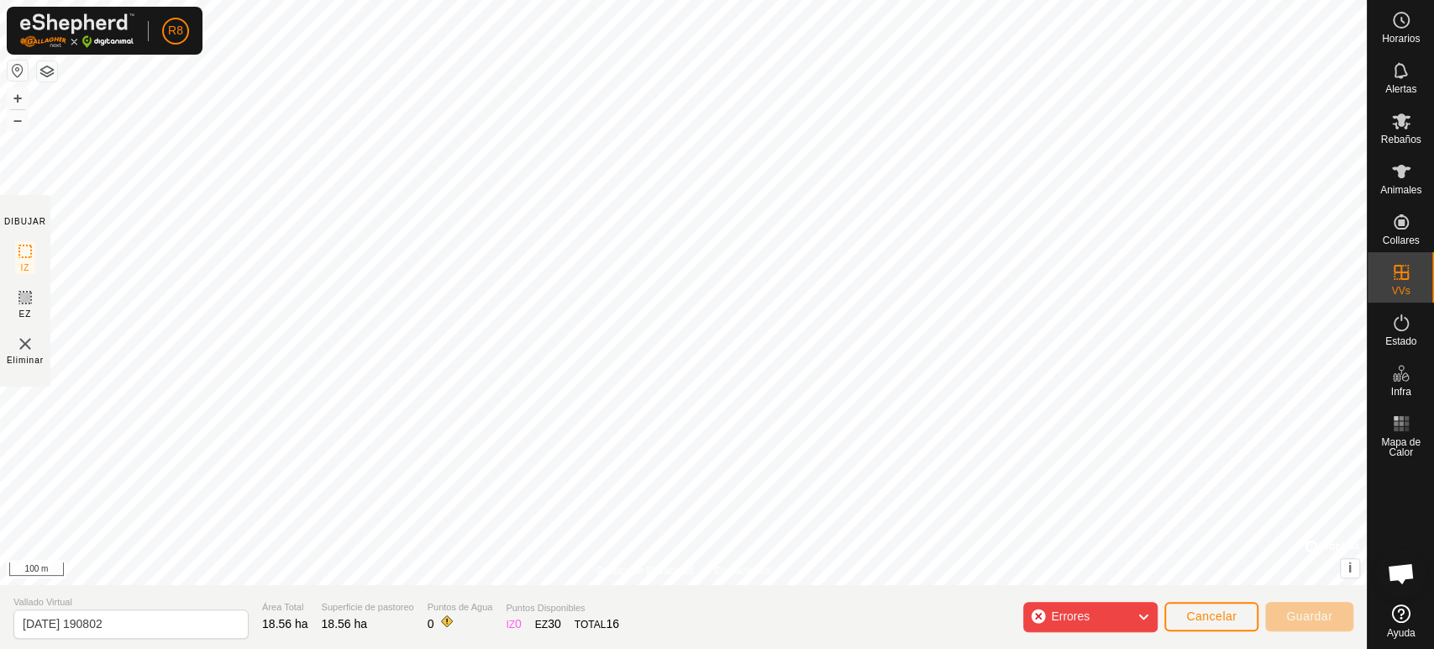
click at [1124, 611] on div "Errores" at bounding box center [1090, 617] width 134 height 30
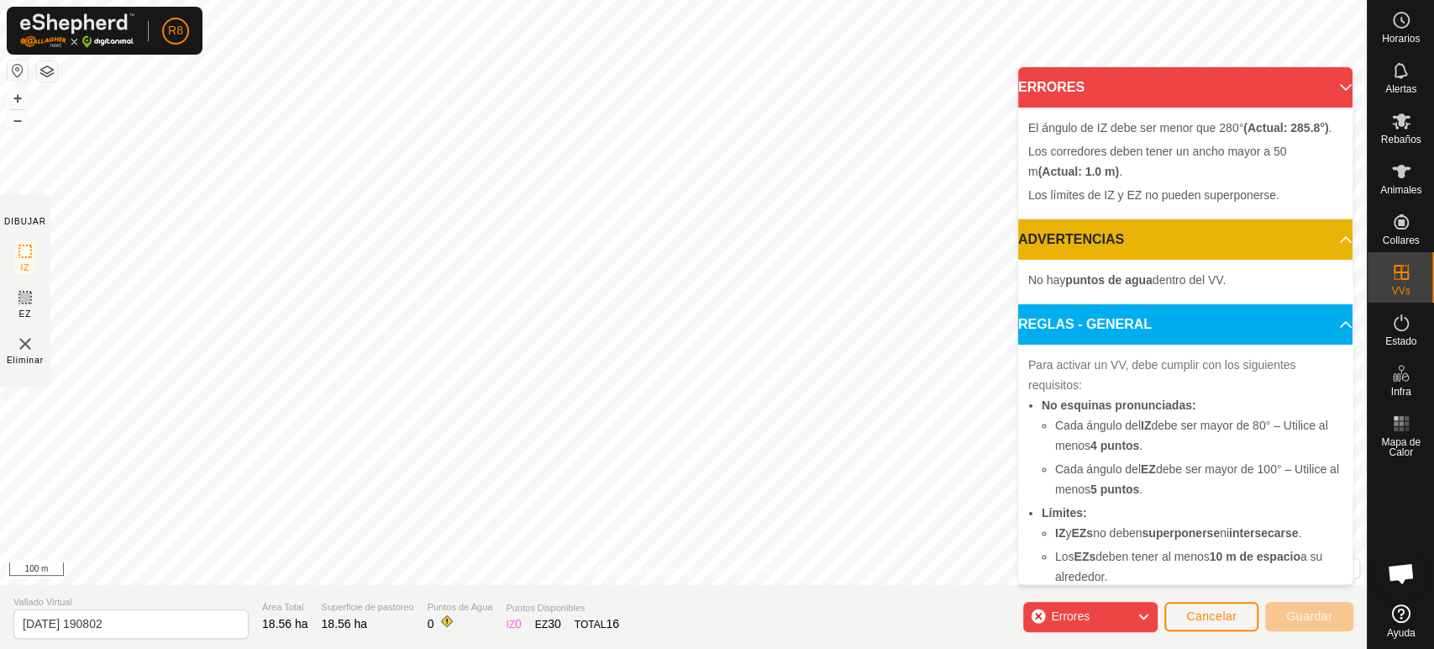
click at [1136, 609] on div "Errores" at bounding box center [1090, 617] width 134 height 30
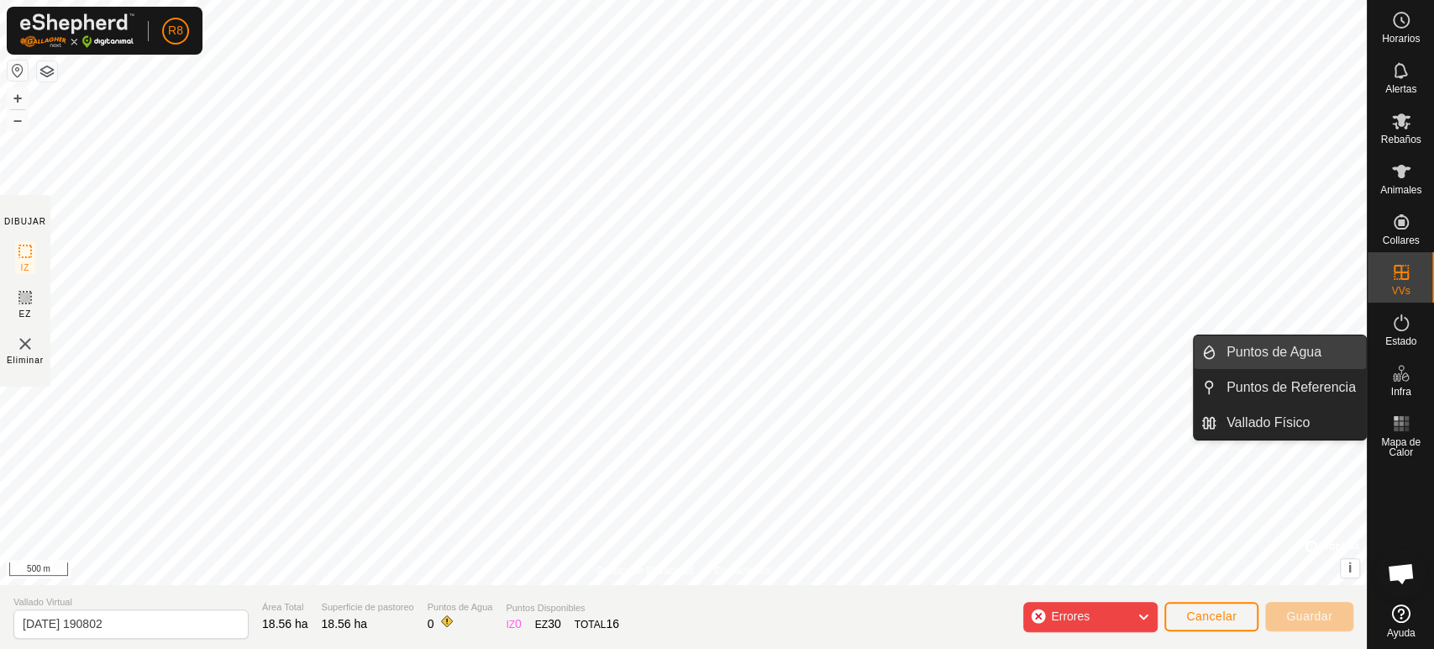
click at [1238, 355] on span "Puntos de Agua" at bounding box center [1274, 352] width 95 height 20
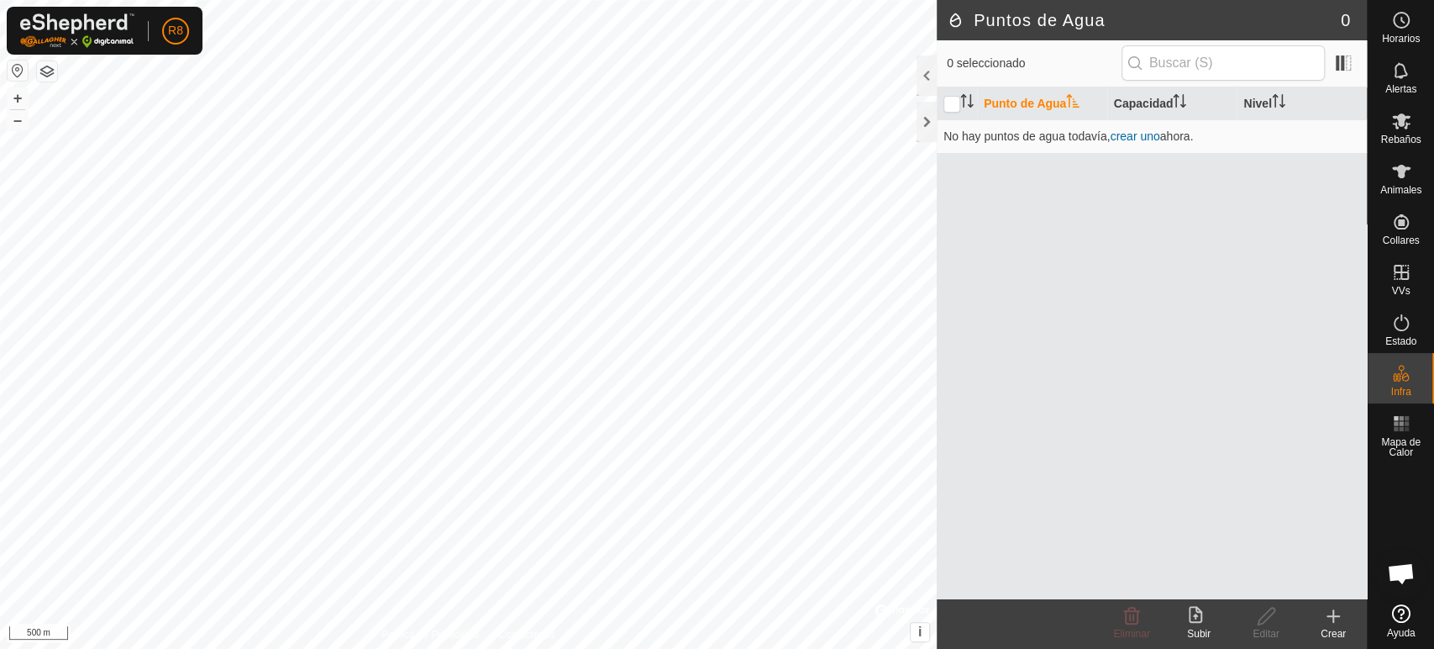
click at [1337, 623] on icon at bounding box center [1333, 616] width 20 height 20
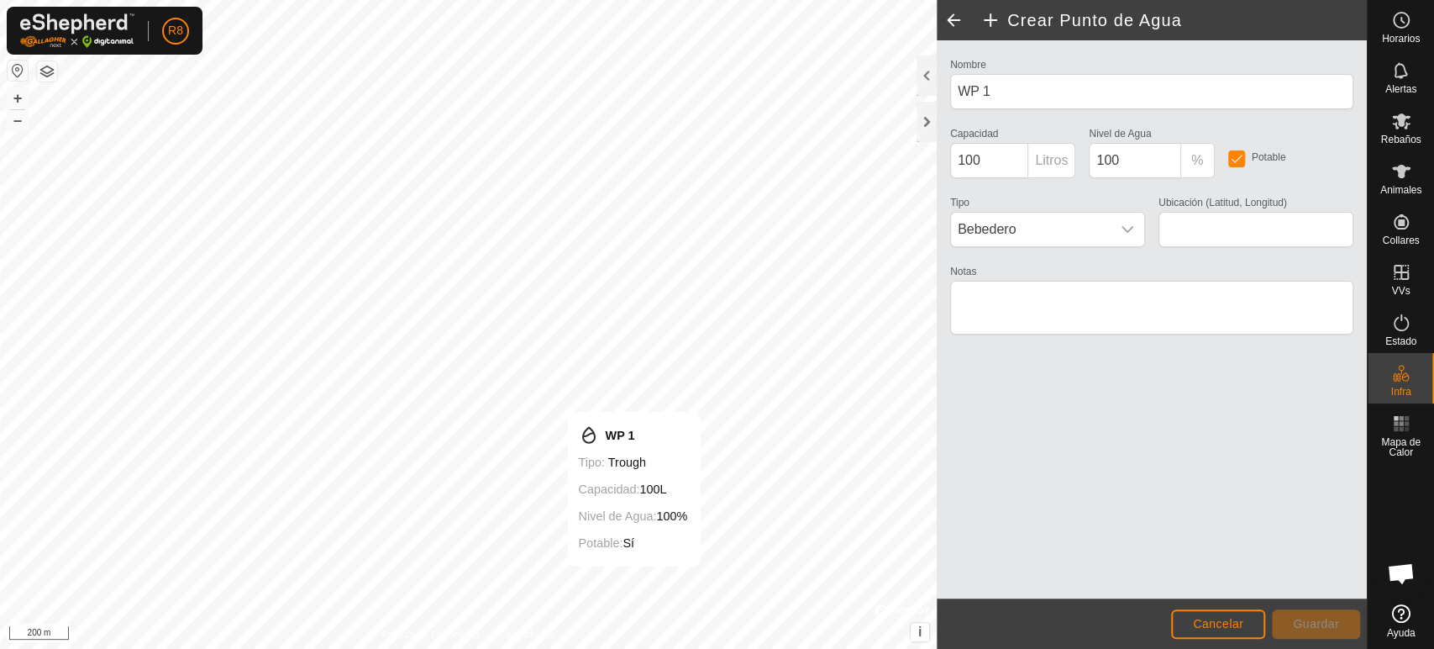
type input "42.476216, -8.671479"
click at [1315, 623] on span "Guardar" at bounding box center [1316, 623] width 46 height 13
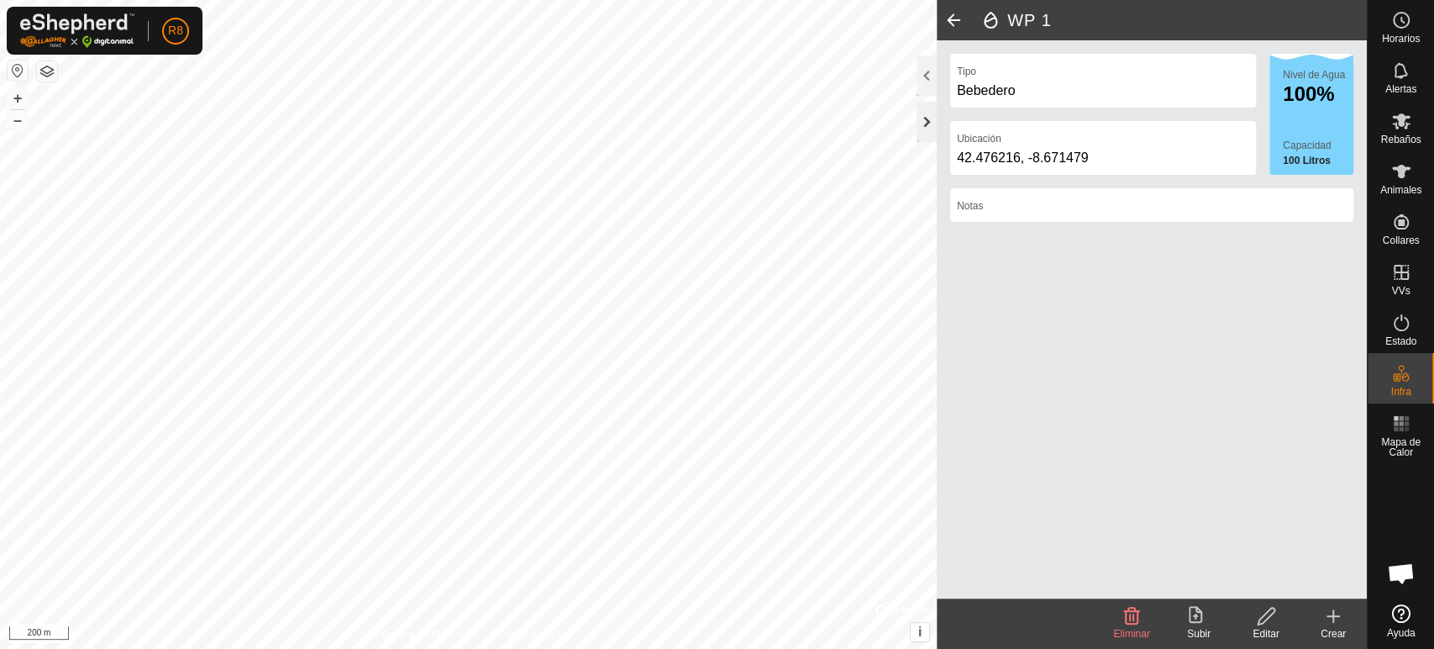
click at [921, 127] on div at bounding box center [927, 122] width 20 height 40
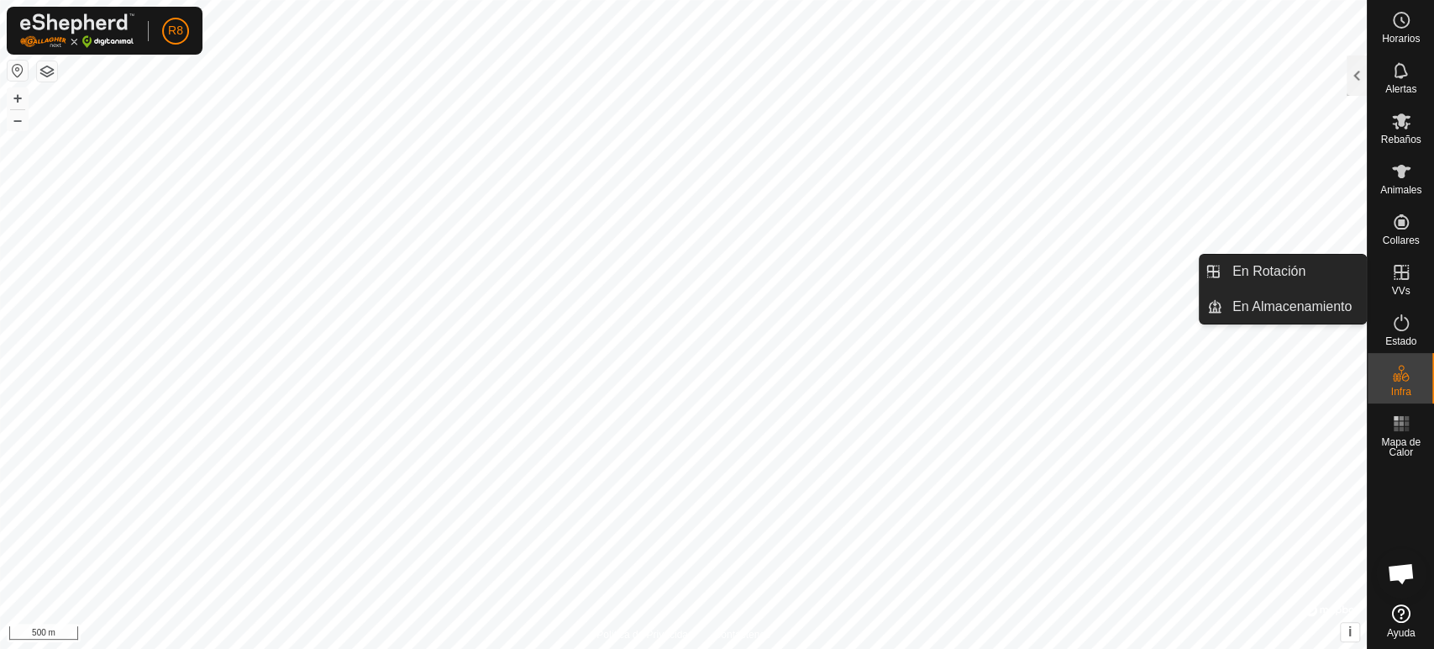
click at [1394, 281] on icon at bounding box center [1401, 272] width 20 height 20
click at [1396, 276] on icon at bounding box center [1401, 272] width 20 height 20
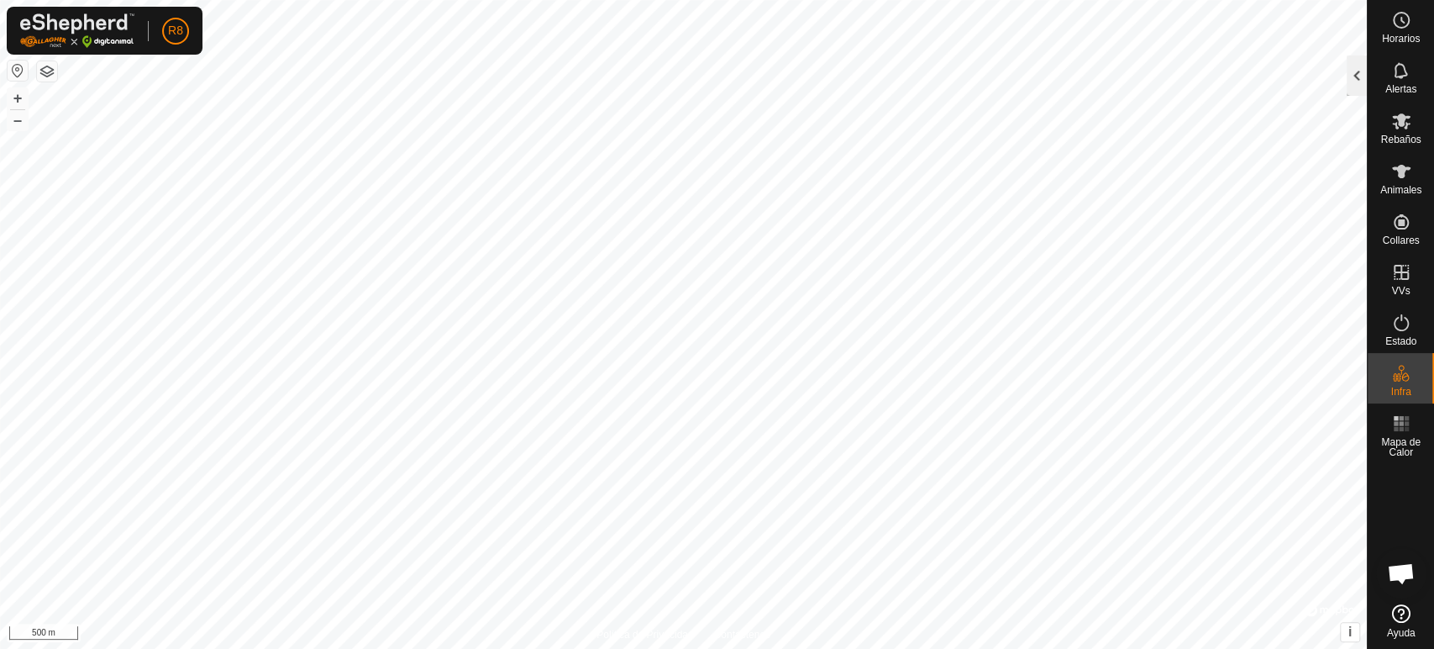
click at [1347, 68] on div at bounding box center [1357, 75] width 20 height 40
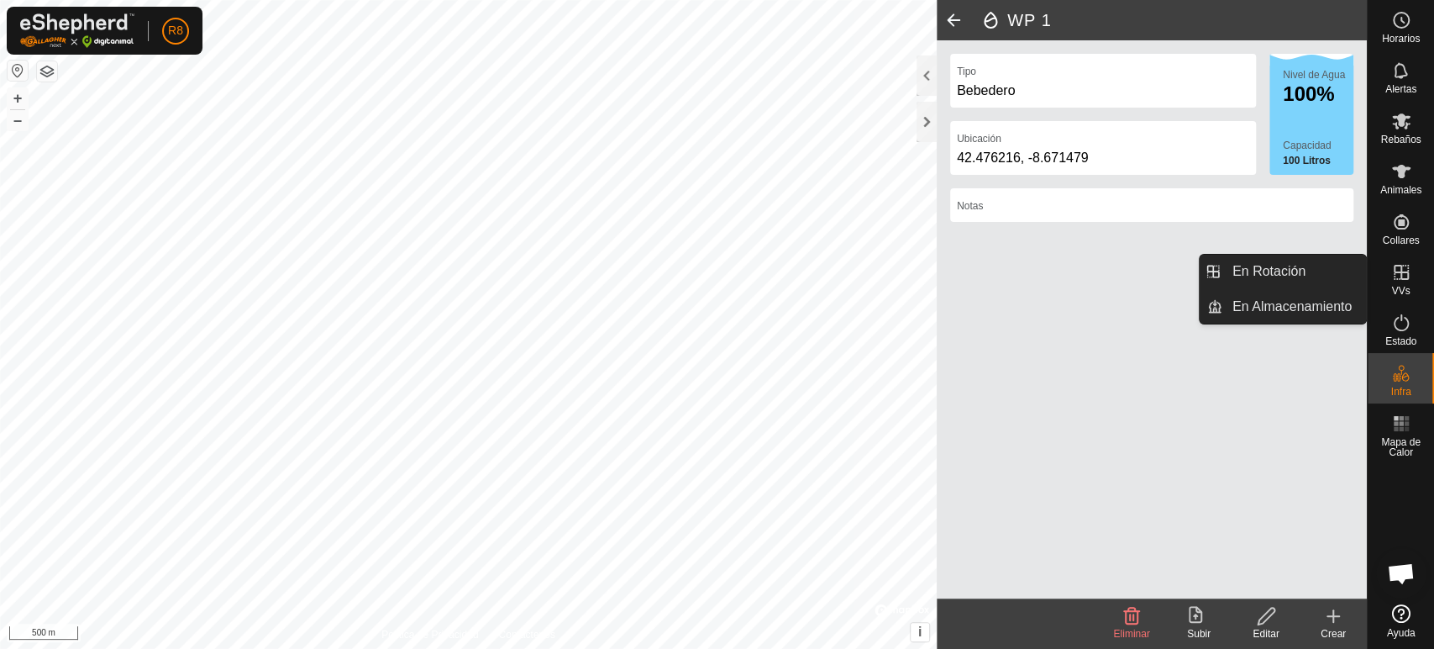
click at [1396, 286] on span "VVs" at bounding box center [1400, 291] width 18 height 10
click at [1396, 281] on icon at bounding box center [1401, 272] width 20 height 20
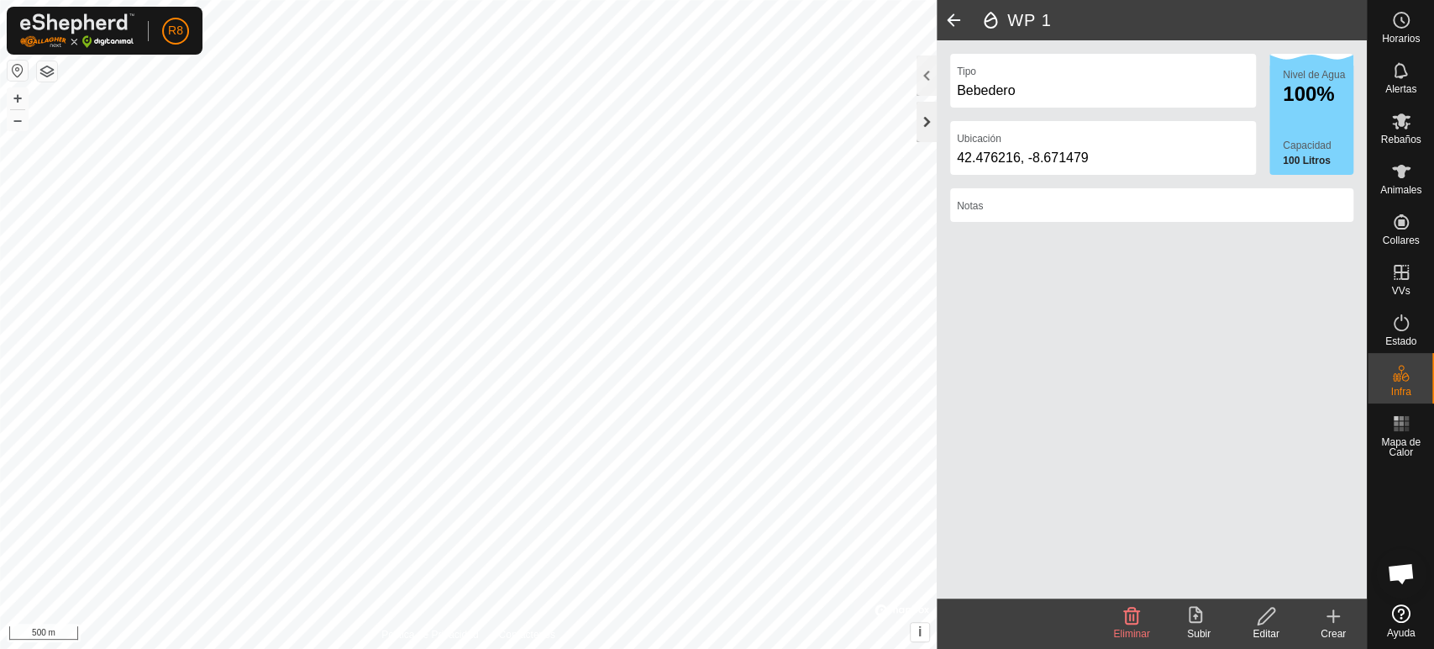
click at [925, 131] on div at bounding box center [927, 122] width 20 height 40
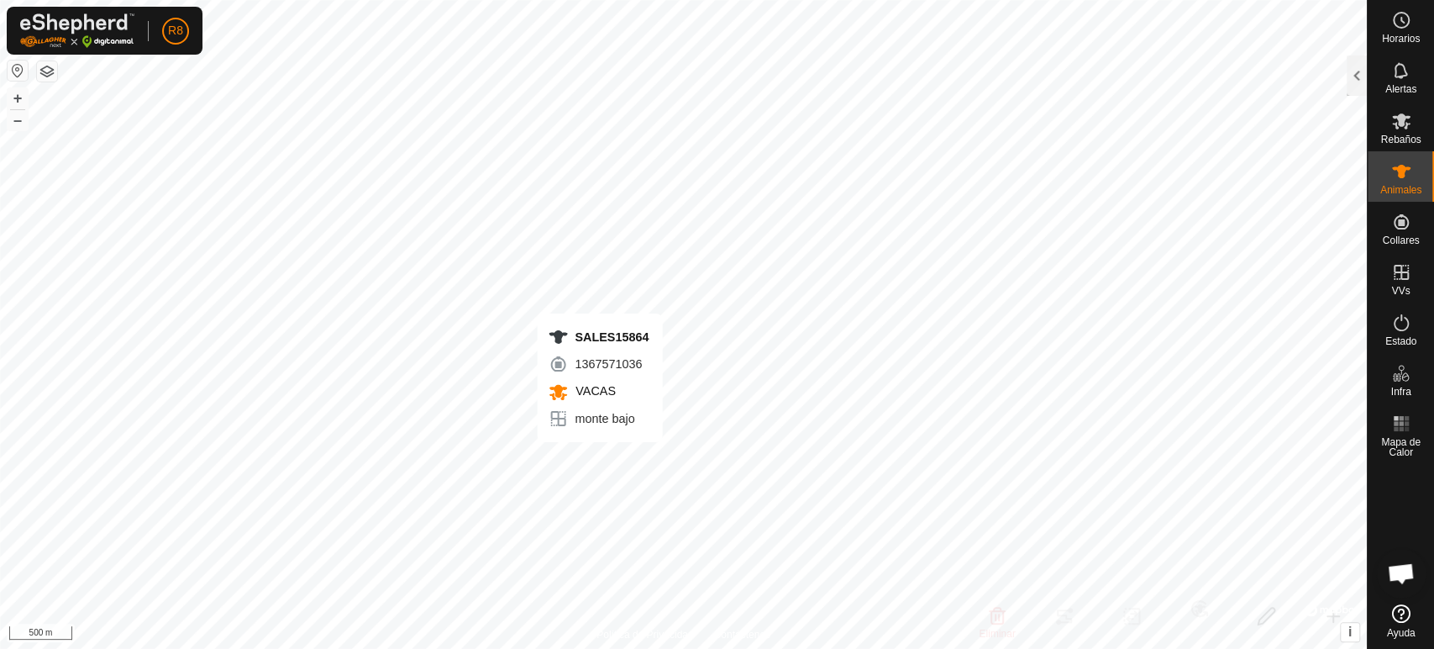
checkbox input "true"
checkbox input "false"
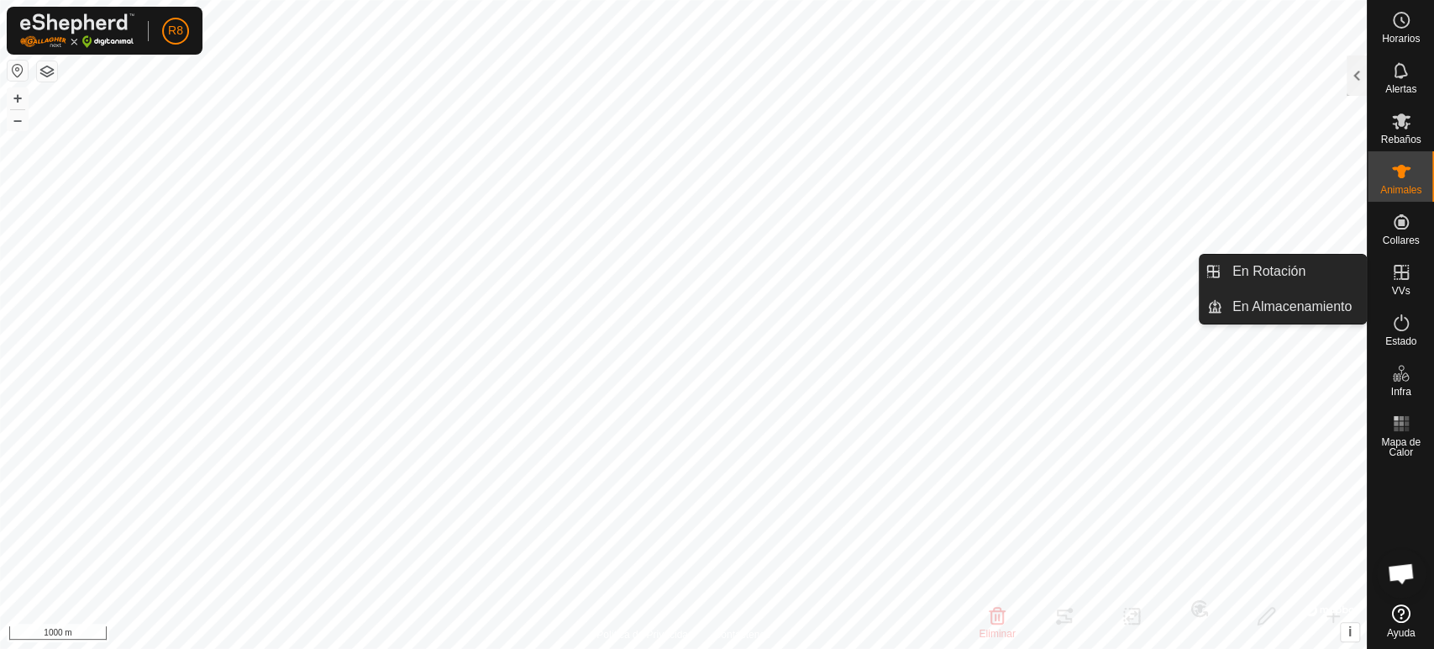
click at [1403, 271] on icon at bounding box center [1401, 272] width 15 height 15
click at [1401, 270] on icon at bounding box center [1401, 272] width 15 height 15
click at [1394, 270] on icon at bounding box center [1401, 272] width 20 height 20
click at [1275, 297] on link "En Almacenamiento" at bounding box center [1295, 307] width 144 height 34
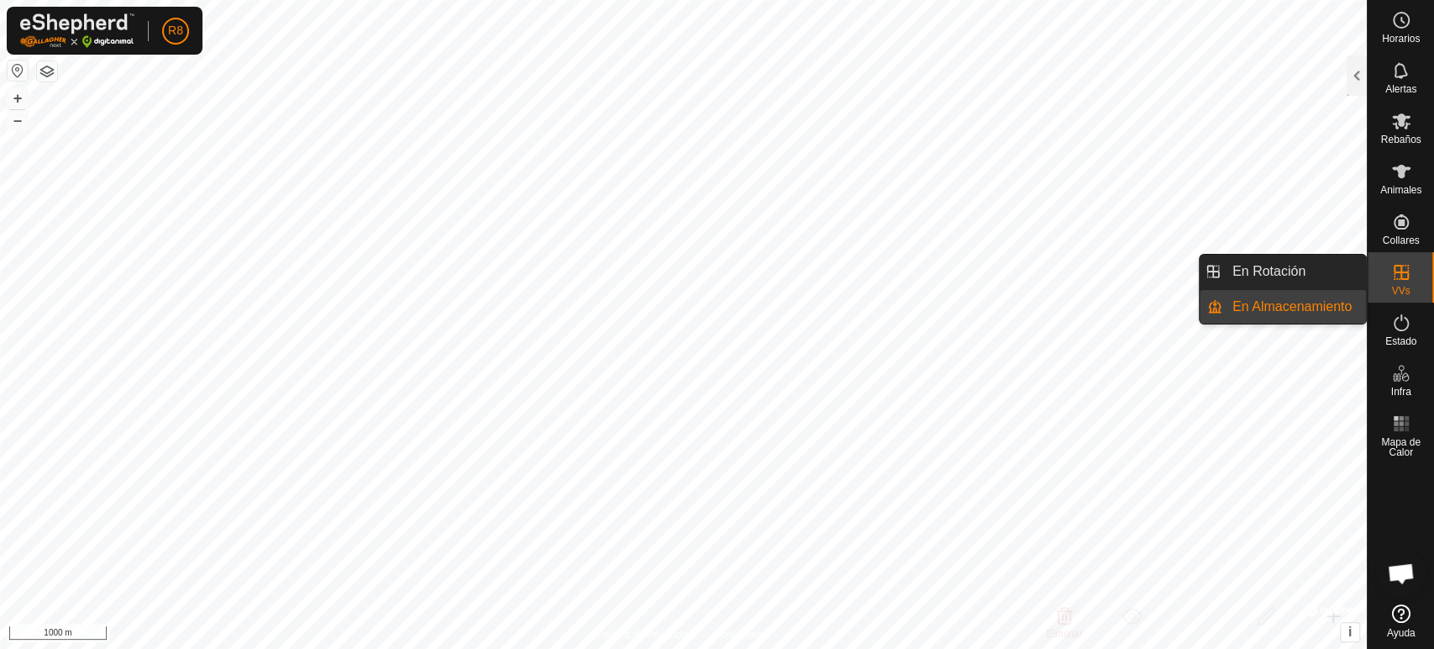
click at [1276, 303] on link "En Almacenamiento" at bounding box center [1295, 307] width 144 height 34
click at [1264, 304] on link "En Almacenamiento" at bounding box center [1295, 307] width 144 height 34
click at [1262, 306] on link "En Almacenamiento" at bounding box center [1295, 307] width 144 height 34
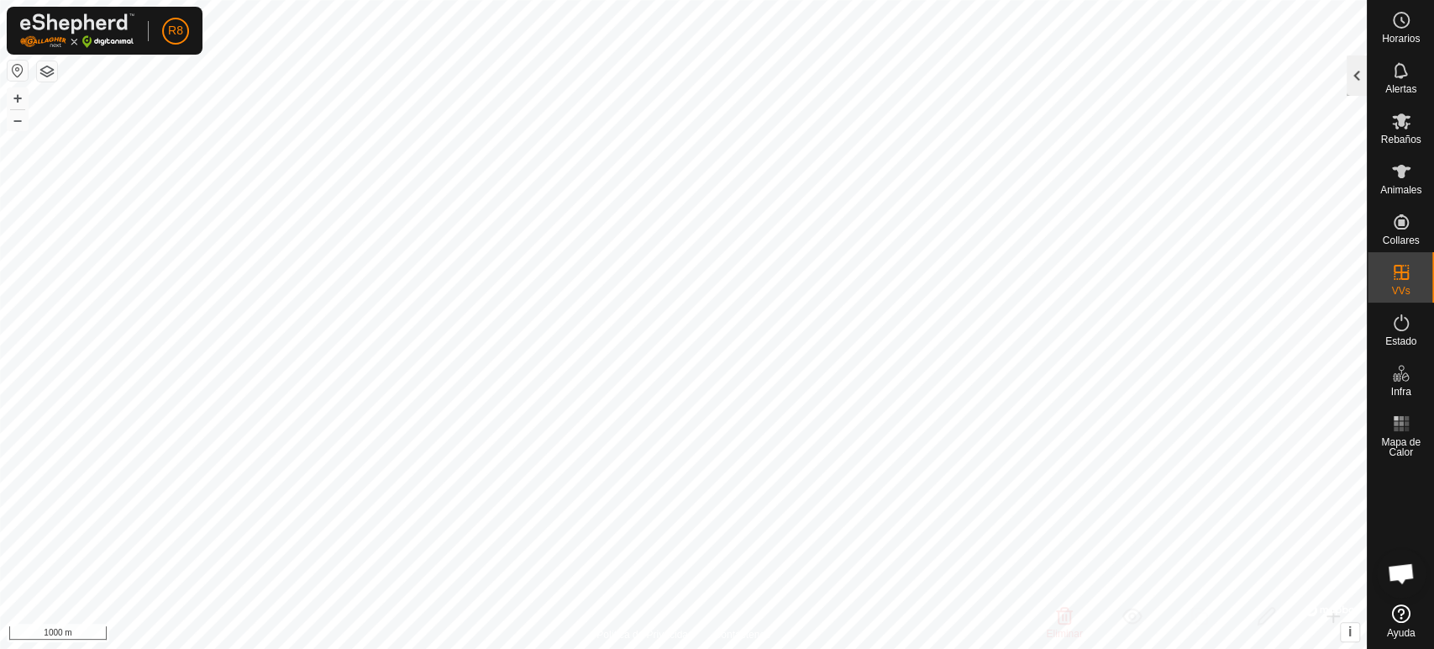
click at [1358, 66] on div at bounding box center [1357, 75] width 20 height 40
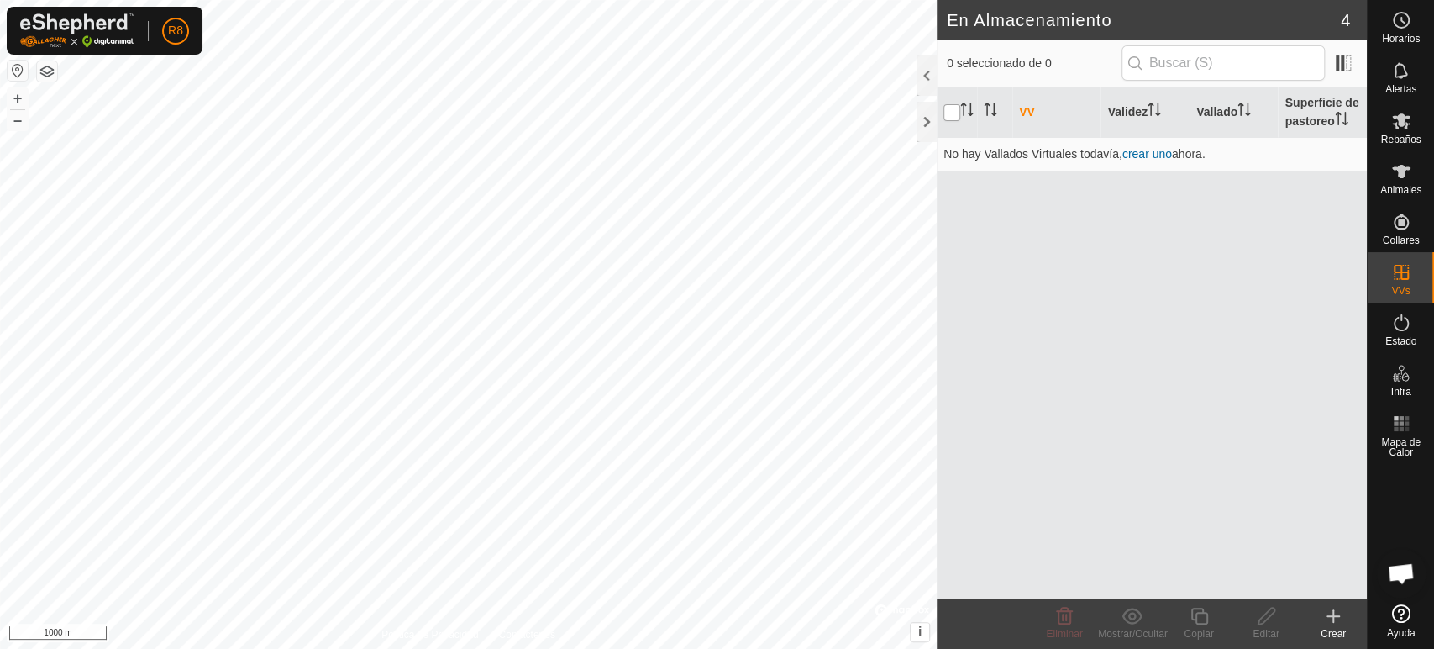
click at [951, 115] on input "checkbox" at bounding box center [952, 112] width 17 height 17
checkbox input "true"
click at [1411, 108] on es-mob-svg-icon at bounding box center [1401, 121] width 30 height 27
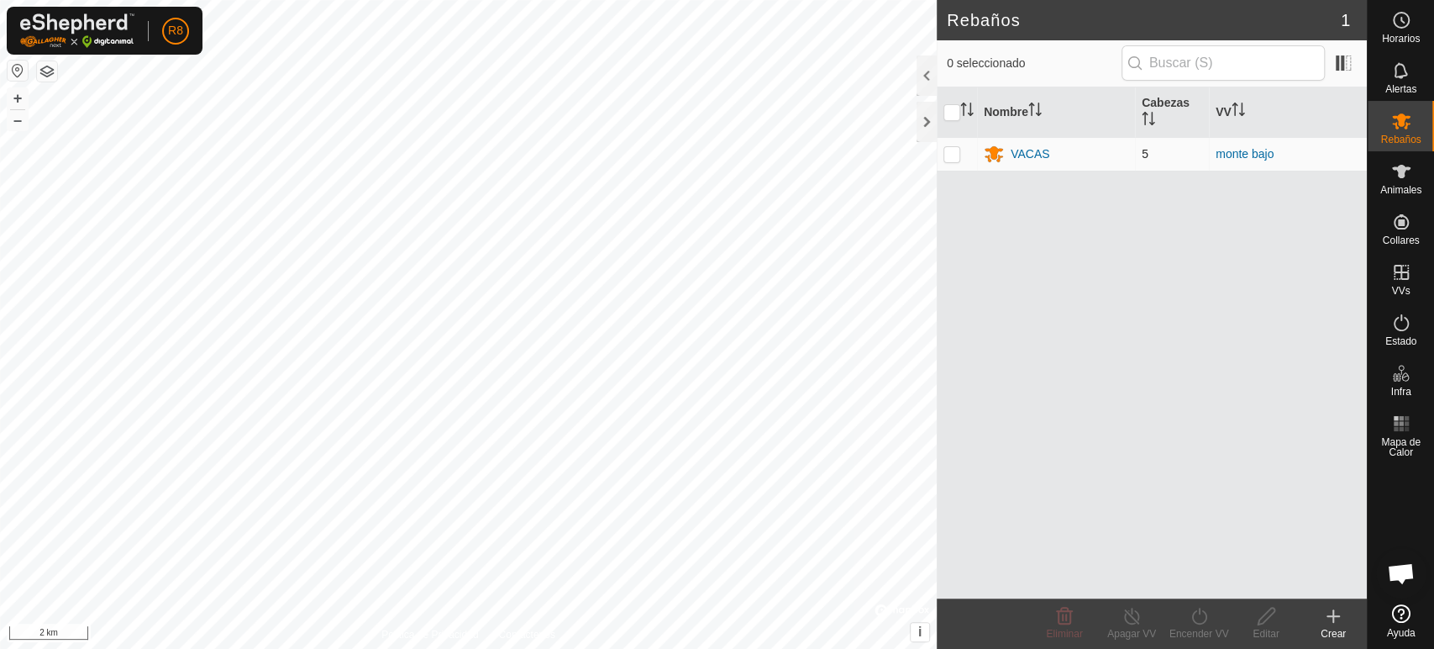
click at [947, 155] on p-checkbox at bounding box center [952, 153] width 17 height 13
checkbox input "true"
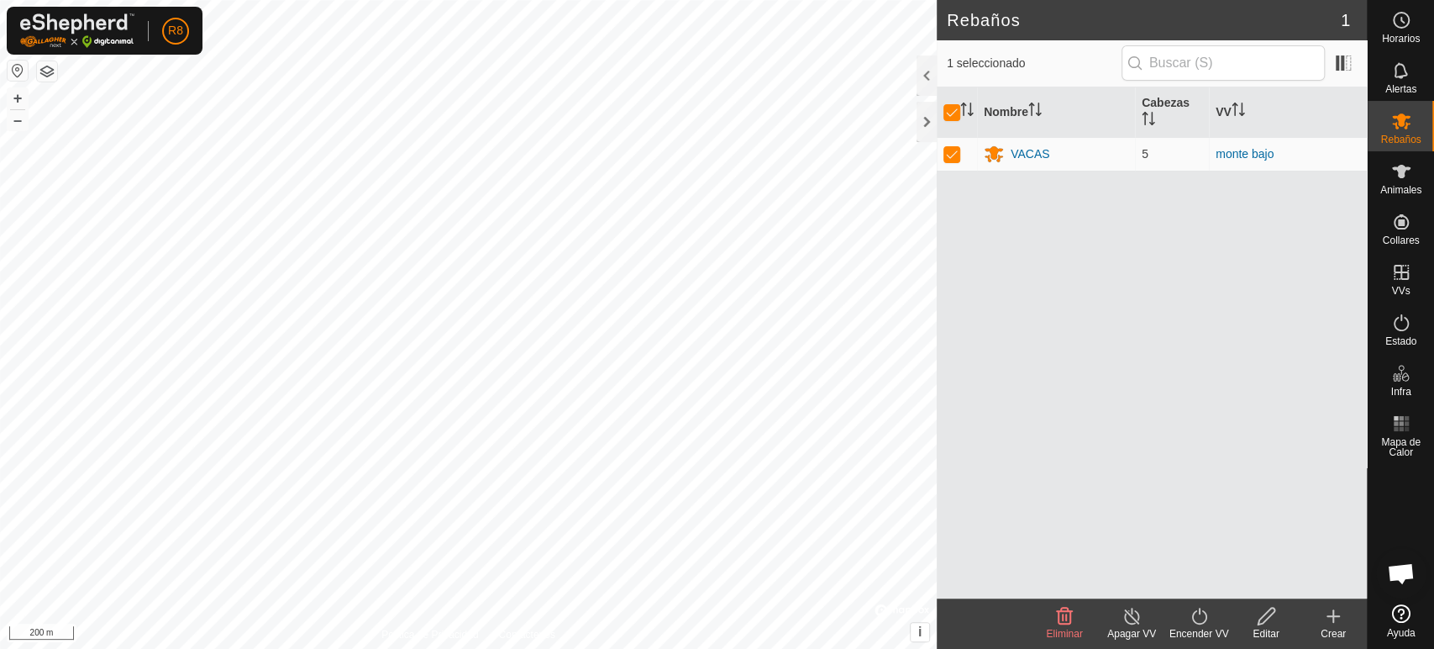
click at [1262, 628] on div "Editar" at bounding box center [1266, 633] width 67 height 15
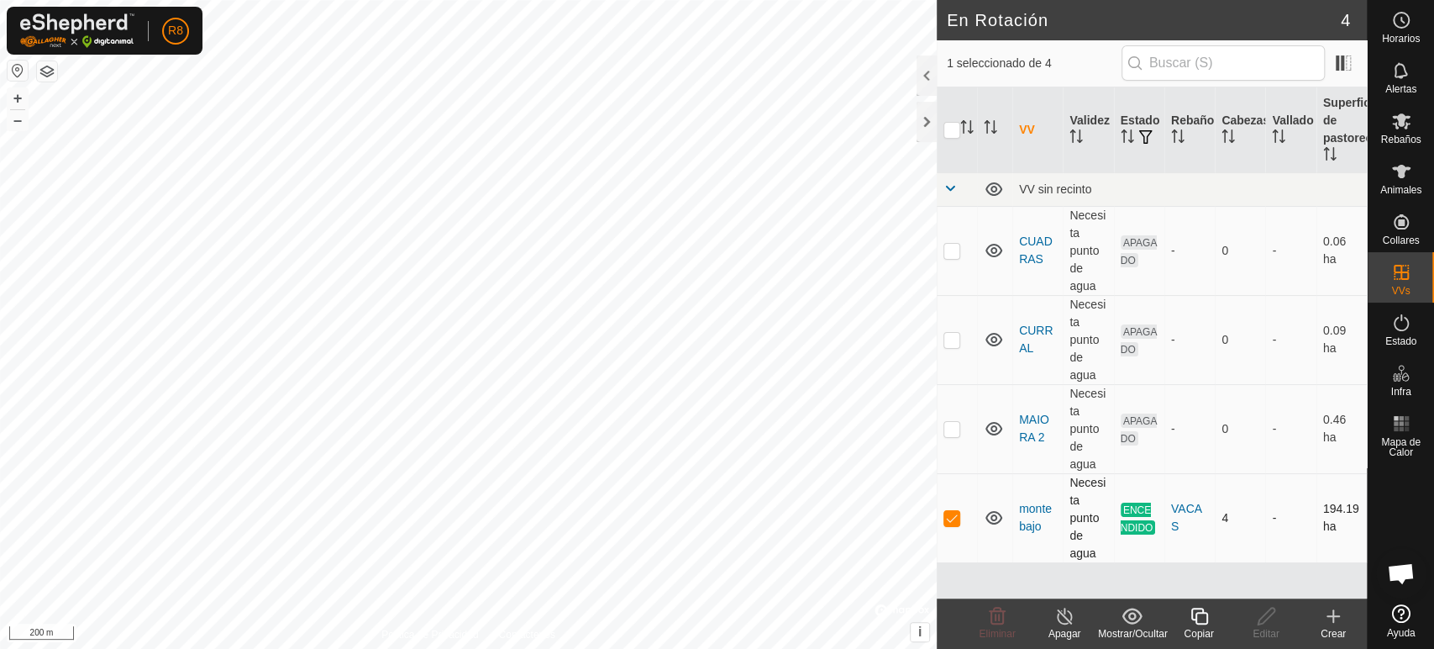
click at [958, 516] on p-checkbox at bounding box center [952, 517] width 17 height 13
checkbox input "false"
click at [1146, 520] on span "ENCENDIDO" at bounding box center [1138, 518] width 35 height 32
click at [1232, 513] on td "4" at bounding box center [1240, 517] width 50 height 89
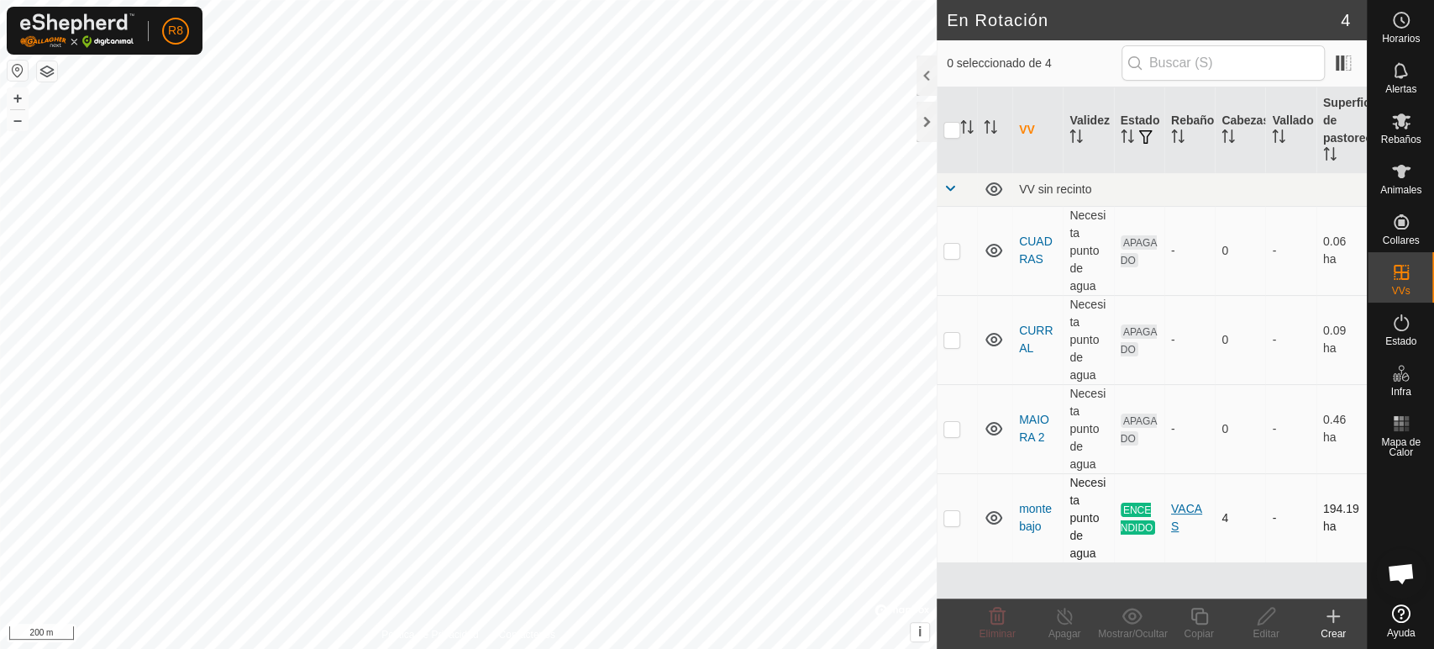
drag, startPoint x: 1217, startPoint y: 508, endPoint x: 1201, endPoint y: 509, distance: 16.0
click at [1215, 509] on td "4" at bounding box center [1240, 517] width 50 height 89
drag, startPoint x: 1174, startPoint y: 510, endPoint x: 1165, endPoint y: 512, distance: 8.6
click at [1166, 512] on td "VACAS" at bounding box center [1190, 517] width 50 height 89
click at [1107, 517] on td "Necesita punto de agua" at bounding box center [1088, 517] width 50 height 89
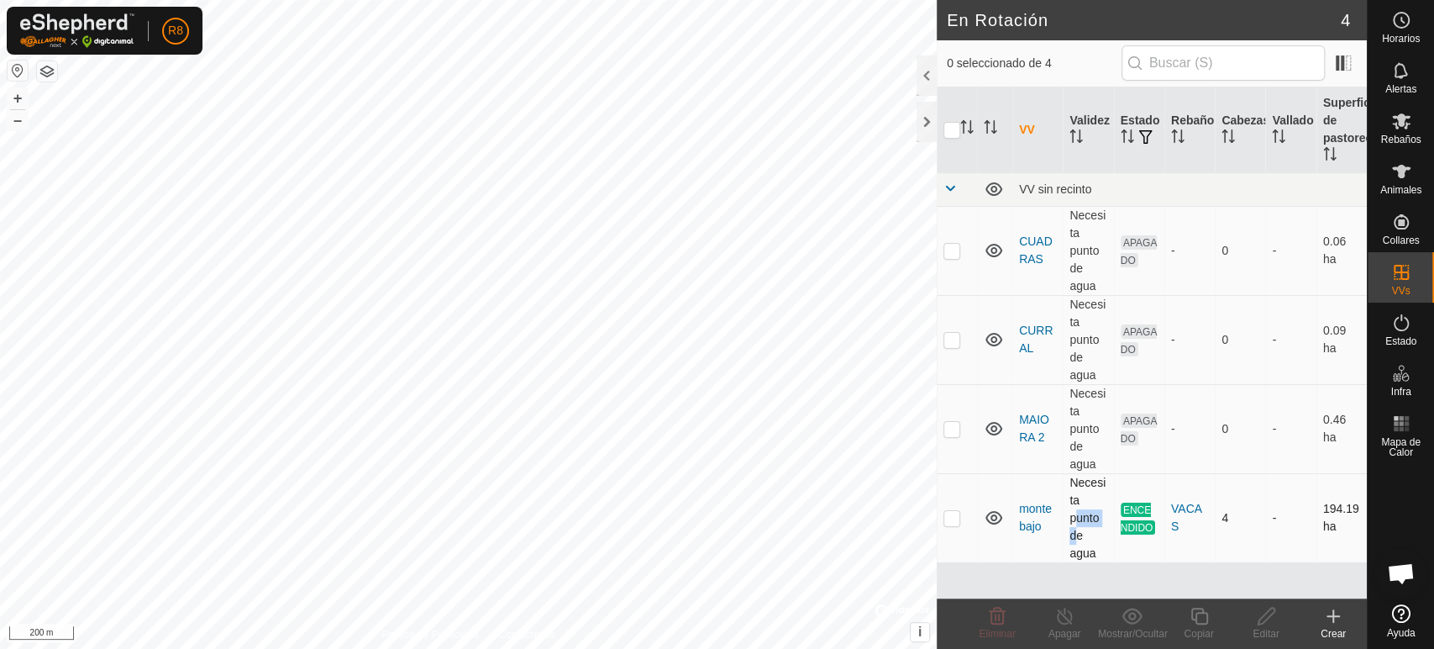
click at [1107, 517] on td "Necesita punto de agua" at bounding box center [1088, 517] width 50 height 89
click at [1406, 435] on es-heatmap-svg-icon at bounding box center [1401, 423] width 30 height 27
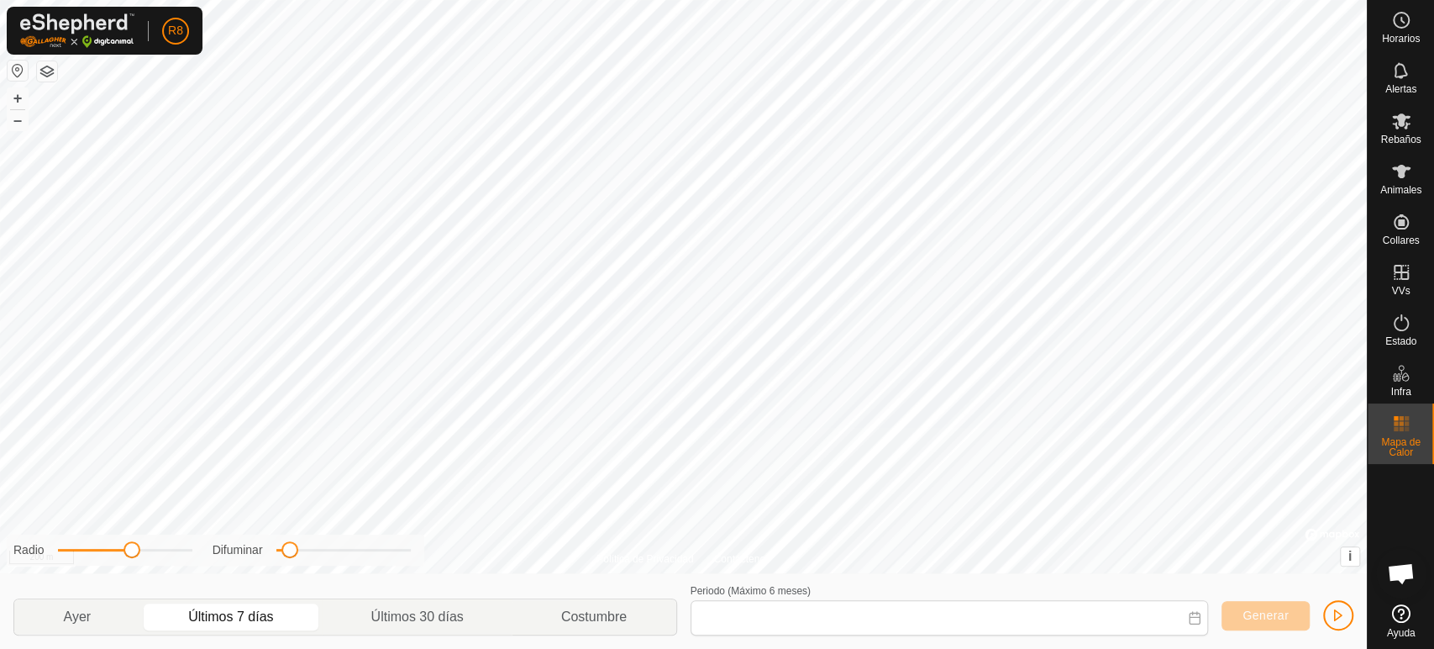
type input "[DATE] - [DATE]"
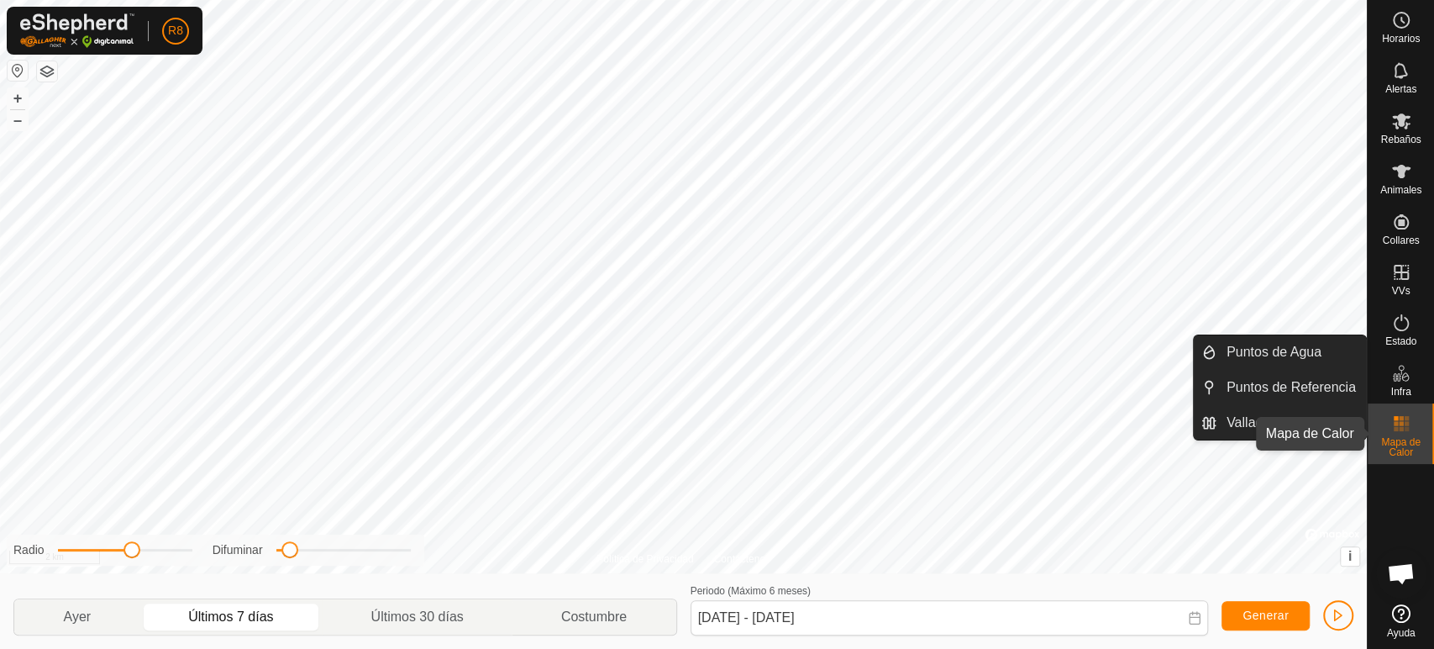
click at [1389, 429] on es-heatmap-svg-icon at bounding box center [1401, 423] width 30 height 27
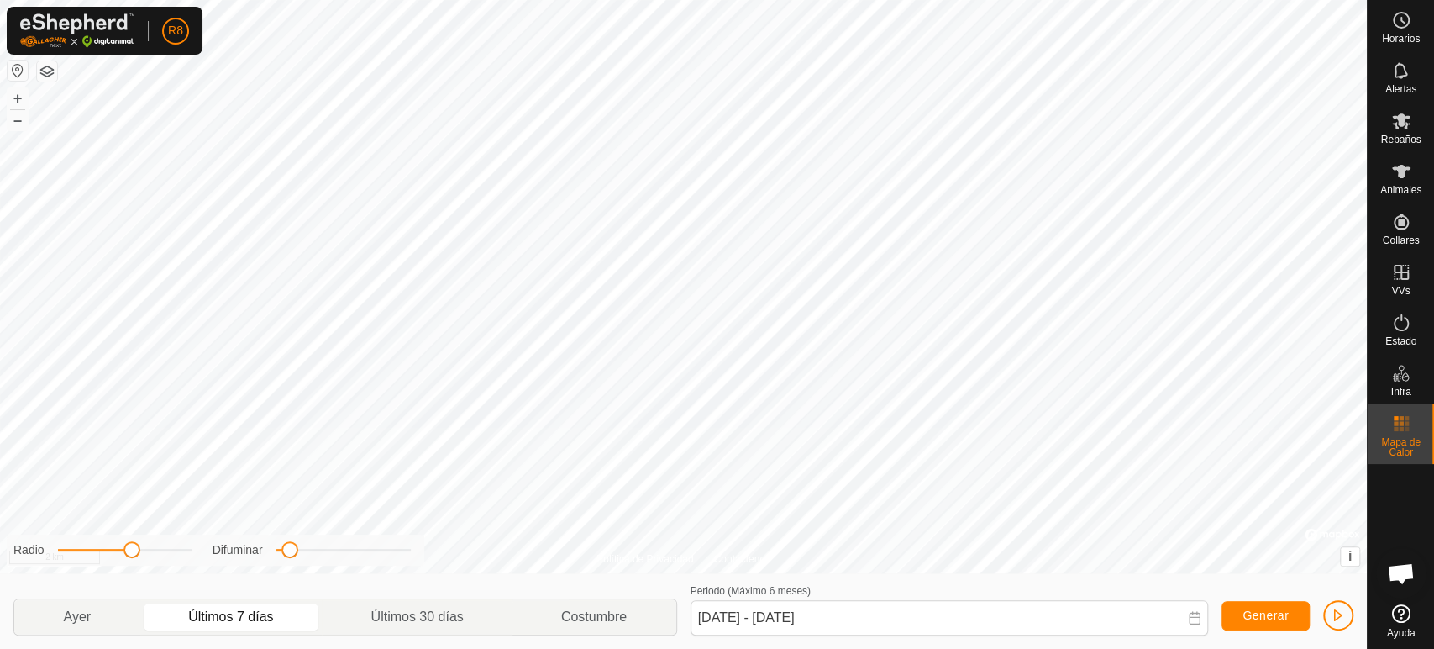
click at [1401, 434] on es-heatmap-svg-icon at bounding box center [1401, 423] width 30 height 27
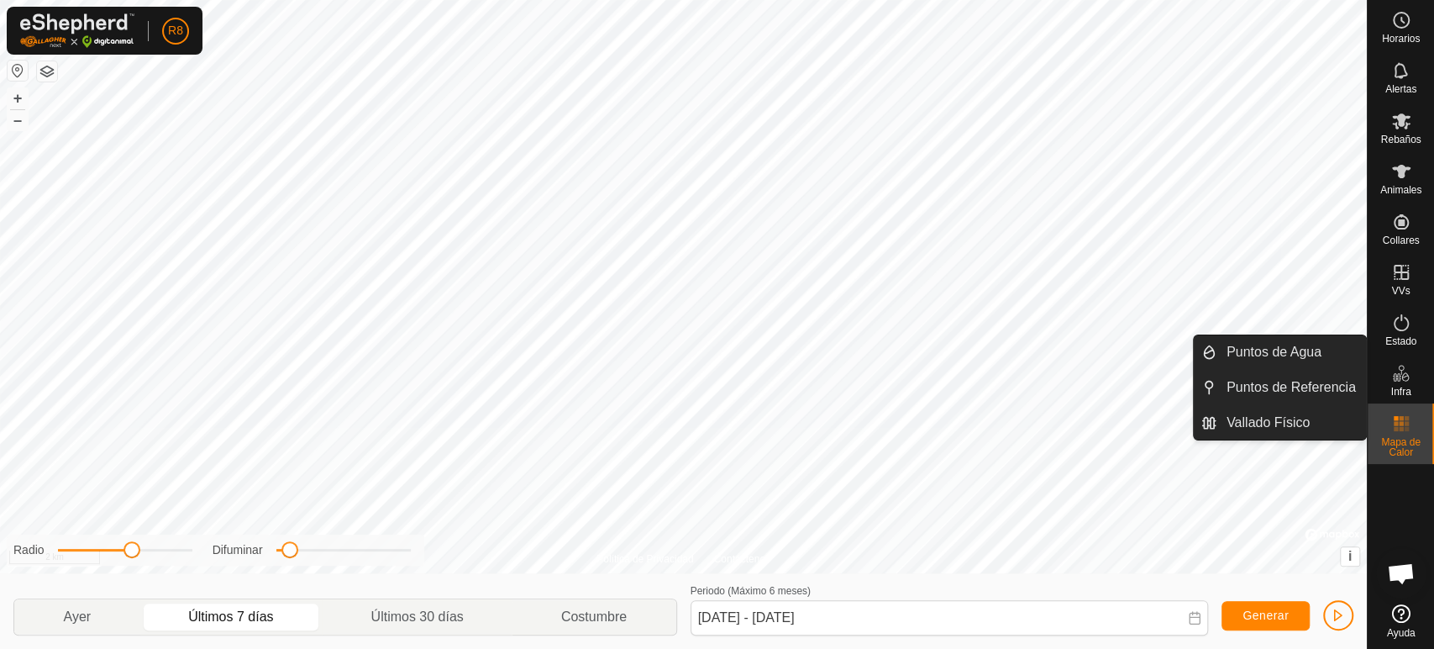
click at [1407, 368] on icon at bounding box center [1401, 373] width 20 height 20
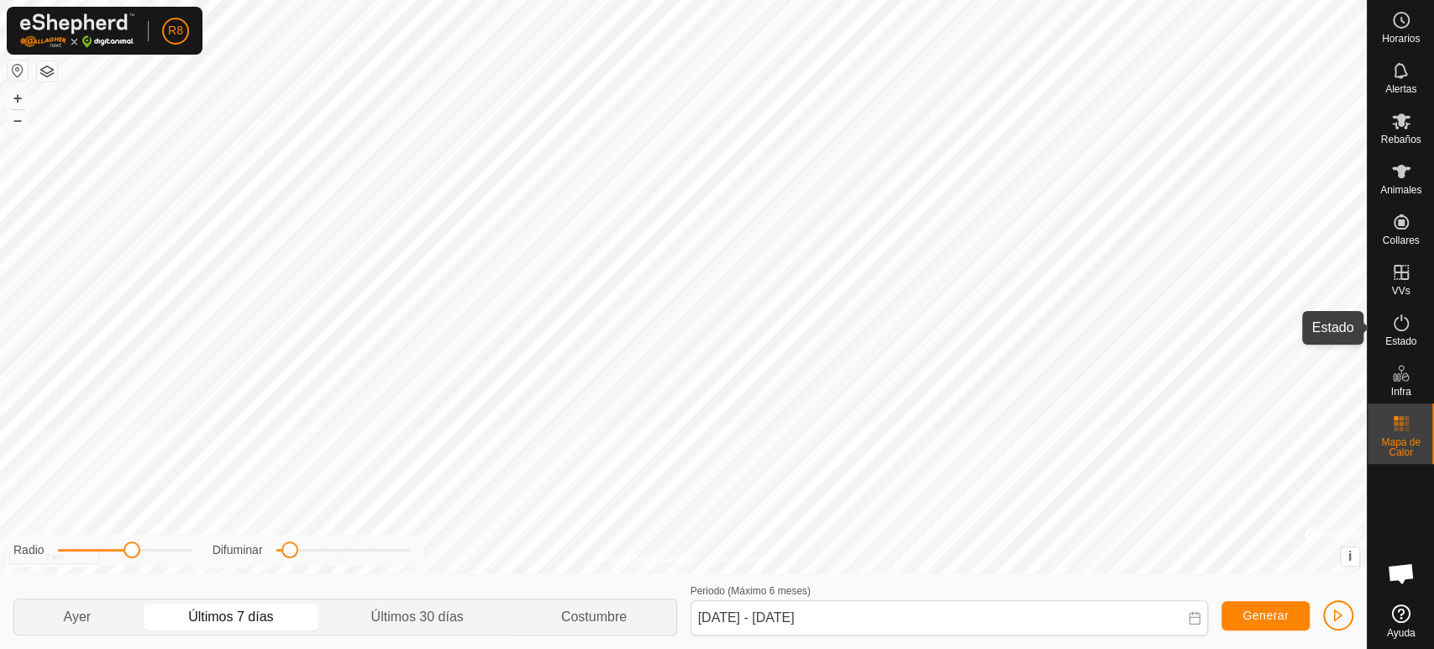
click at [1389, 321] on es-activation-svg-icon at bounding box center [1401, 322] width 30 height 27
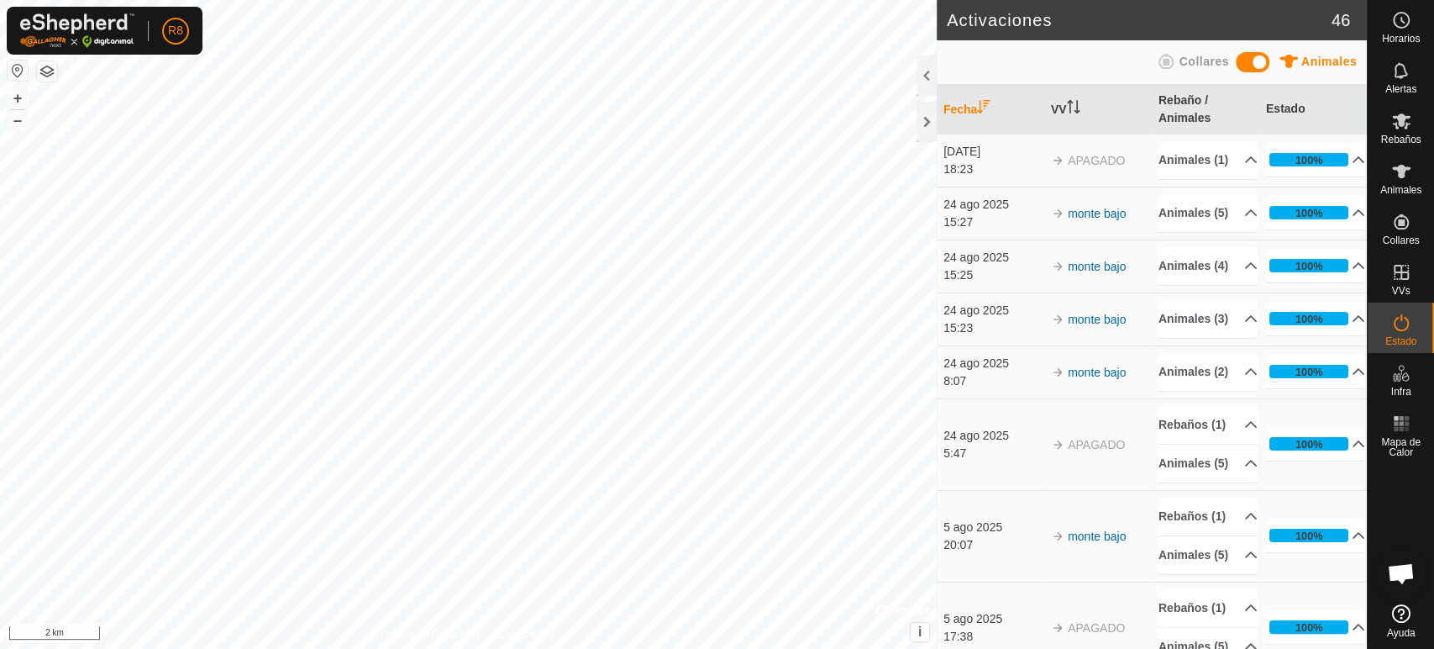
click at [1089, 167] on span "APAGADO" at bounding box center [1096, 160] width 57 height 13
click at [1170, 173] on p-accordion-header "Animales (1)" at bounding box center [1208, 160] width 99 height 38
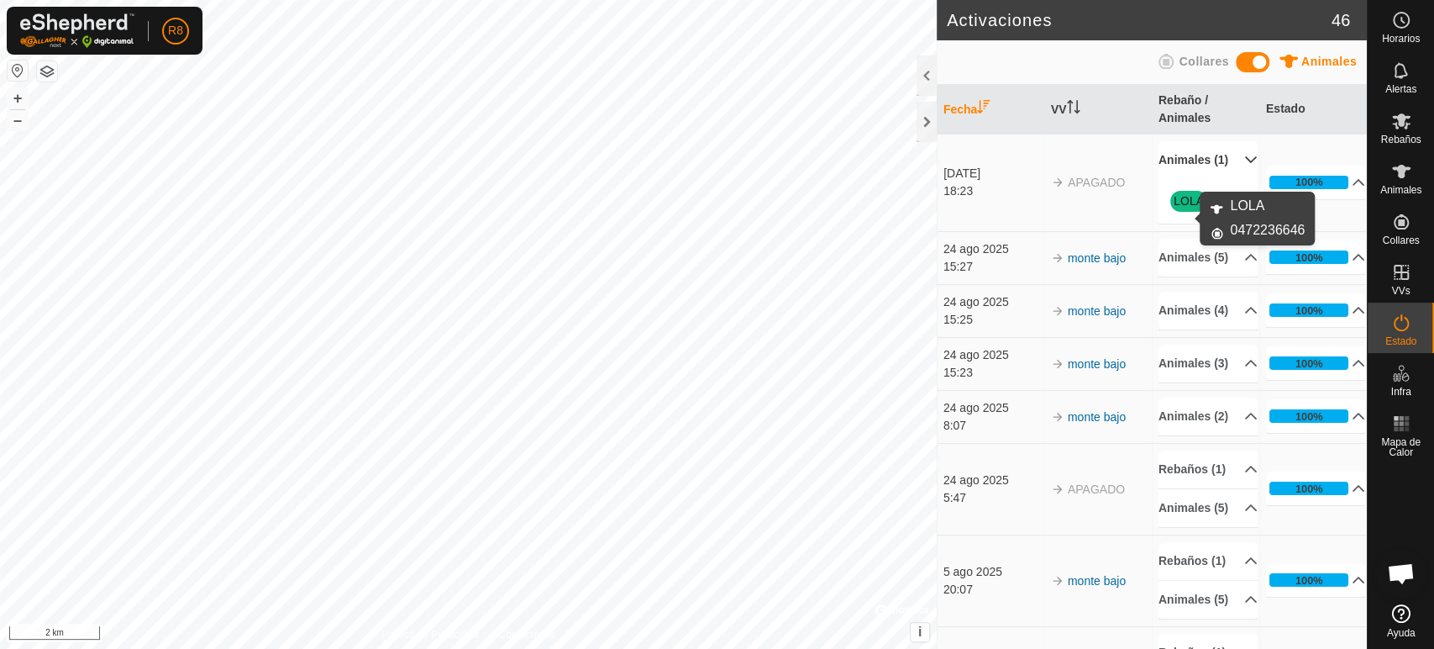
click at [1187, 208] on link "LOLA" at bounding box center [1189, 200] width 30 height 13
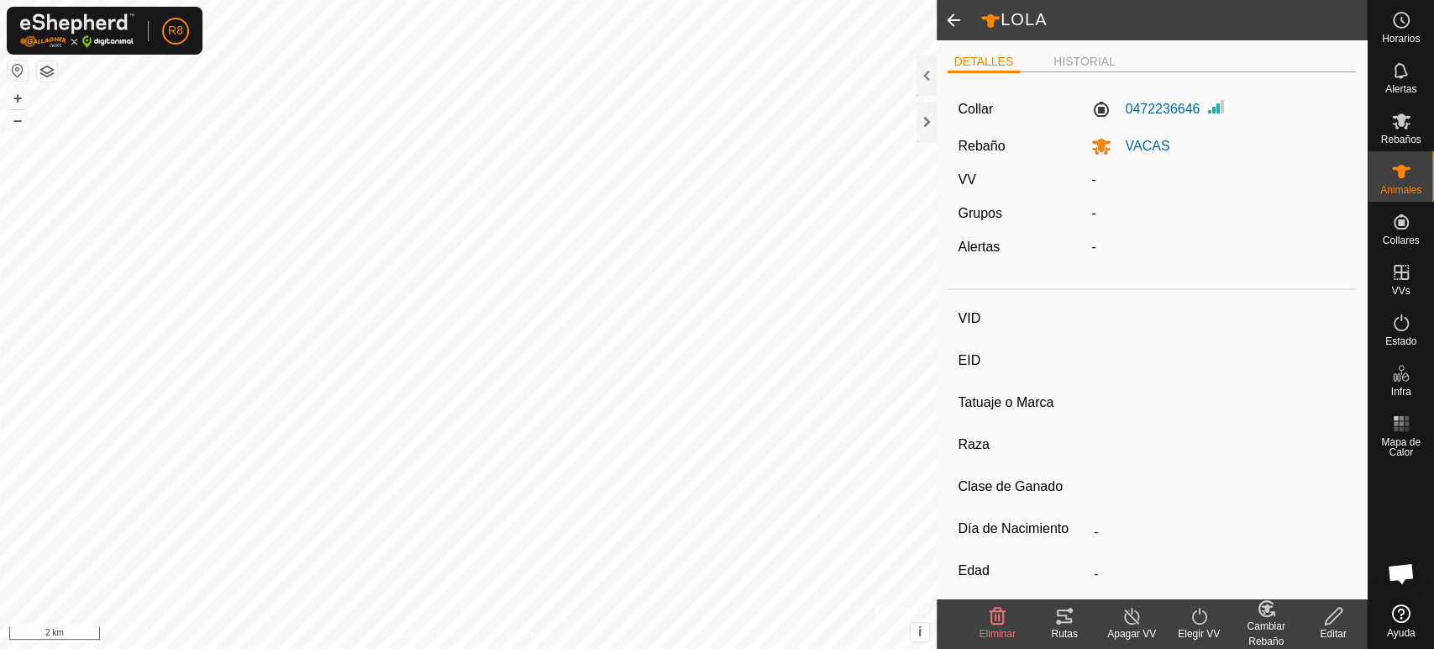
type input "LOLA"
type input "-"
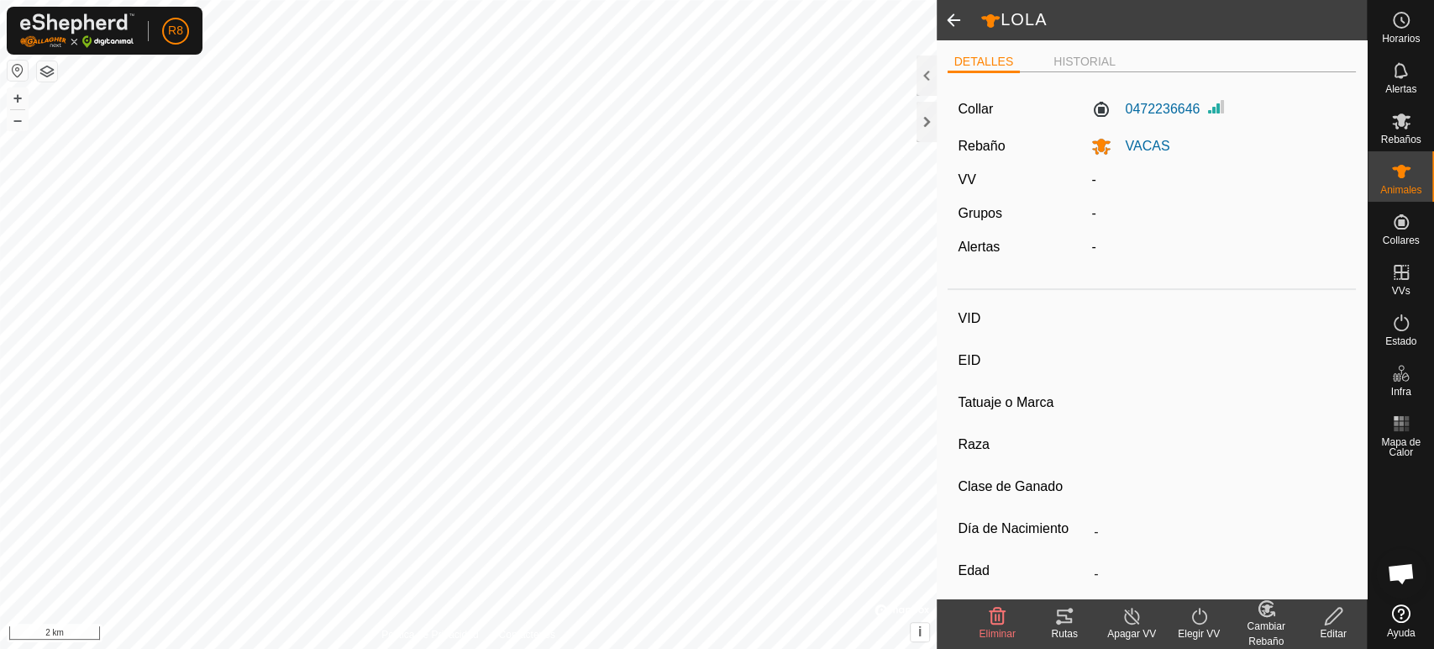
type input "0 kg"
type input "-"
click at [926, 119] on div at bounding box center [927, 122] width 20 height 40
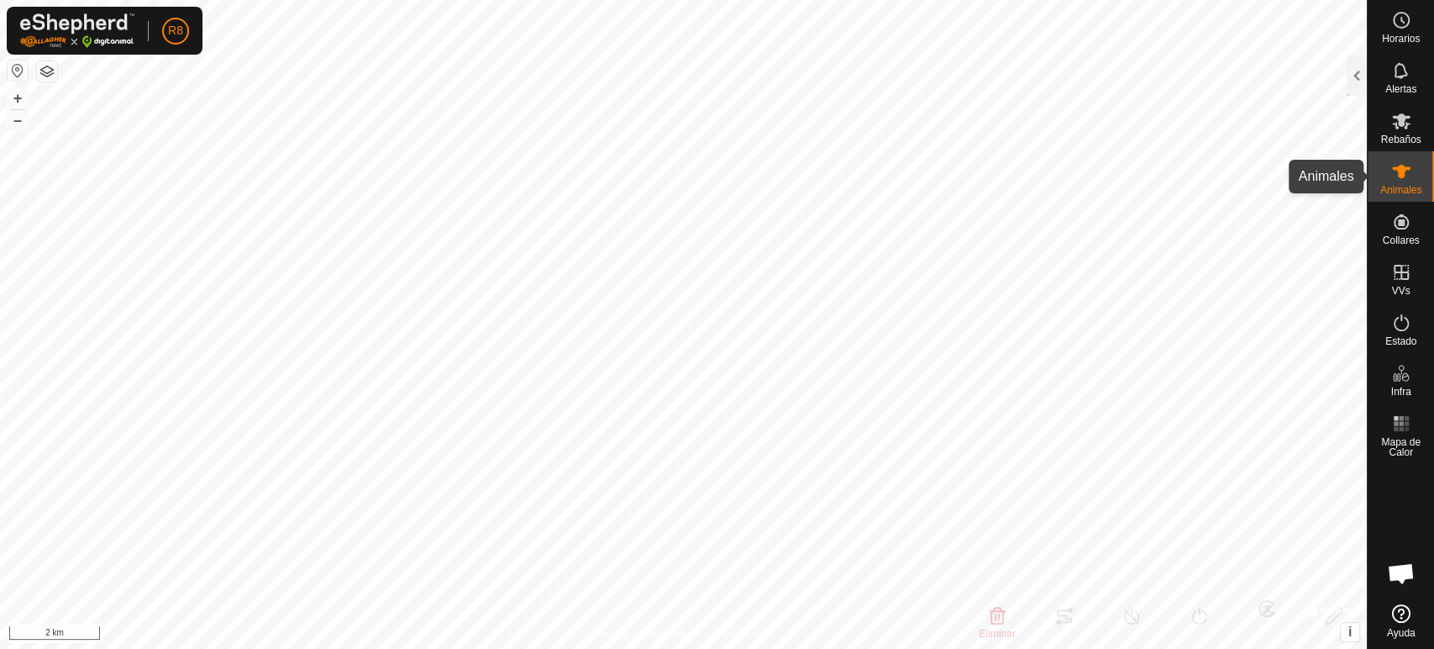
click at [1412, 170] on es-animals-svg-icon at bounding box center [1401, 171] width 30 height 27
click at [1405, 128] on icon at bounding box center [1401, 121] width 18 height 16
click at [1361, 78] on div at bounding box center [1357, 75] width 20 height 40
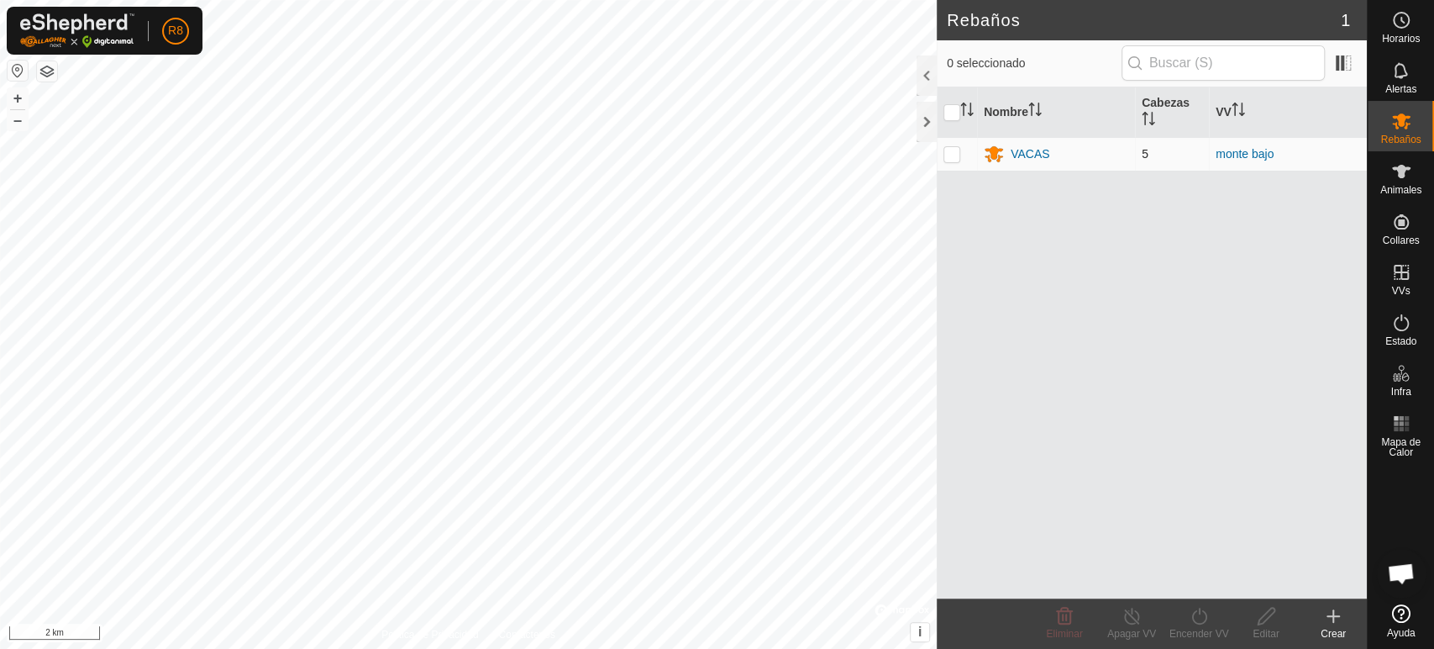
click at [953, 150] on p-checkbox at bounding box center [952, 153] width 17 height 13
checkbox input "true"
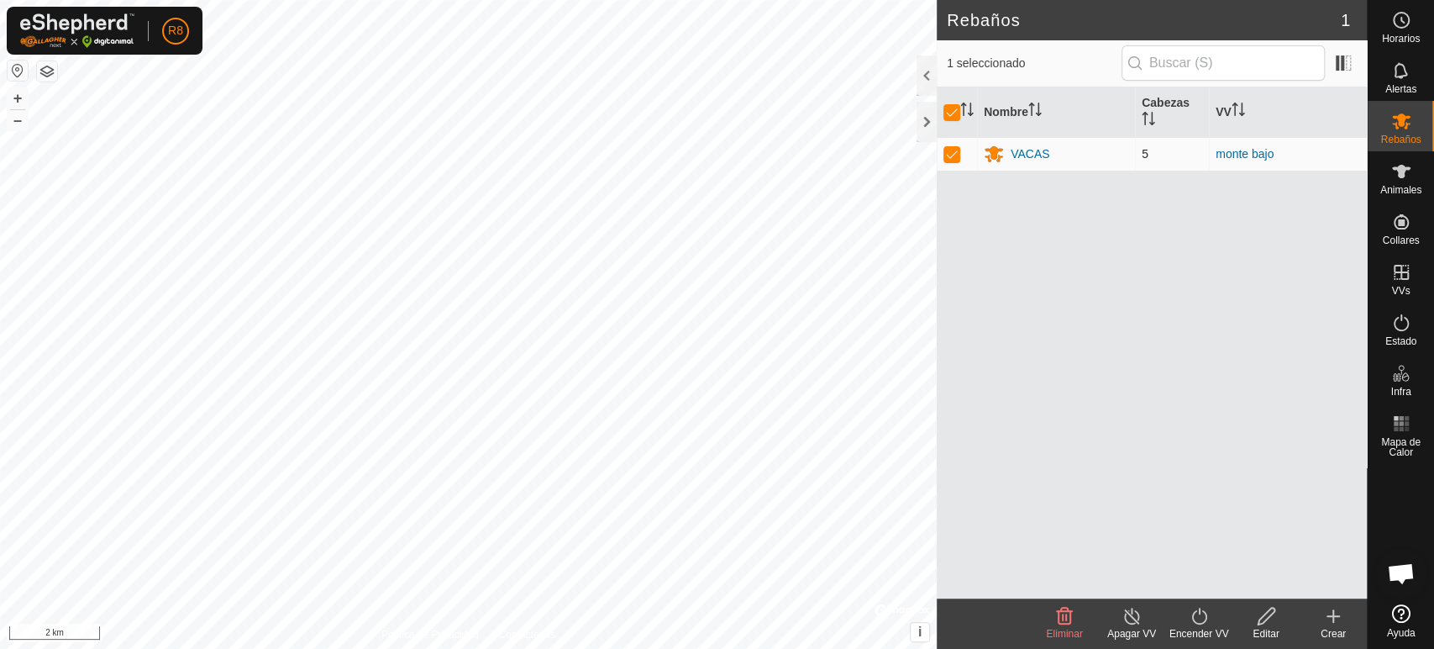
click at [1142, 149] on span "5" at bounding box center [1145, 153] width 7 height 13
click at [1017, 158] on div "VACAS" at bounding box center [1030, 154] width 39 height 18
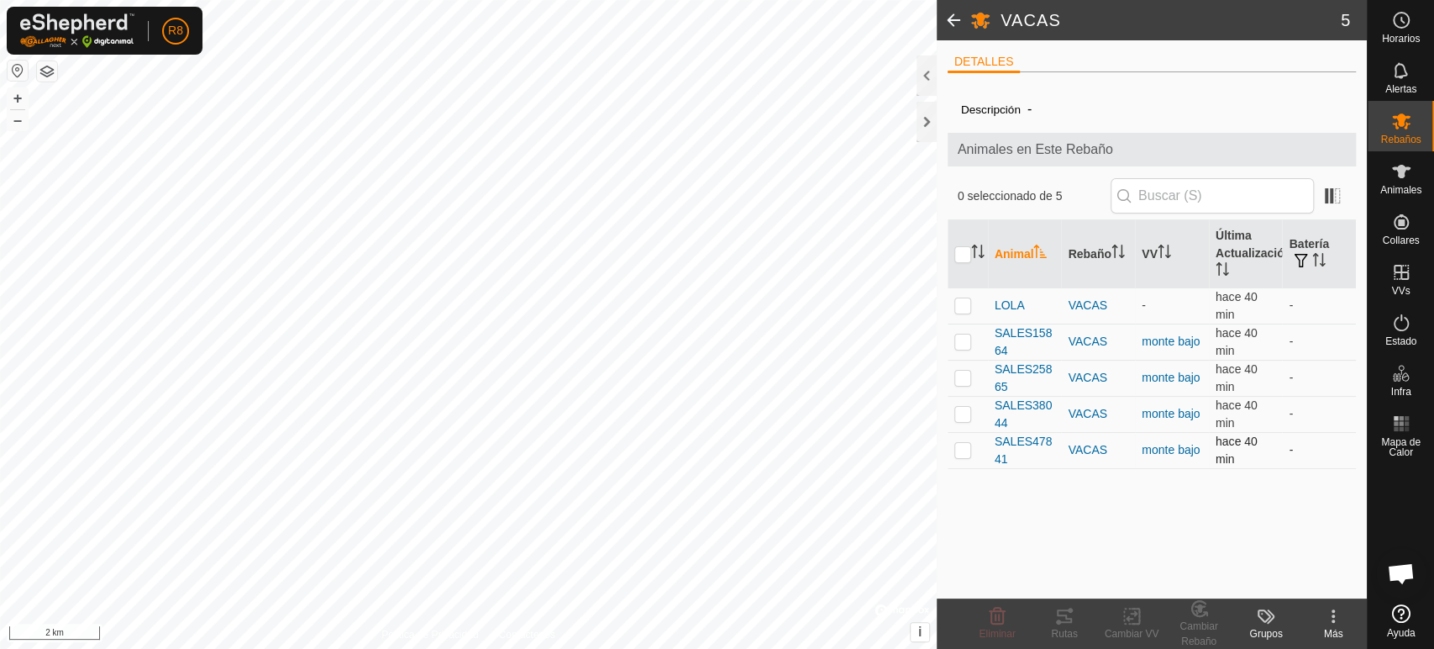
click at [965, 449] on p-checkbox at bounding box center [962, 449] width 17 height 13
checkbox input "true"
click at [962, 407] on p-checkbox at bounding box center [962, 413] width 17 height 13
checkbox input "true"
click at [967, 381] on p-checkbox at bounding box center [962, 377] width 17 height 13
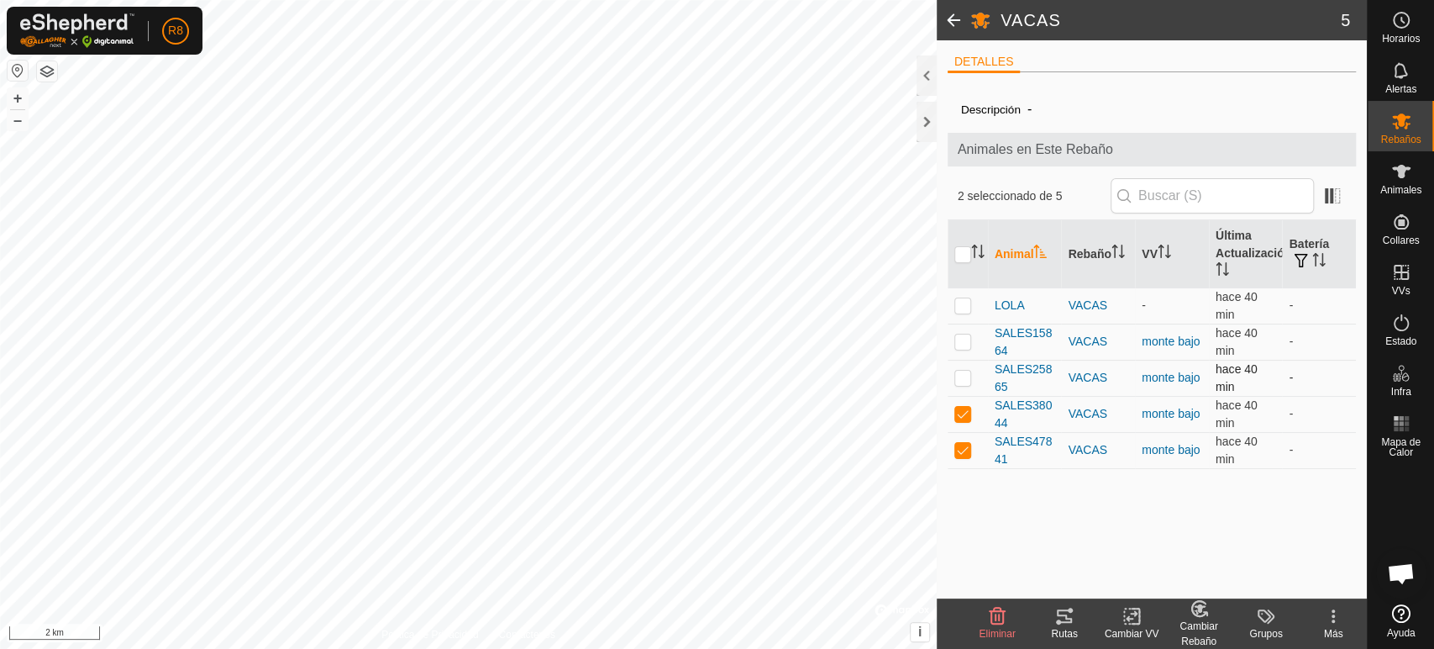
checkbox input "true"
click at [965, 336] on p-checkbox at bounding box center [962, 340] width 17 height 13
checkbox input "true"
click at [962, 295] on td at bounding box center [968, 305] width 40 height 36
checkbox input "true"
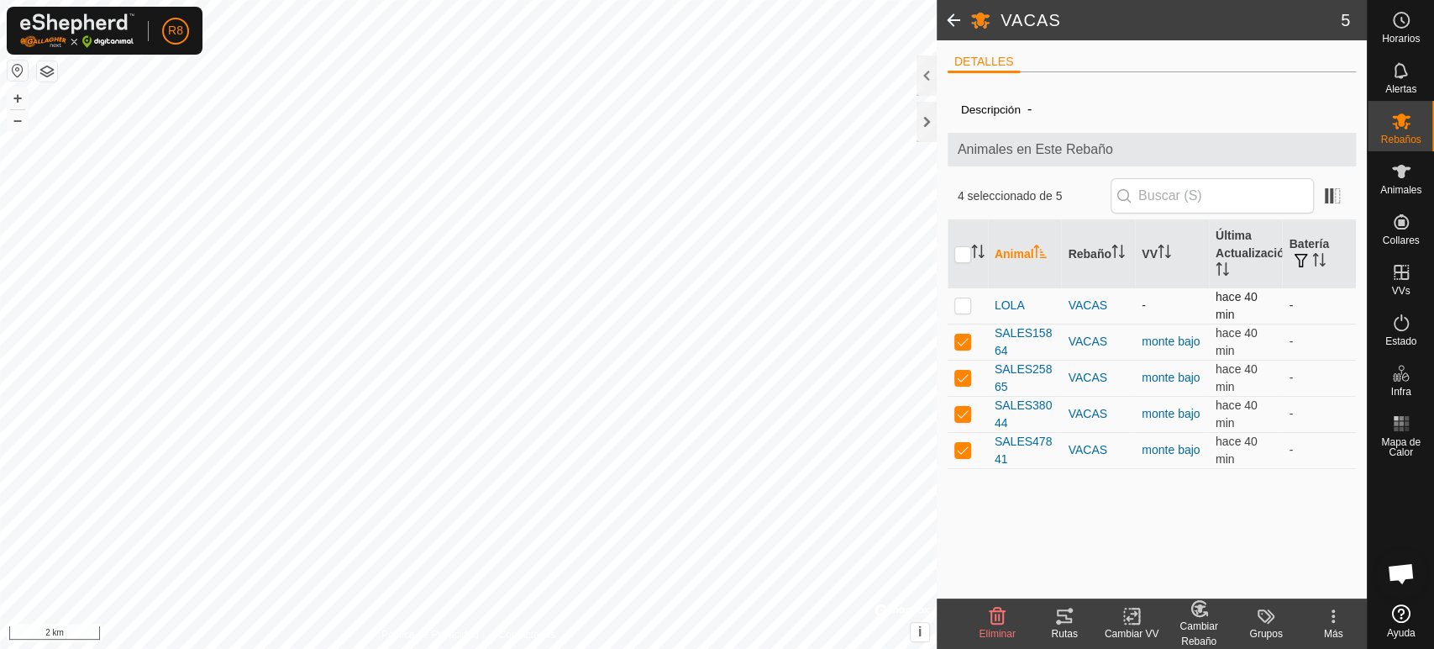
checkbox input "true"
click at [1091, 254] on th "Rebaño" at bounding box center [1098, 254] width 74 height 68
click at [1159, 247] on th "VV" at bounding box center [1172, 254] width 74 height 68
click at [1144, 631] on div "Cambiar VV" at bounding box center [1131, 633] width 67 height 15
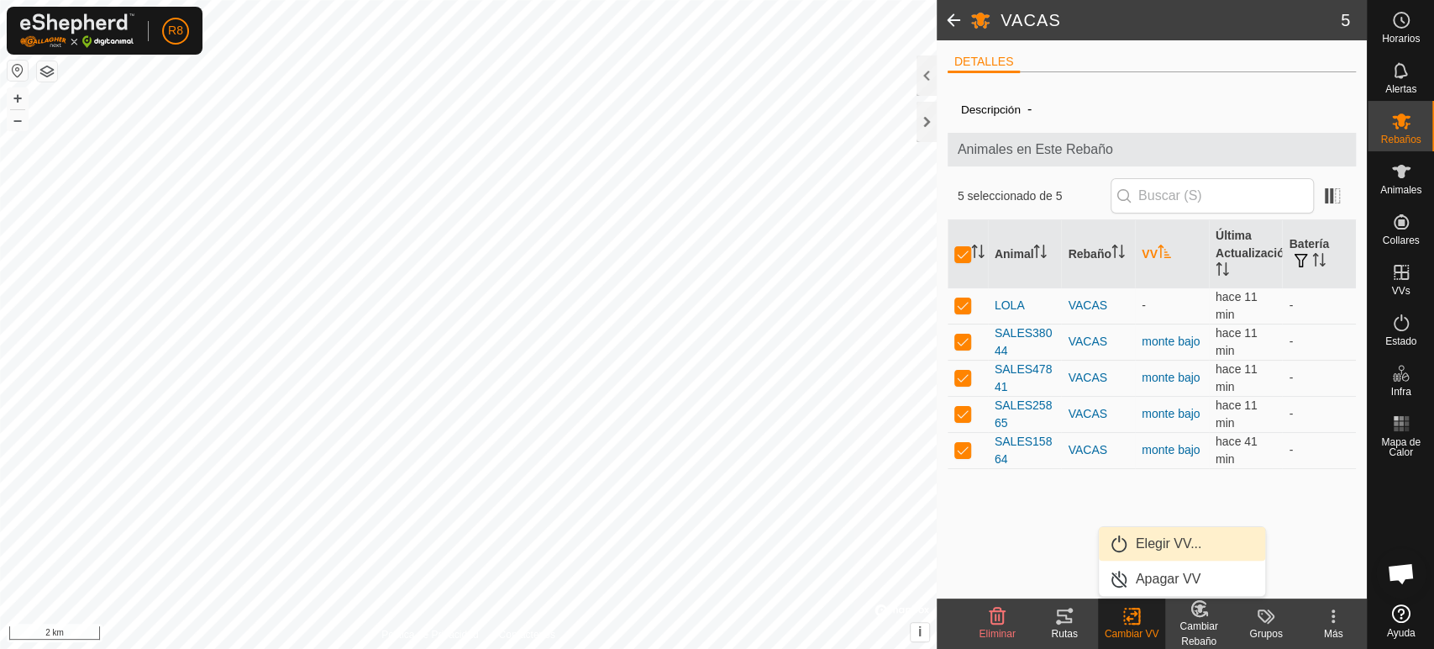
click at [1163, 545] on link "Elegir VV..." at bounding box center [1182, 544] width 166 height 34
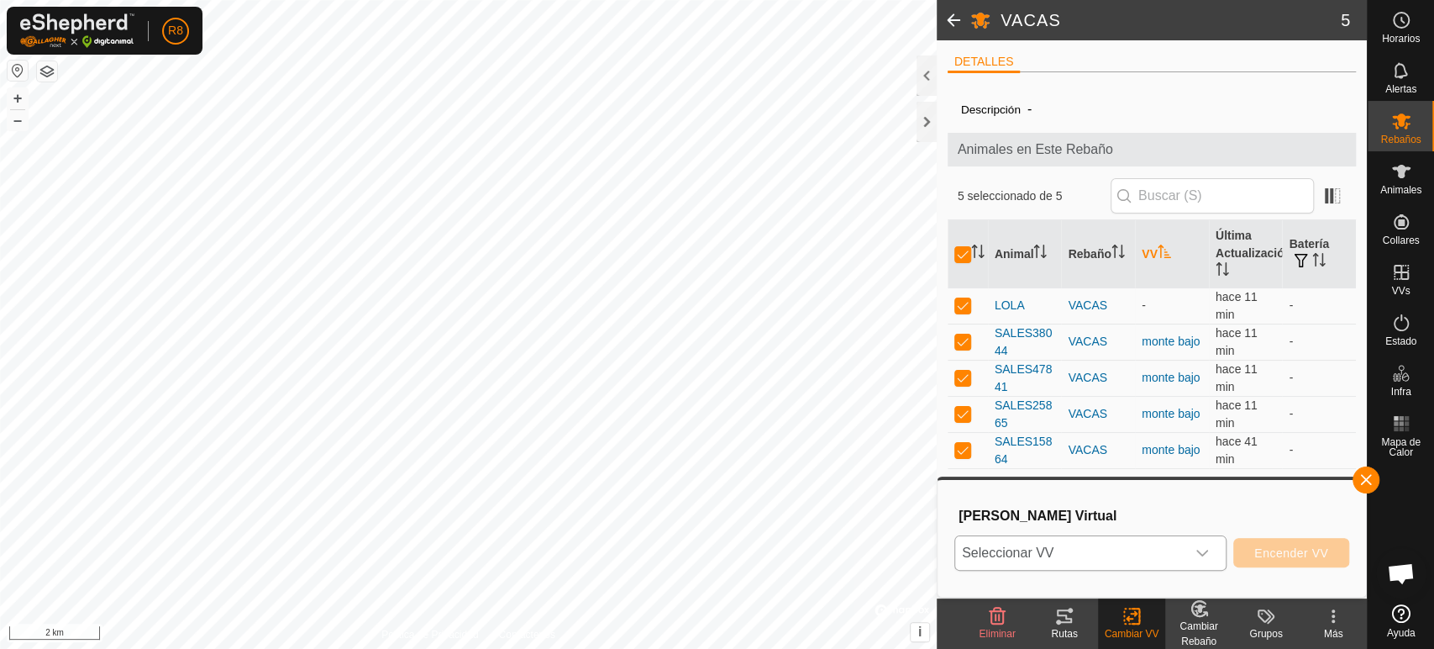
click at [1207, 548] on icon "dropdown trigger" at bounding box center [1202, 552] width 13 height 13
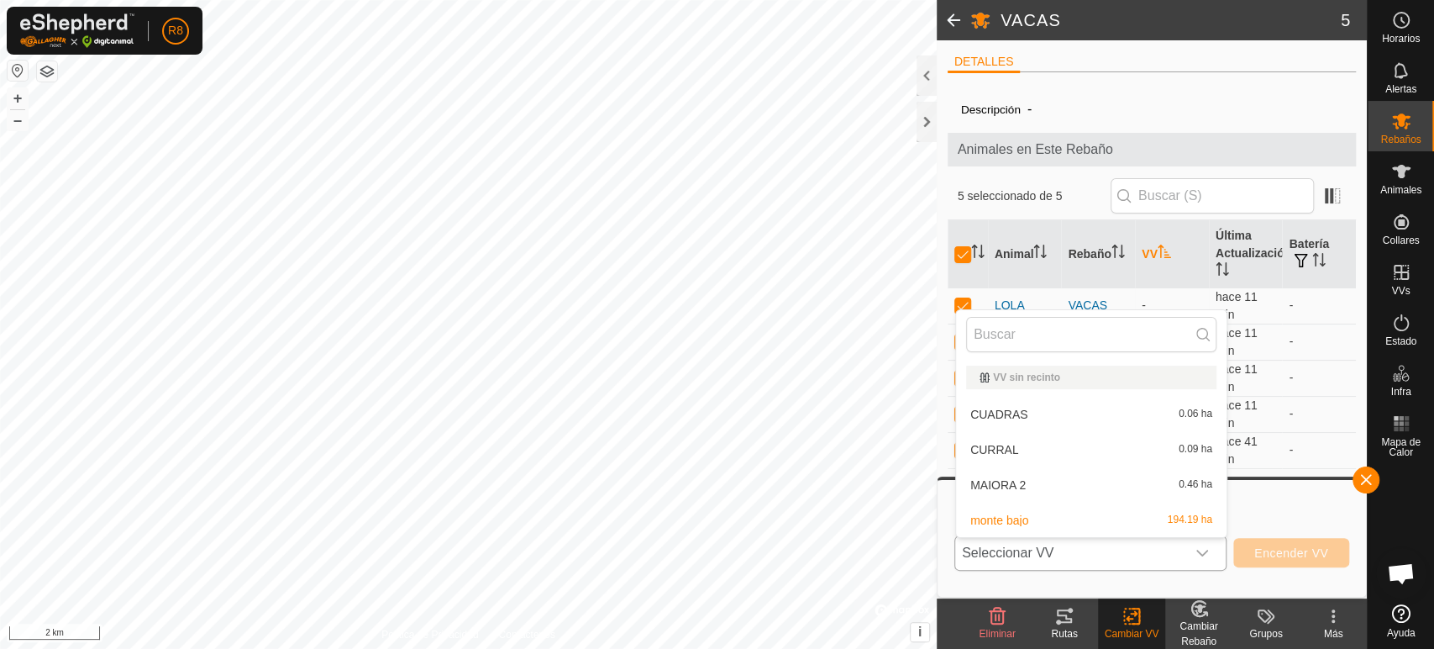
click at [1016, 517] on li "monte bajo 194.19 ha" at bounding box center [1091, 520] width 271 height 34
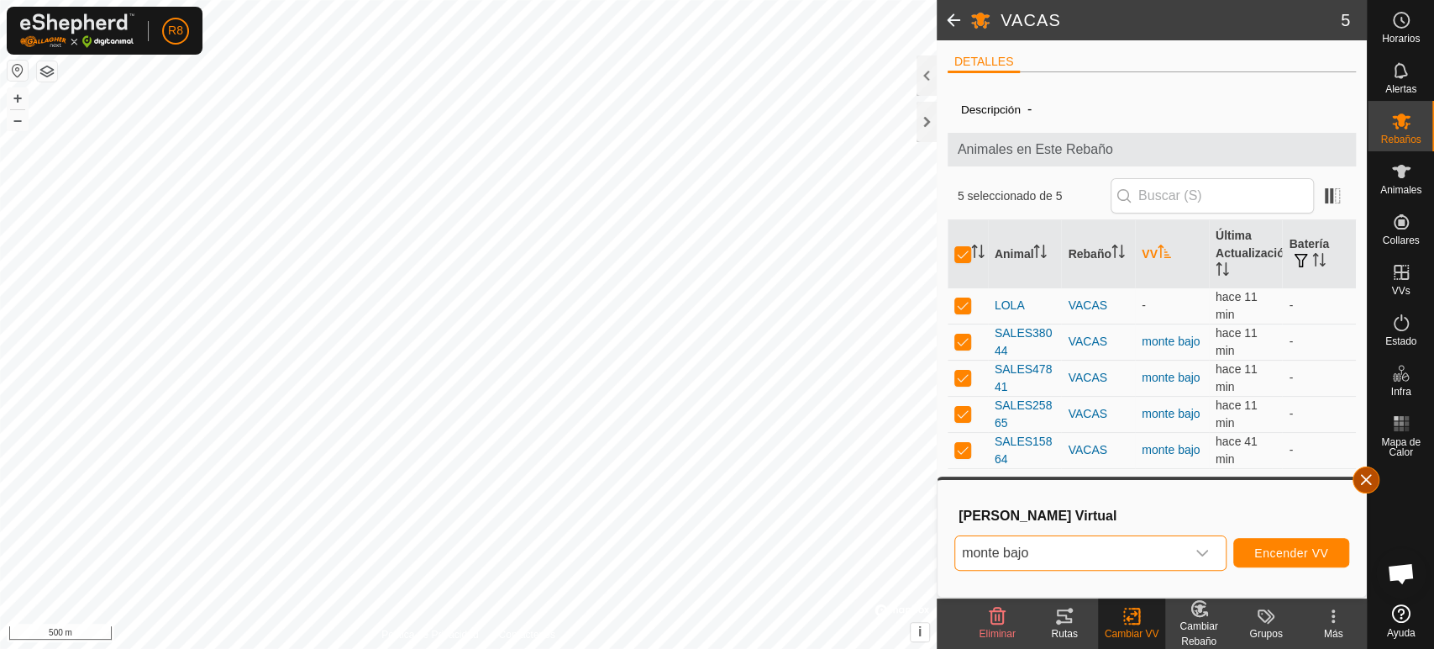
click at [1359, 476] on button "button" at bounding box center [1366, 479] width 27 height 27
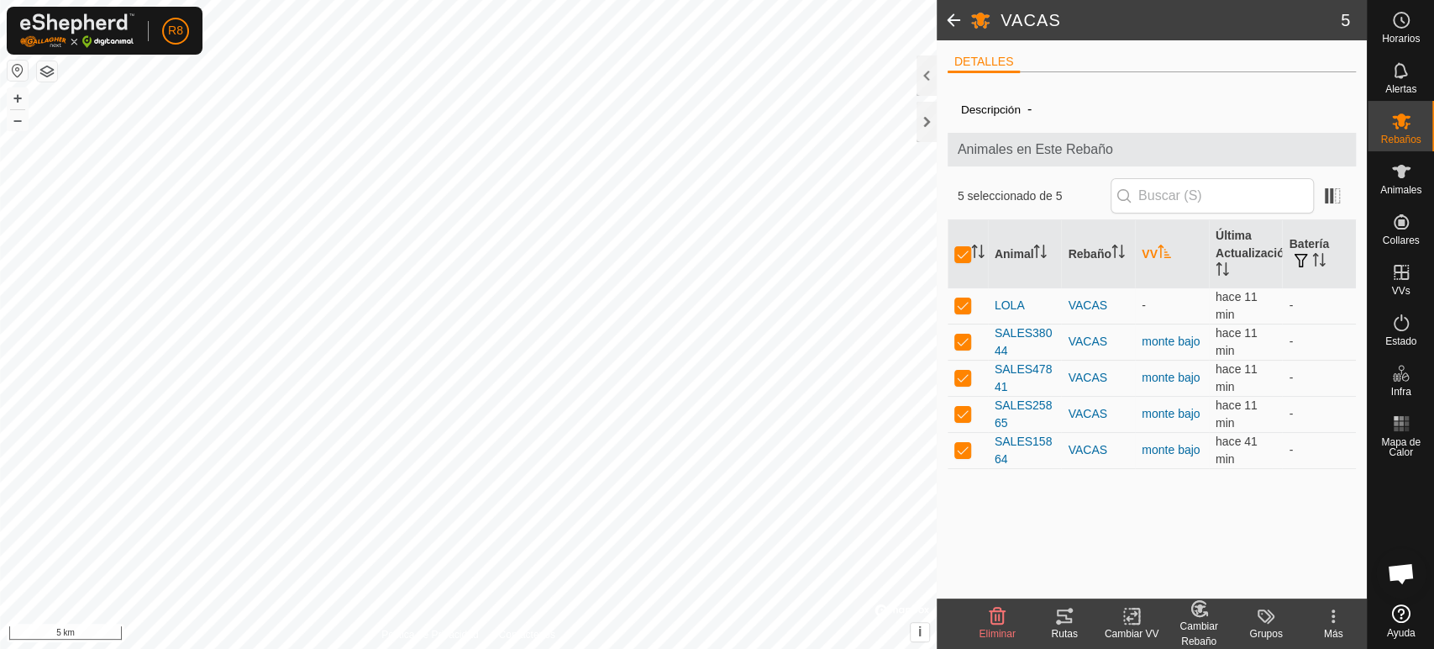
click at [1129, 618] on icon at bounding box center [1132, 616] width 12 height 11
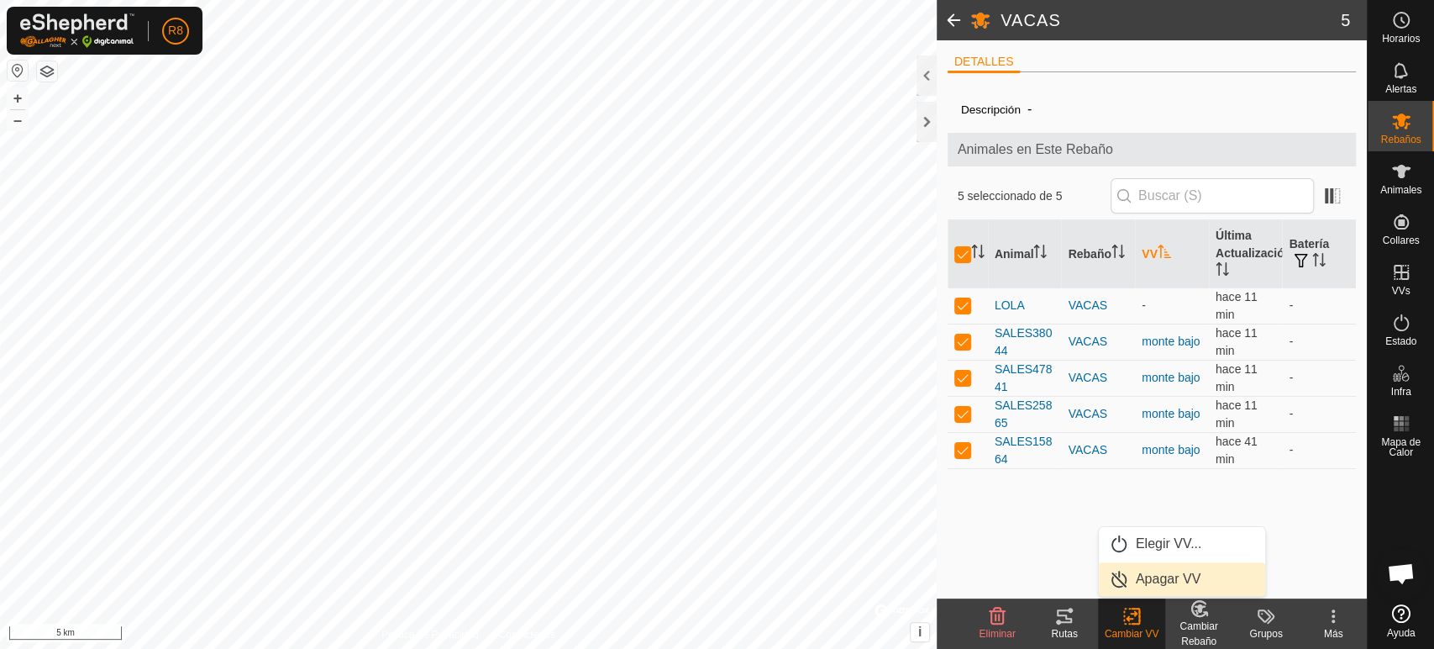
click at [1154, 576] on link "Apagar VV" at bounding box center [1182, 579] width 166 height 34
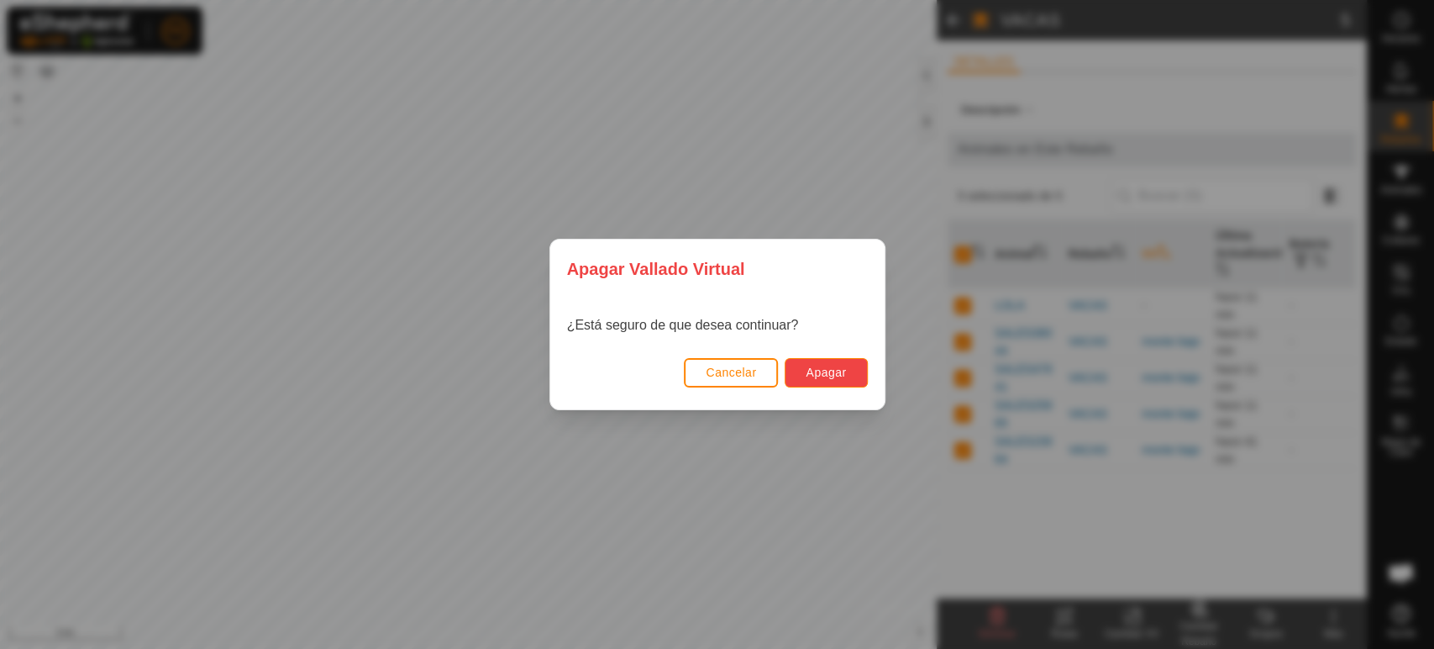
click at [807, 371] on span "Apagar" at bounding box center [826, 371] width 40 height 13
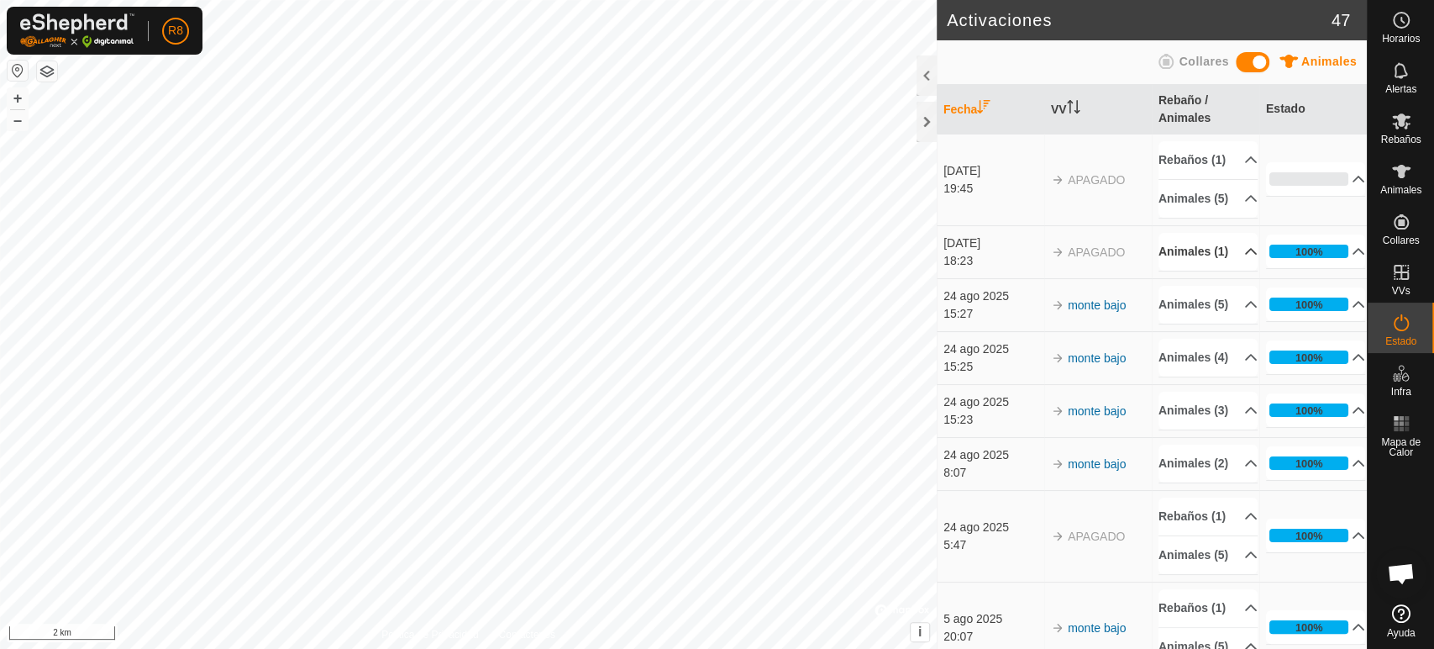
click at [1178, 271] on p-accordion-header "Animales (1)" at bounding box center [1208, 252] width 99 height 38
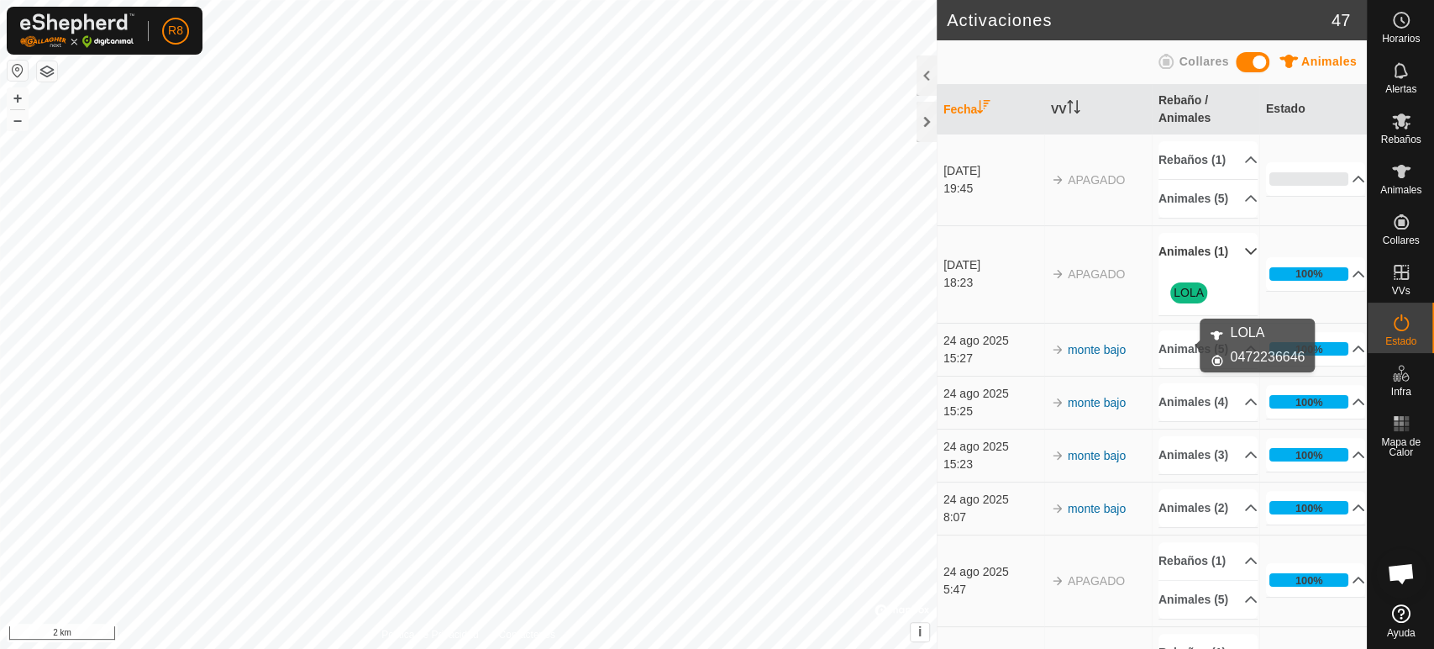
click at [1190, 299] on link "LOLA" at bounding box center [1189, 292] width 30 height 13
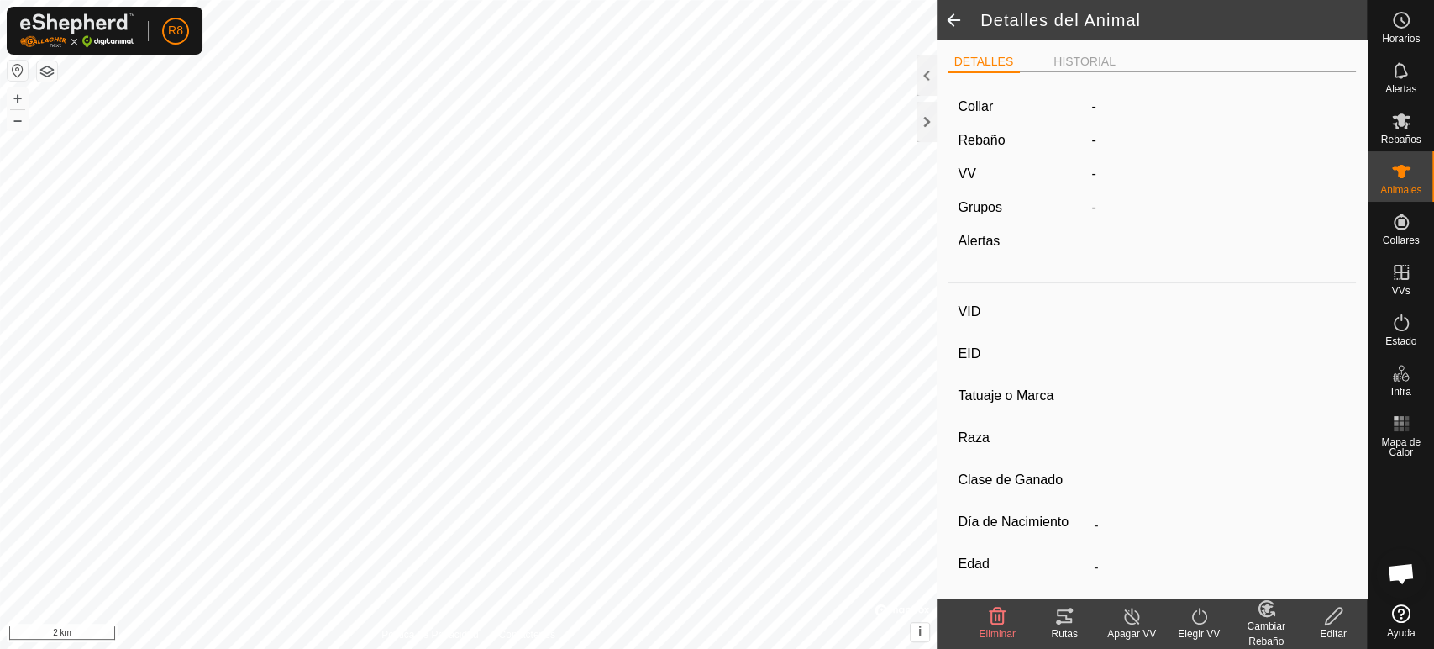
type input "LOLA"
type input "-"
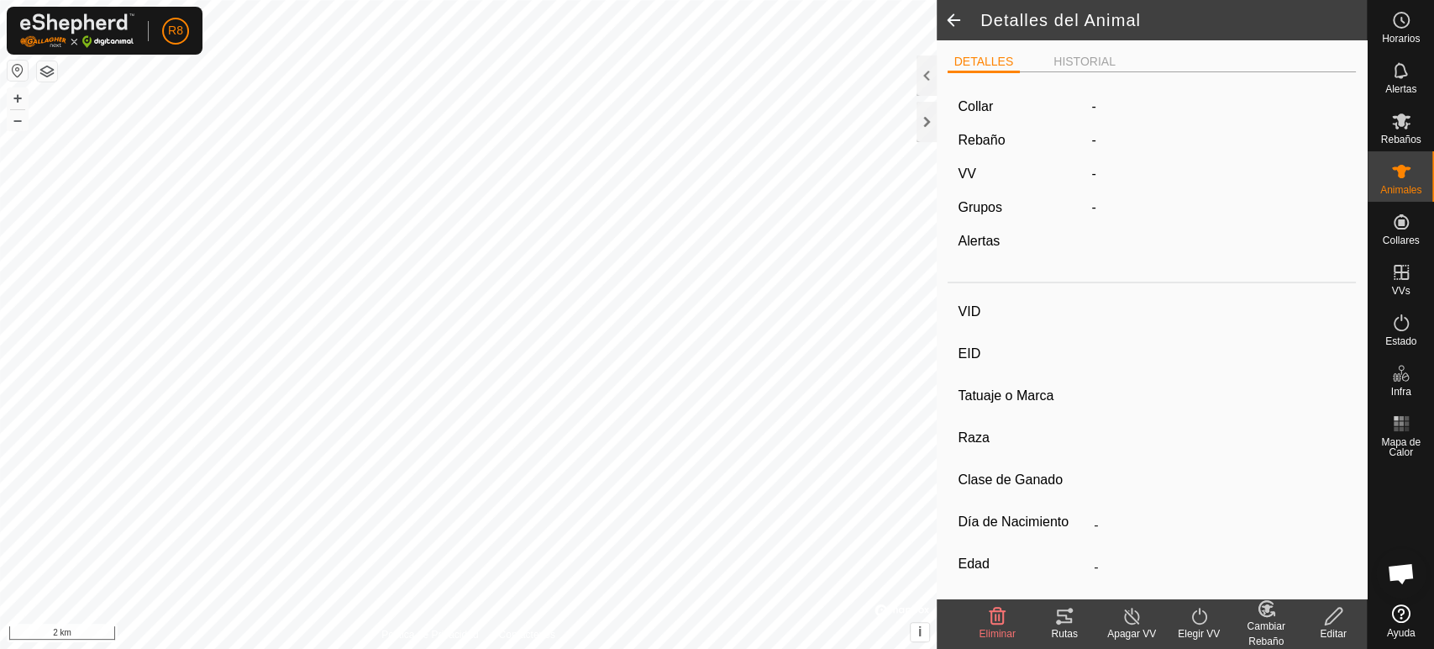
type input "0 kg"
type input "-"
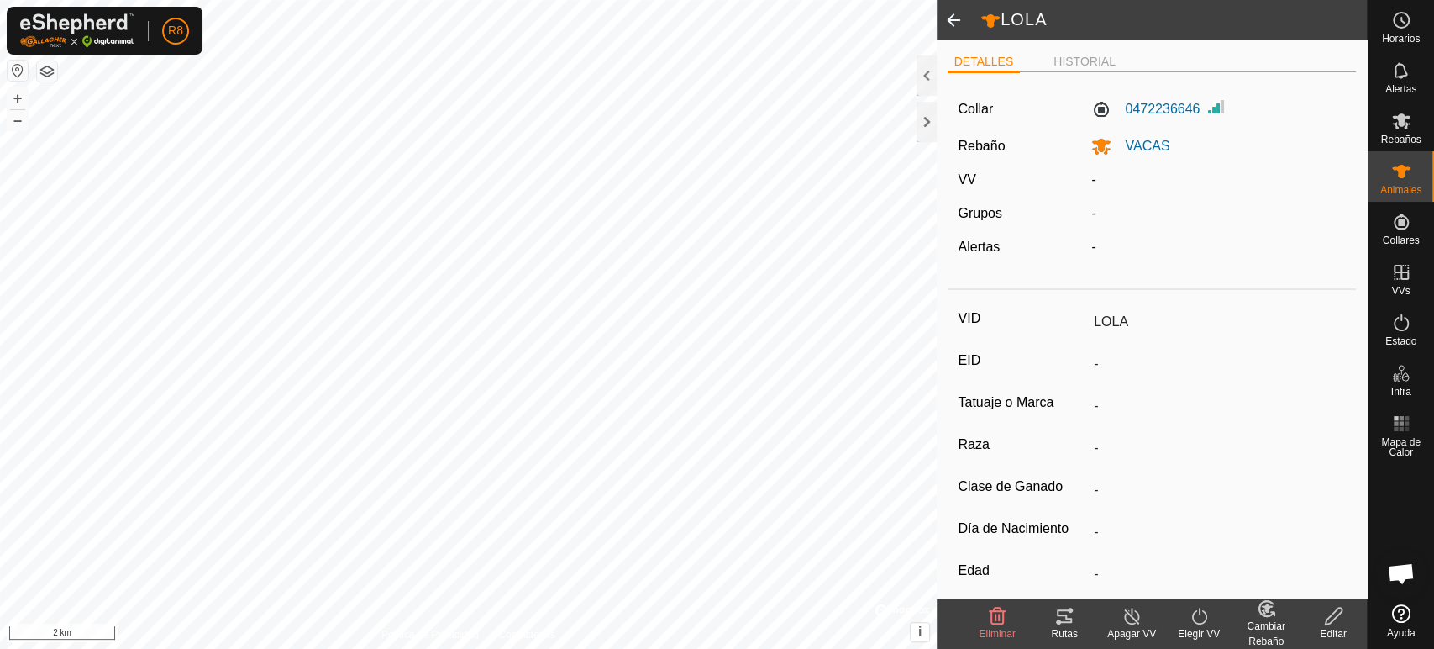
click at [950, 13] on span at bounding box center [954, 20] width 34 height 40
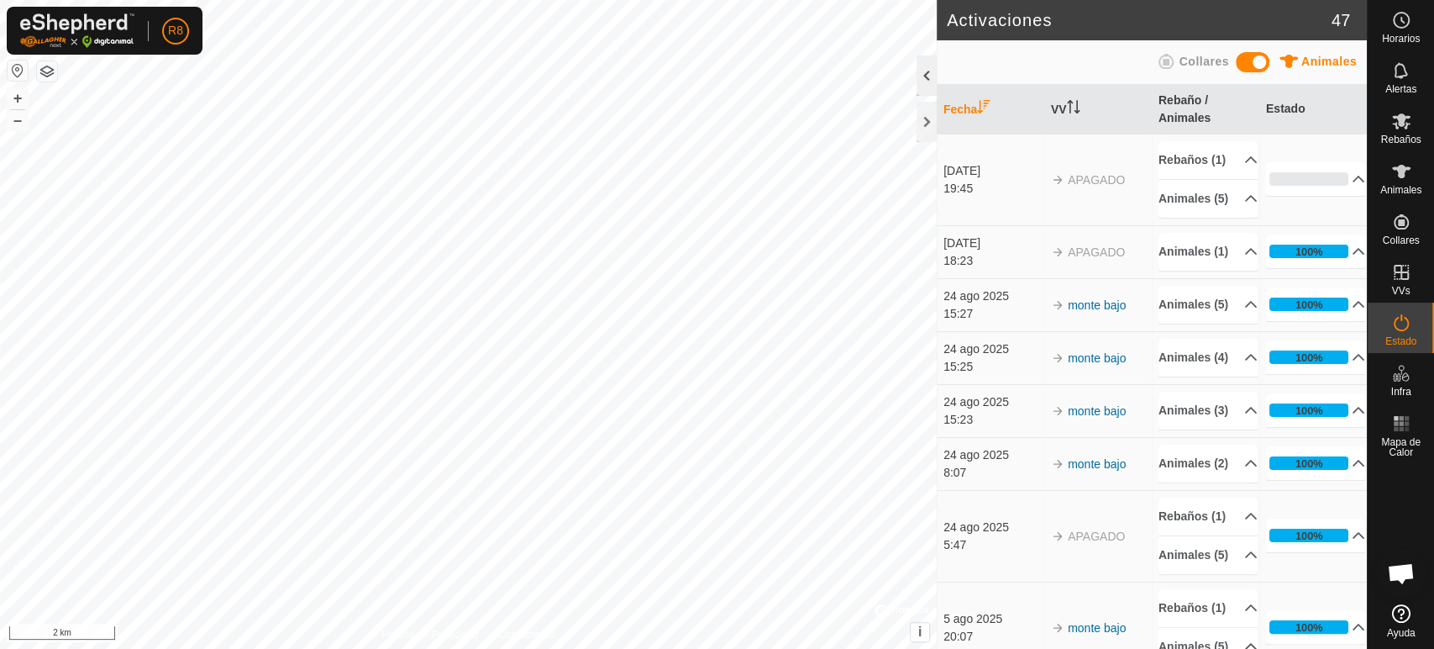
click at [925, 74] on div at bounding box center [927, 75] width 20 height 40
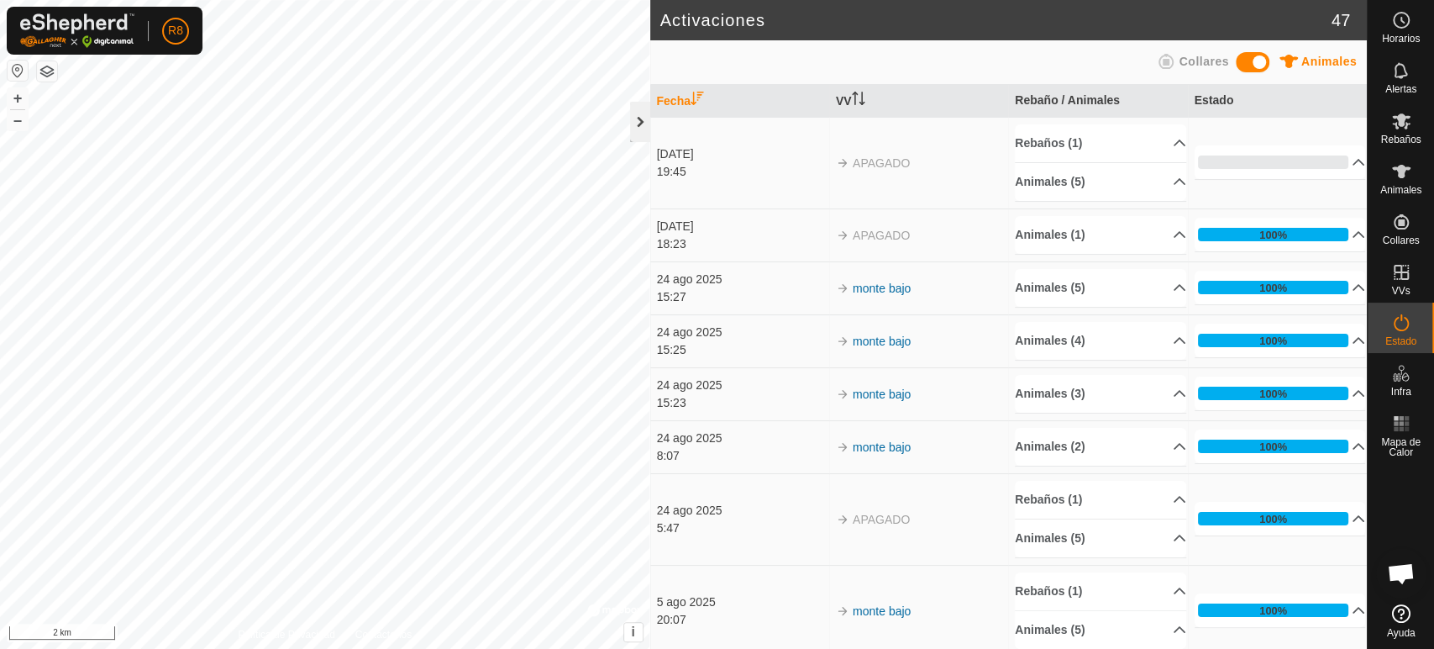
click at [632, 126] on div at bounding box center [640, 122] width 20 height 40
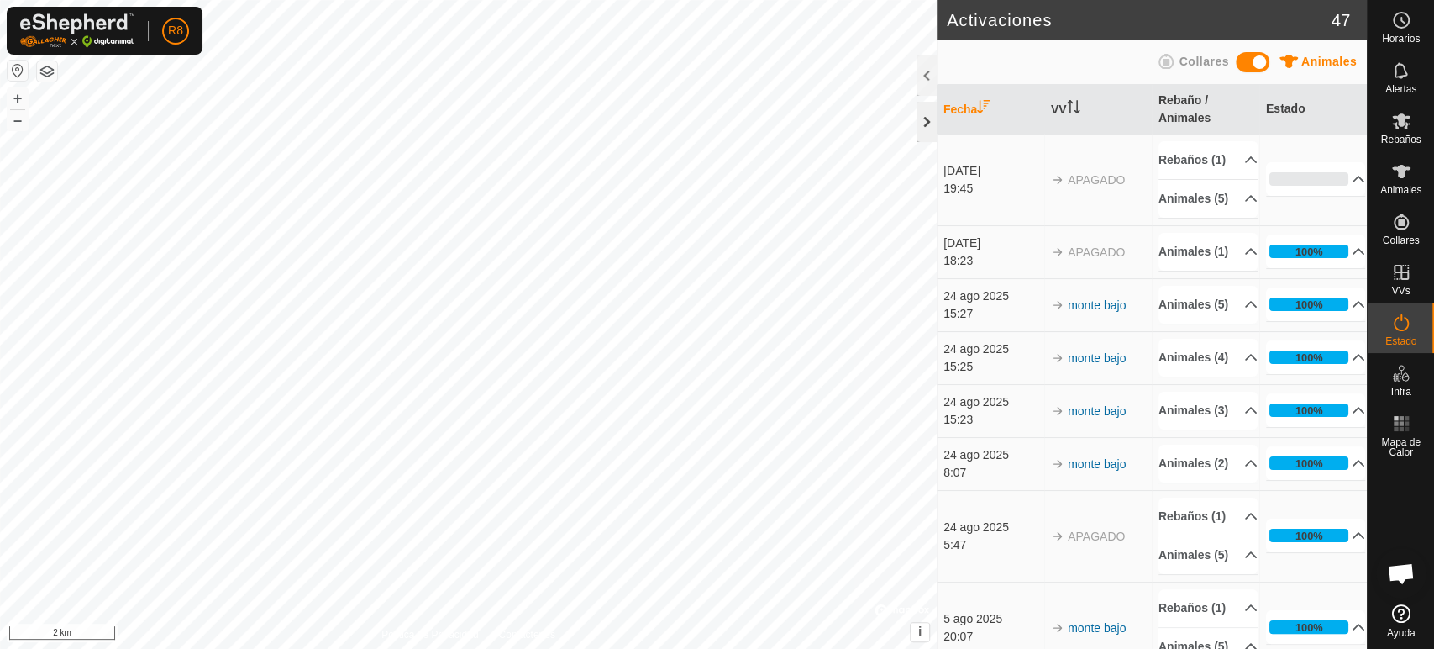
click at [933, 126] on div at bounding box center [927, 122] width 20 height 40
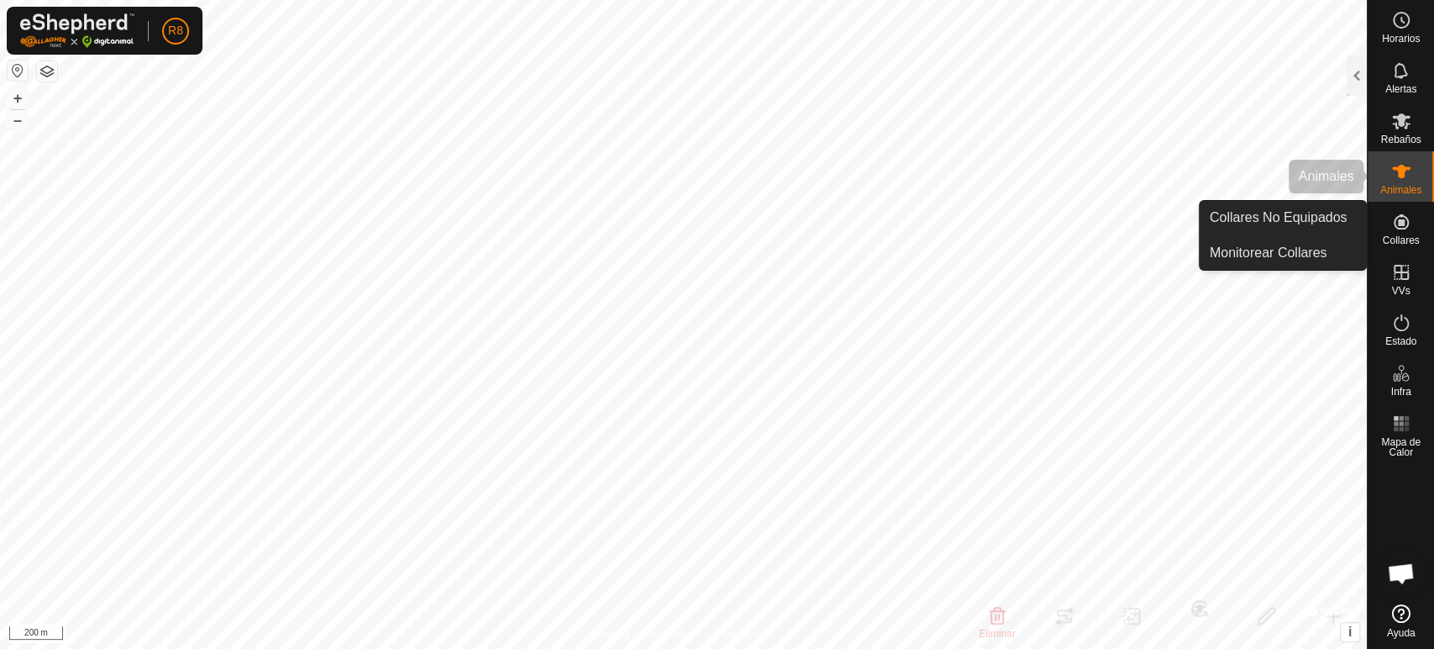
click at [1410, 179] on icon at bounding box center [1401, 171] width 20 height 20
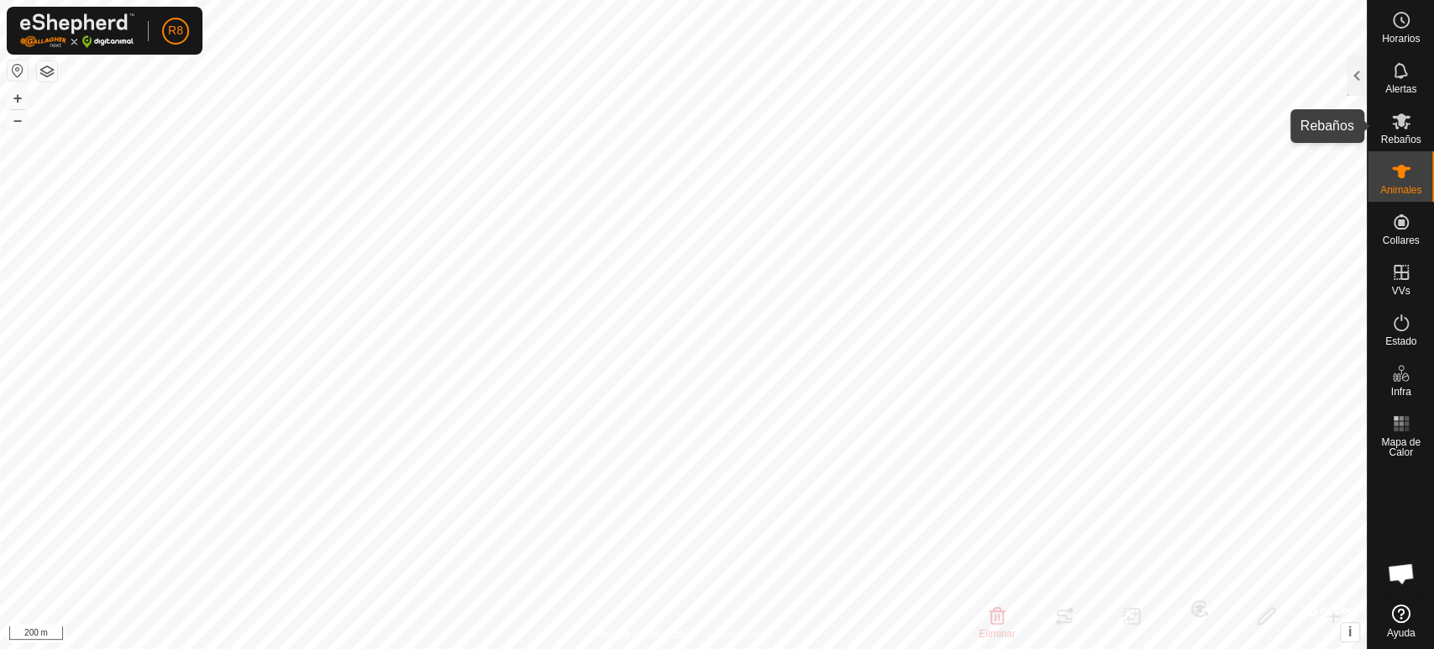
click at [1412, 129] on es-mob-svg-icon at bounding box center [1401, 121] width 30 height 27
click at [1363, 71] on div at bounding box center [1357, 75] width 20 height 40
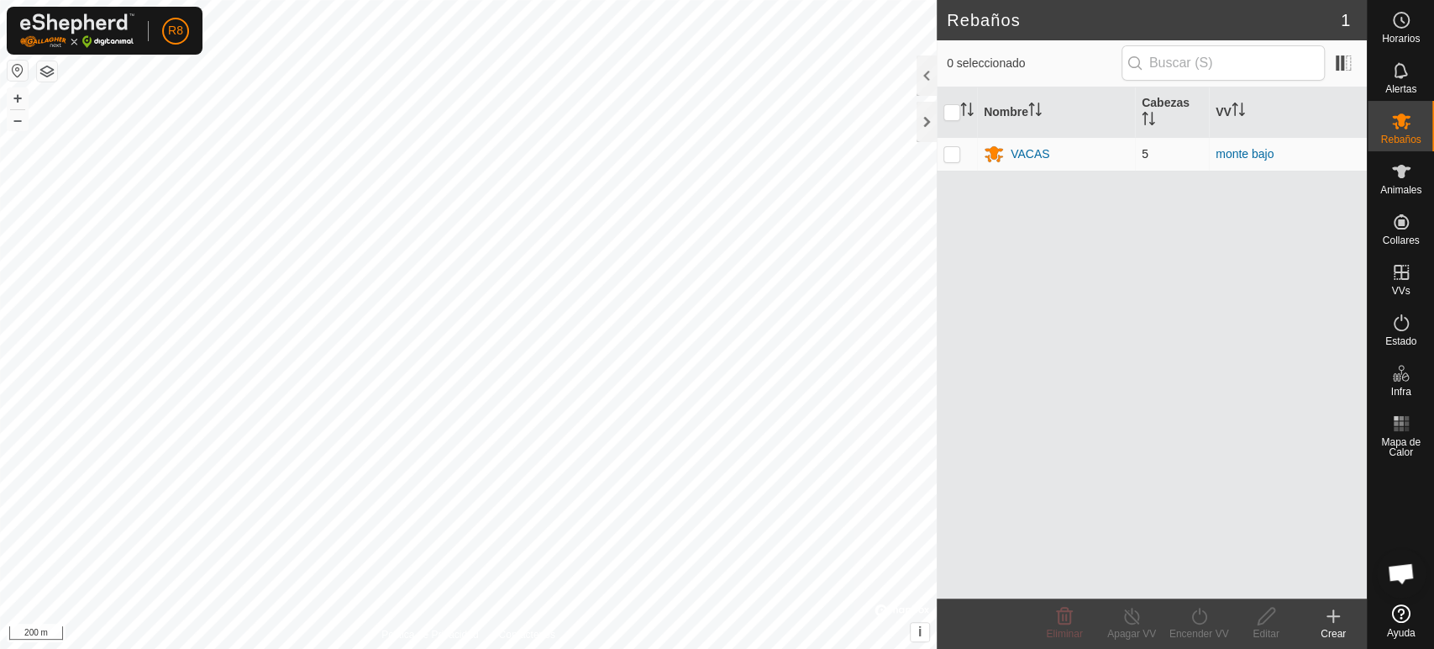
click at [949, 155] on p-checkbox at bounding box center [952, 153] width 17 height 13
checkbox input "true"
click at [1239, 158] on link "monte bajo" at bounding box center [1245, 153] width 58 height 13
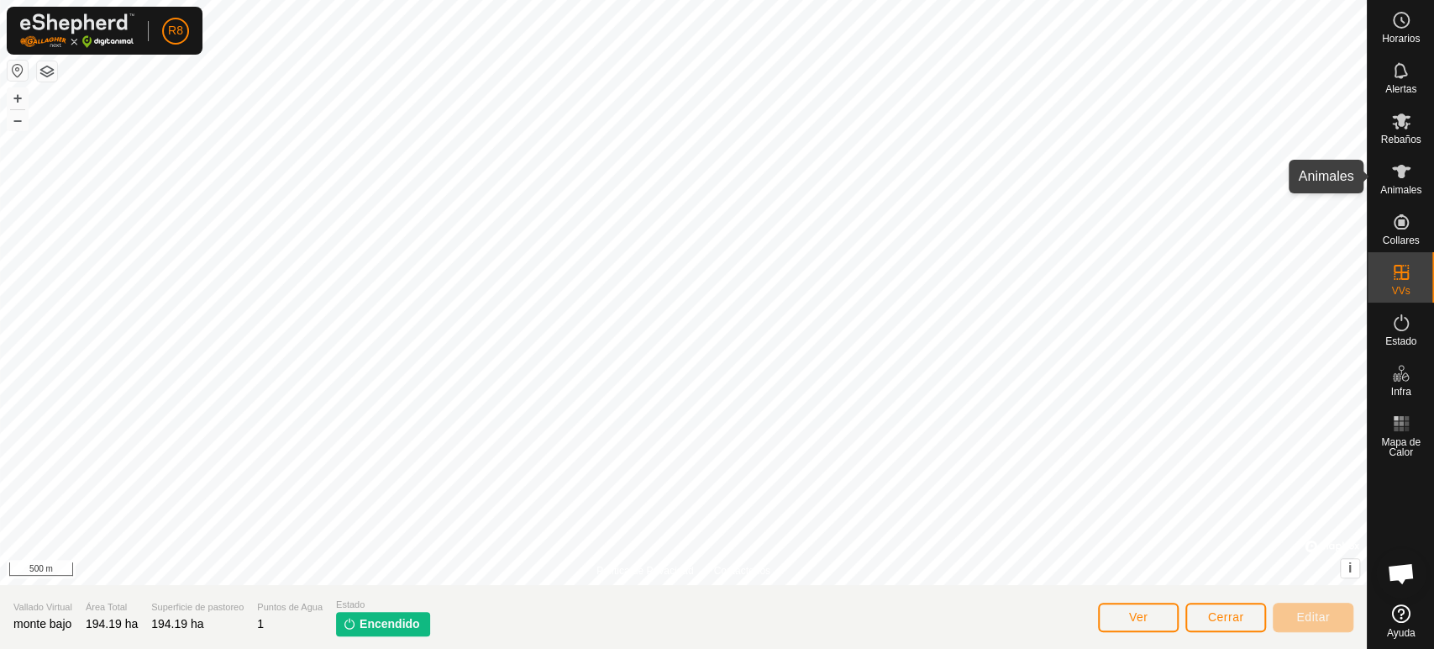
click at [1380, 177] on div "Animales" at bounding box center [1401, 176] width 66 height 50
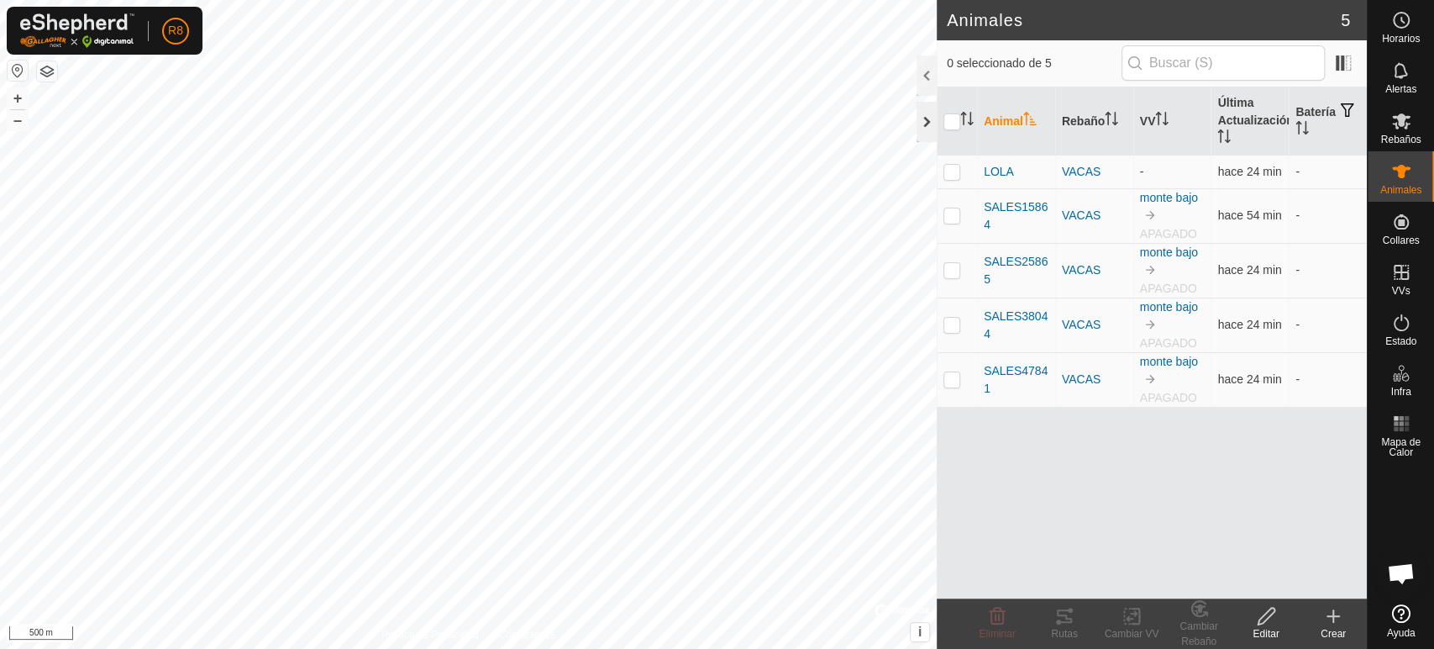
click at [923, 123] on div at bounding box center [927, 122] width 20 height 40
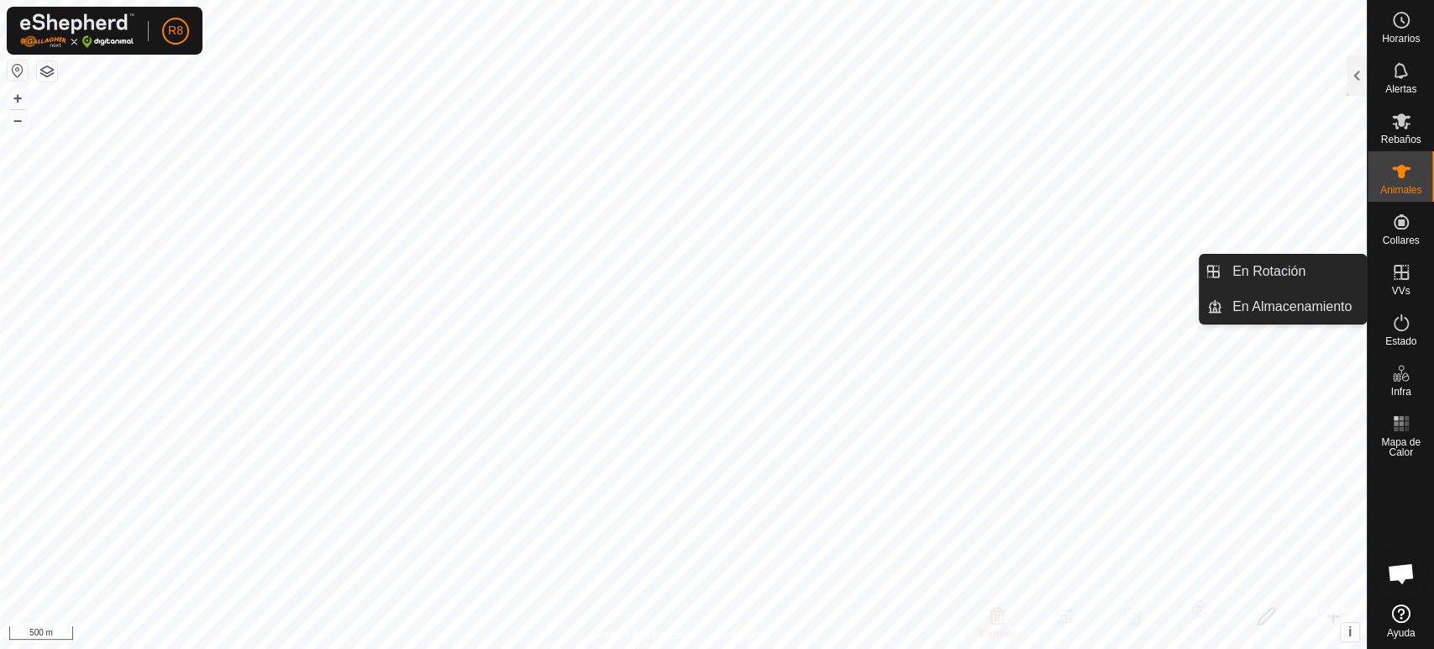
click at [1407, 268] on icon at bounding box center [1401, 272] width 15 height 15
click at [1411, 274] on es-virtualpaddocks-svg-icon at bounding box center [1401, 272] width 30 height 27
click at [1396, 283] on es-virtualpaddocks-svg-icon at bounding box center [1401, 272] width 30 height 27
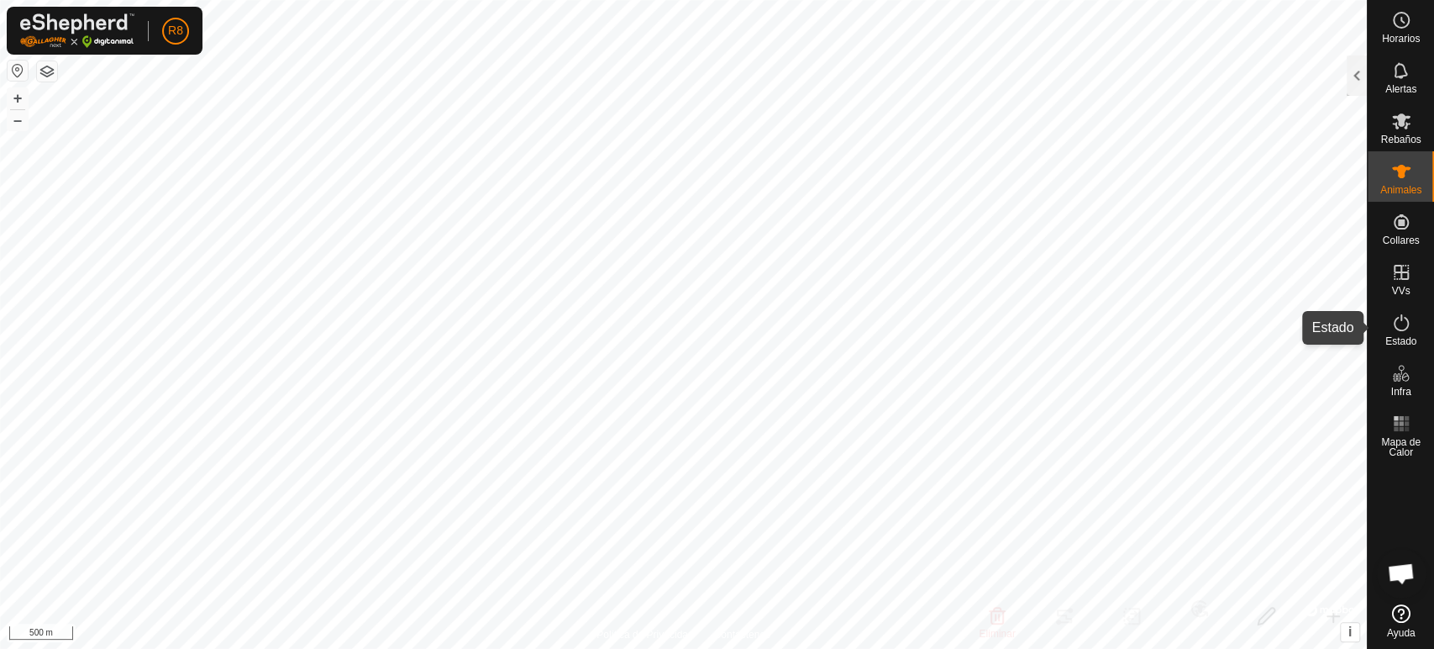
click at [1401, 337] on span "Estado" at bounding box center [1401, 341] width 31 height 10
click at [1354, 71] on div at bounding box center [1357, 75] width 20 height 40
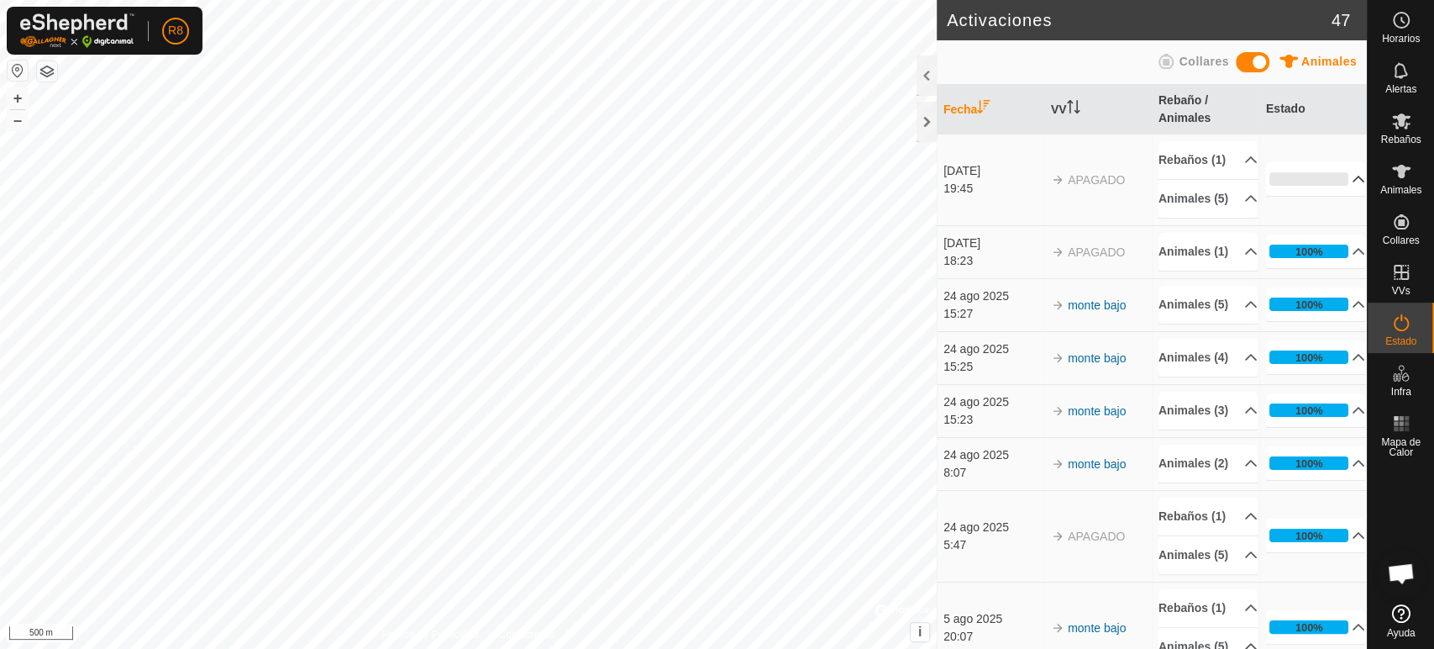
click at [1338, 196] on p-accordion-header "0%" at bounding box center [1315, 179] width 99 height 34
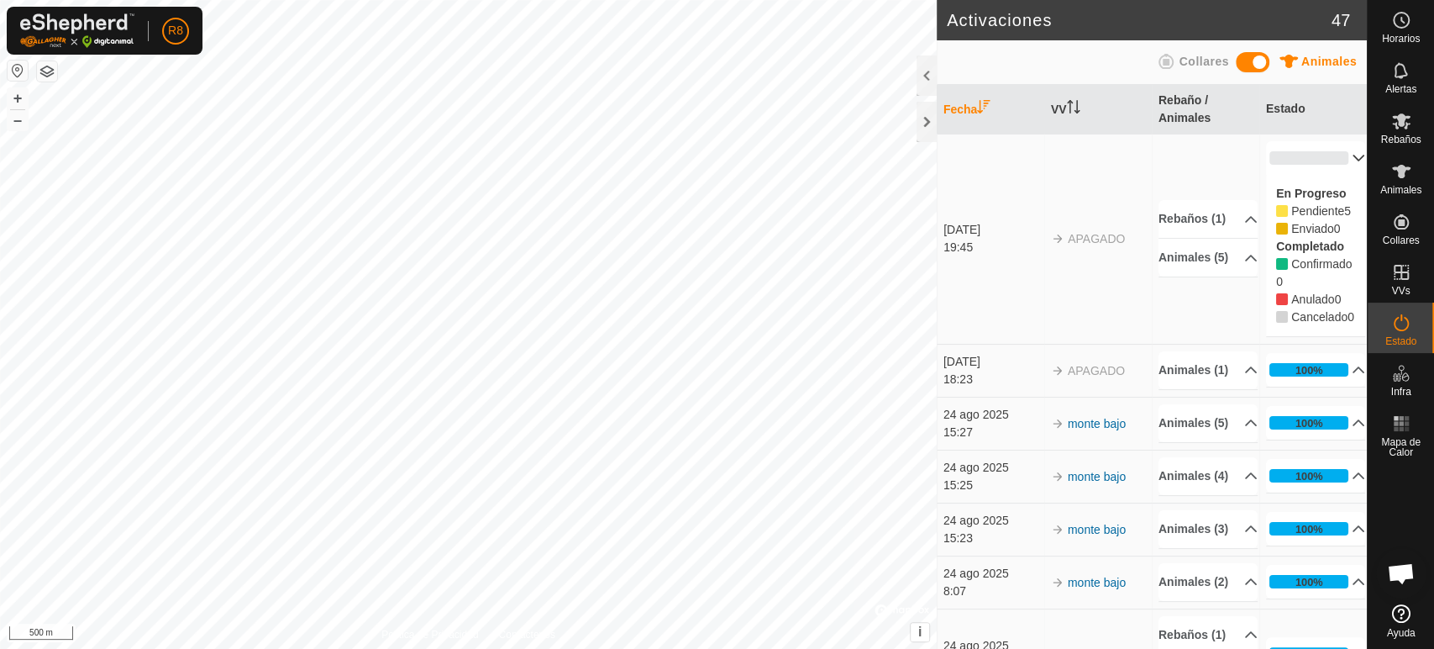
click at [1306, 197] on label "En Progreso" at bounding box center [1311, 193] width 70 height 13
click at [919, 127] on div at bounding box center [927, 122] width 20 height 40
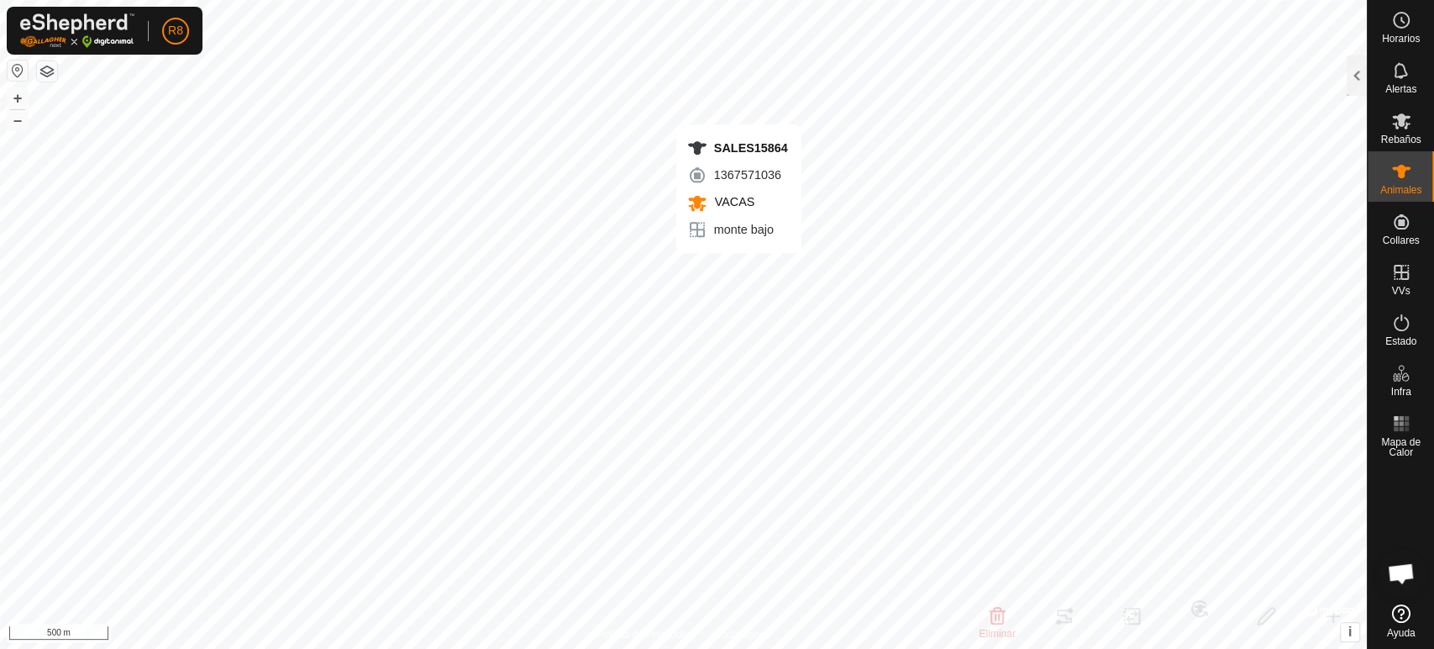
checkbox input "false"
checkbox input "true"
click at [1402, 174] on icon at bounding box center [1401, 171] width 18 height 13
click at [1354, 77] on div at bounding box center [1357, 75] width 20 height 40
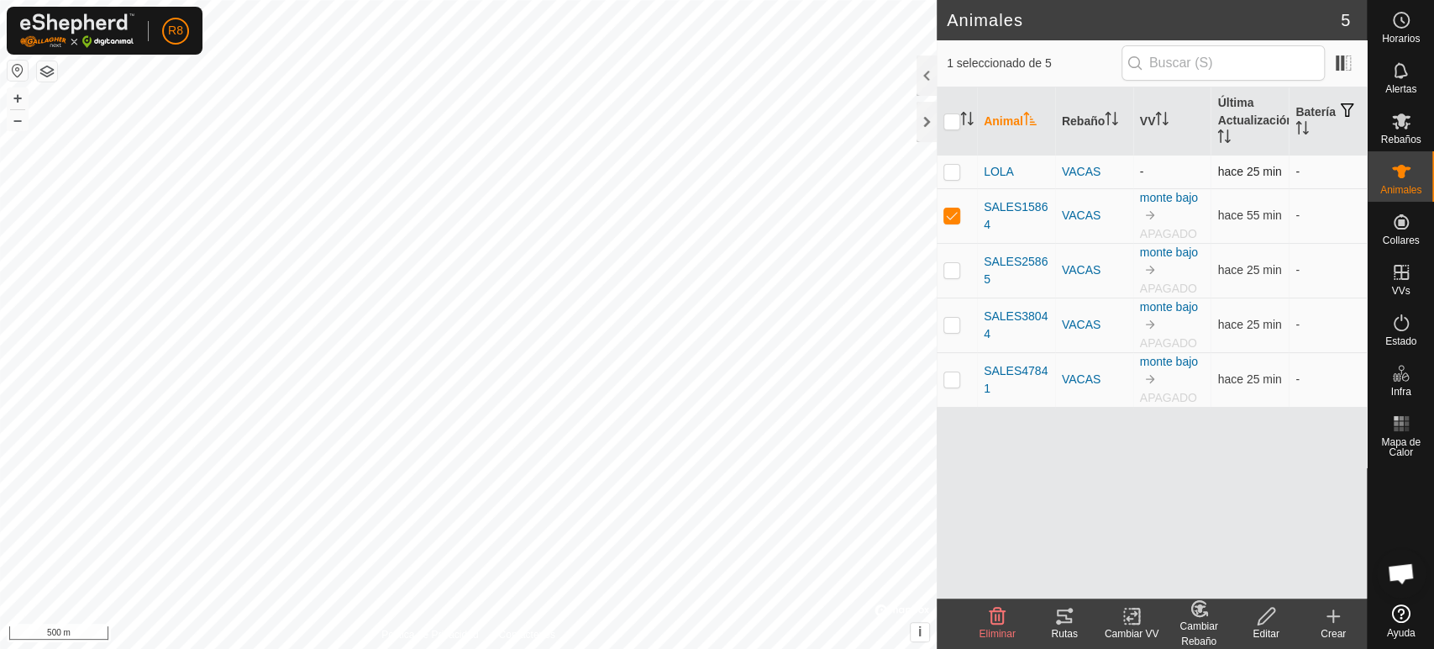
click at [955, 163] on td at bounding box center [957, 172] width 40 height 34
checkbox input "false"
click at [959, 217] on p-checkbox at bounding box center [952, 214] width 17 height 13
checkbox input "false"
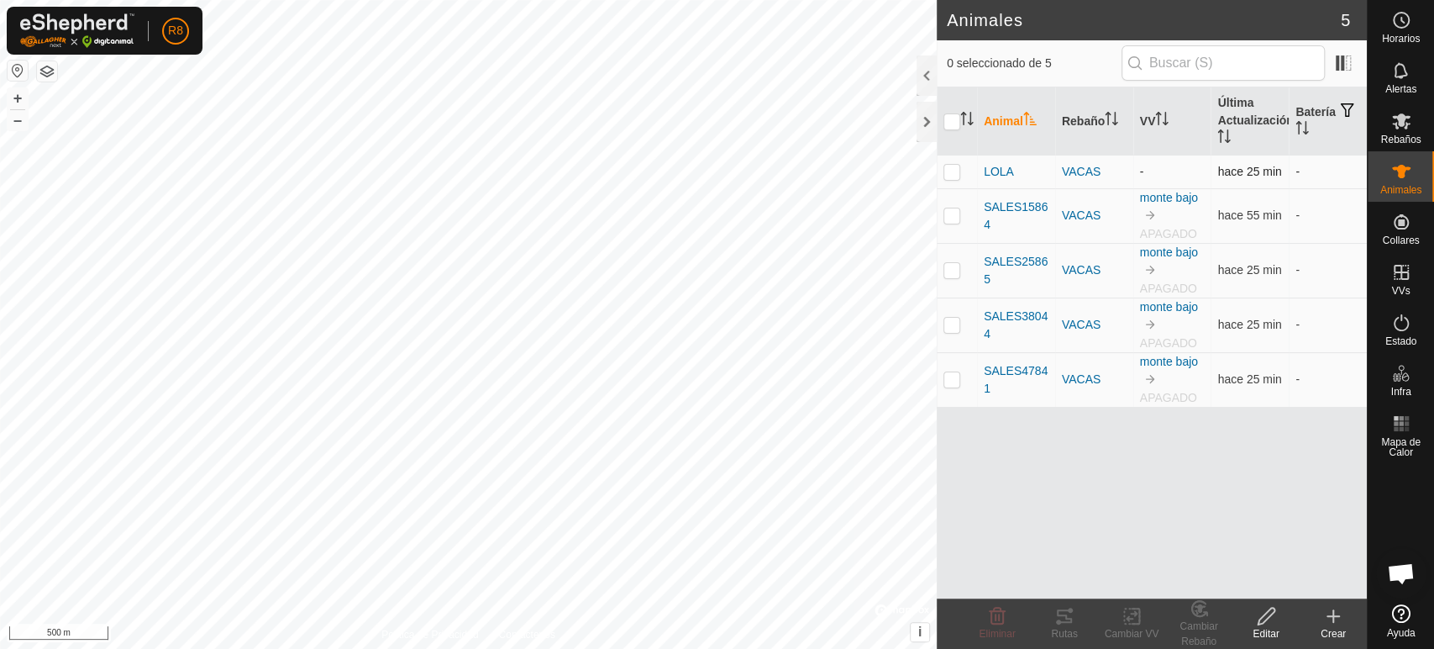
click at [957, 171] on p-checkbox at bounding box center [952, 171] width 17 height 13
checkbox input "true"
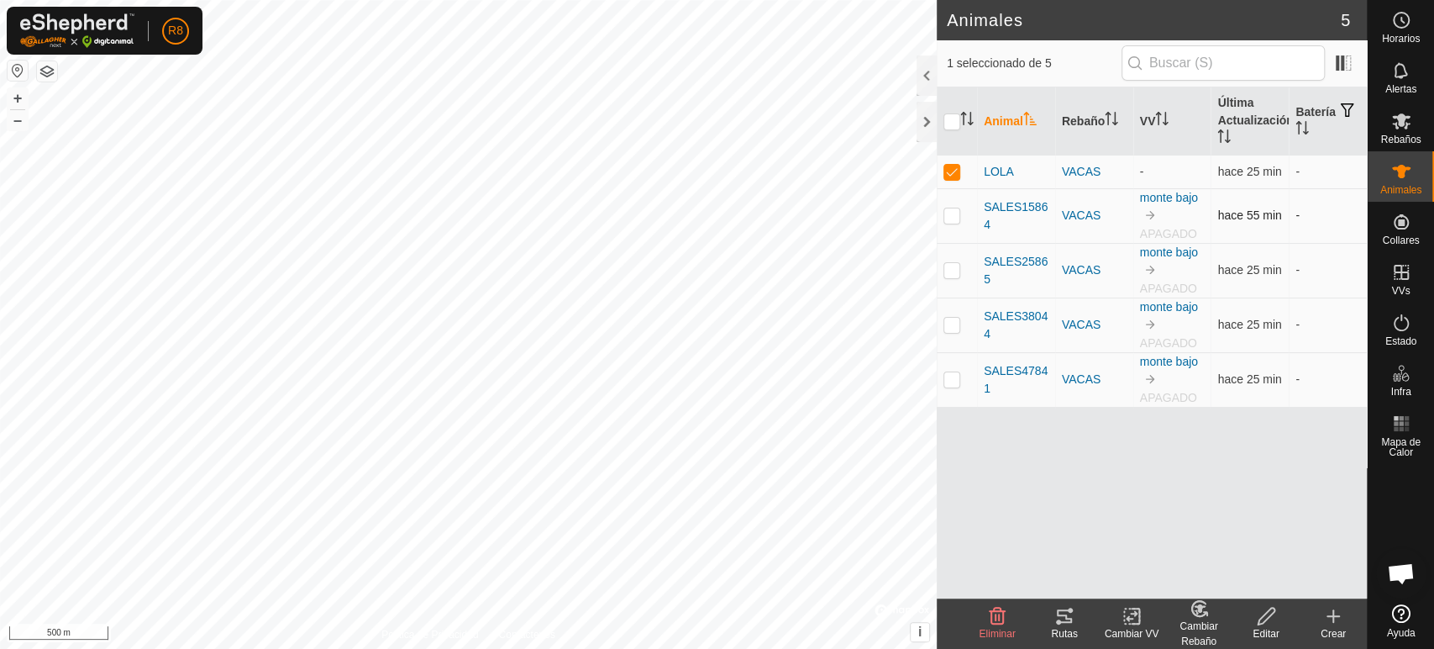
click at [948, 215] on p-checkbox at bounding box center [952, 214] width 17 height 13
checkbox input "true"
click at [946, 274] on p-checkbox at bounding box center [952, 269] width 17 height 13
checkbox input "true"
click at [954, 328] on p-checkbox at bounding box center [952, 324] width 17 height 13
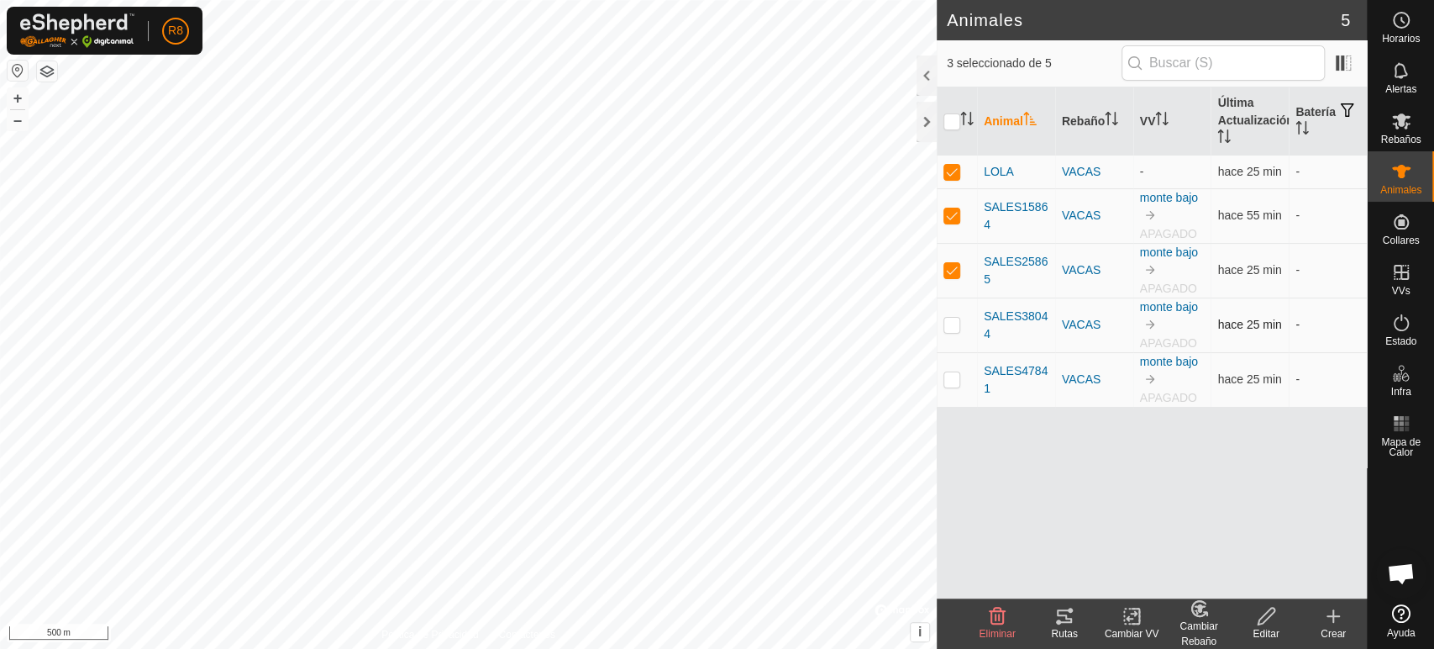
checkbox input "true"
click at [942, 375] on td at bounding box center [957, 379] width 40 height 55
checkbox input "true"
click at [1156, 116] on th "VV" at bounding box center [1172, 121] width 78 height 68
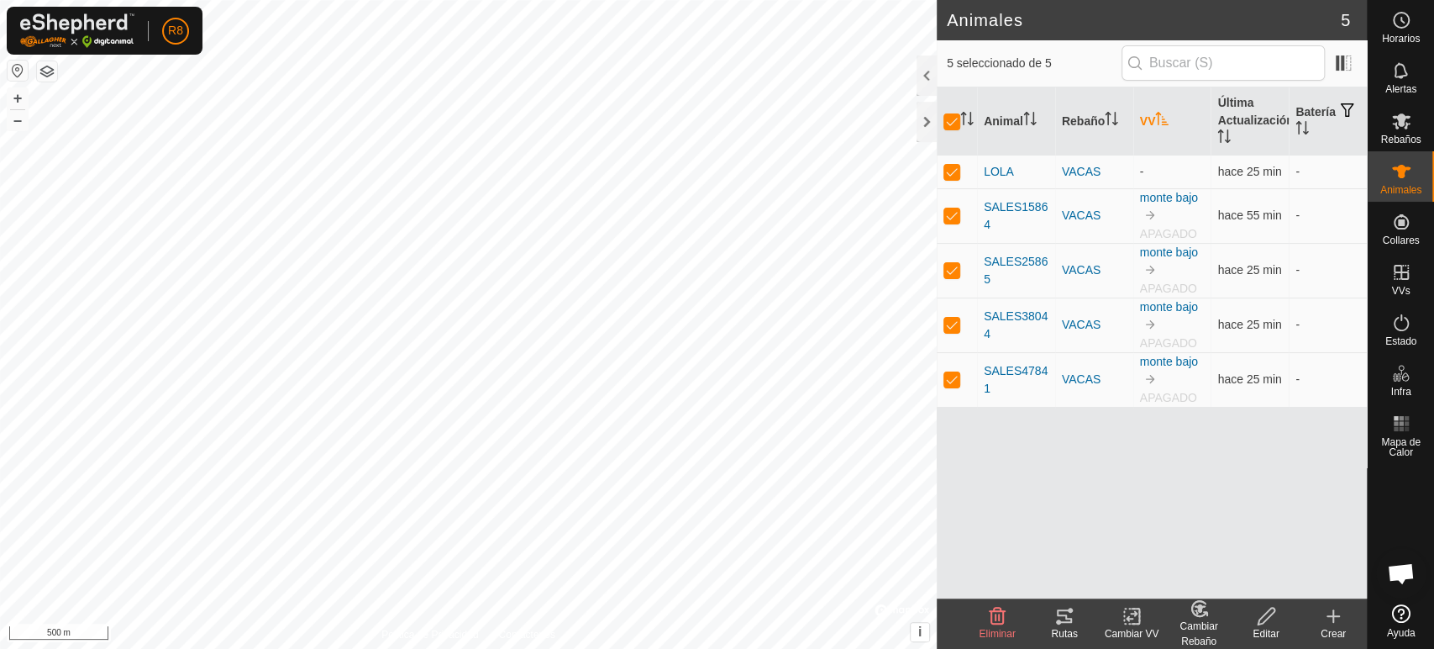
click at [1270, 626] on div "Editar" at bounding box center [1266, 633] width 67 height 15
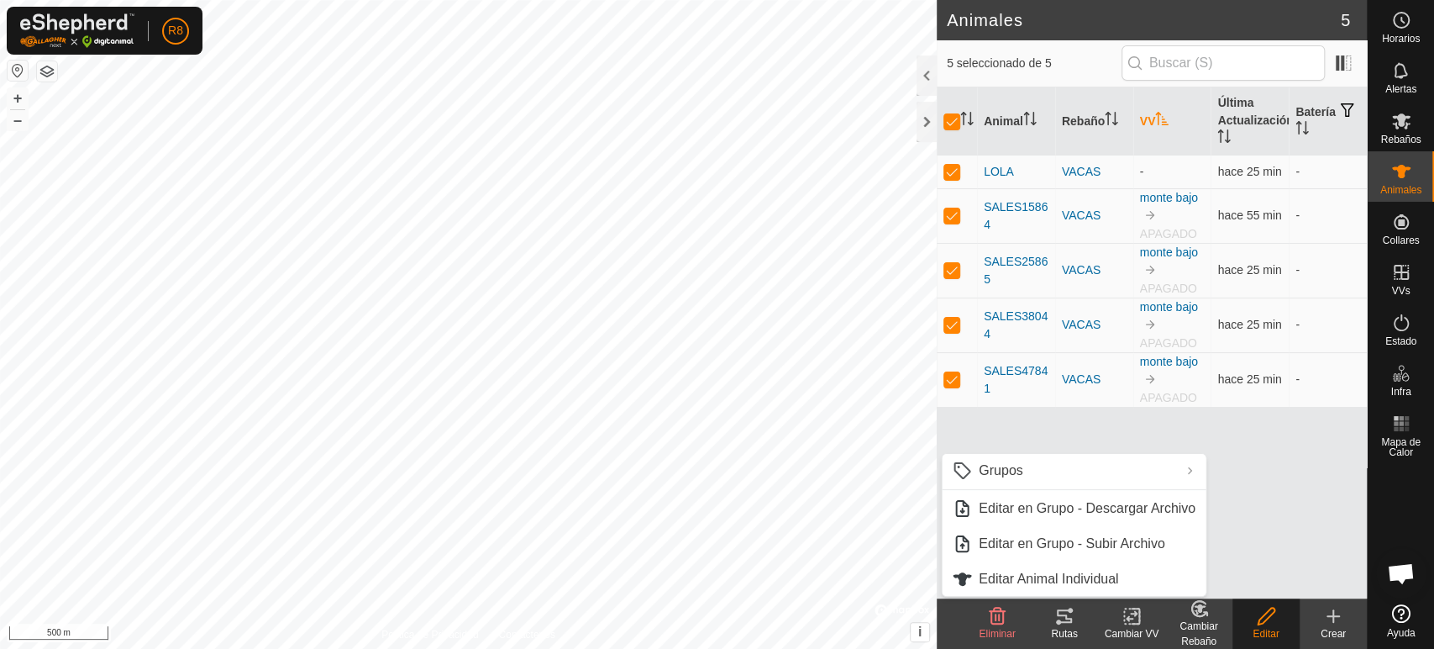
click at [1138, 629] on div "Cambiar VV" at bounding box center [1131, 633] width 67 height 15
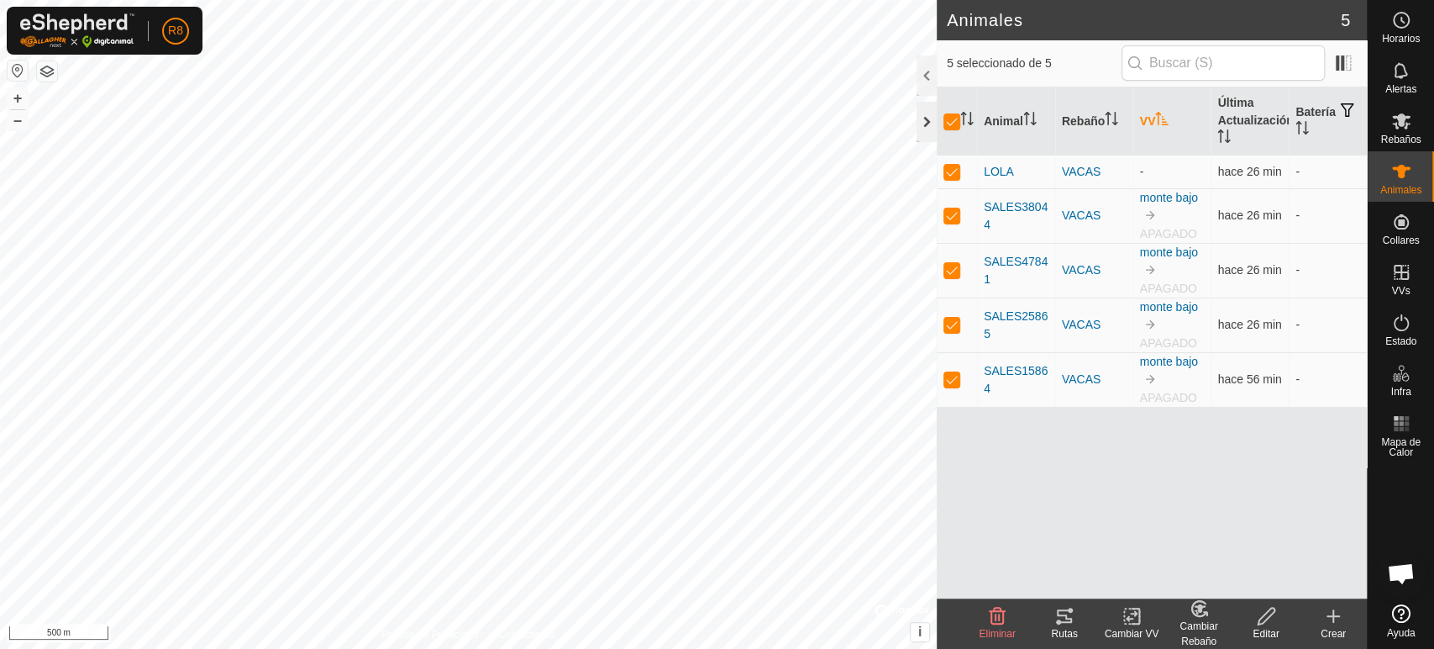
click at [928, 118] on div at bounding box center [927, 122] width 20 height 40
